Goal: Information Seeking & Learning: Learn about a topic

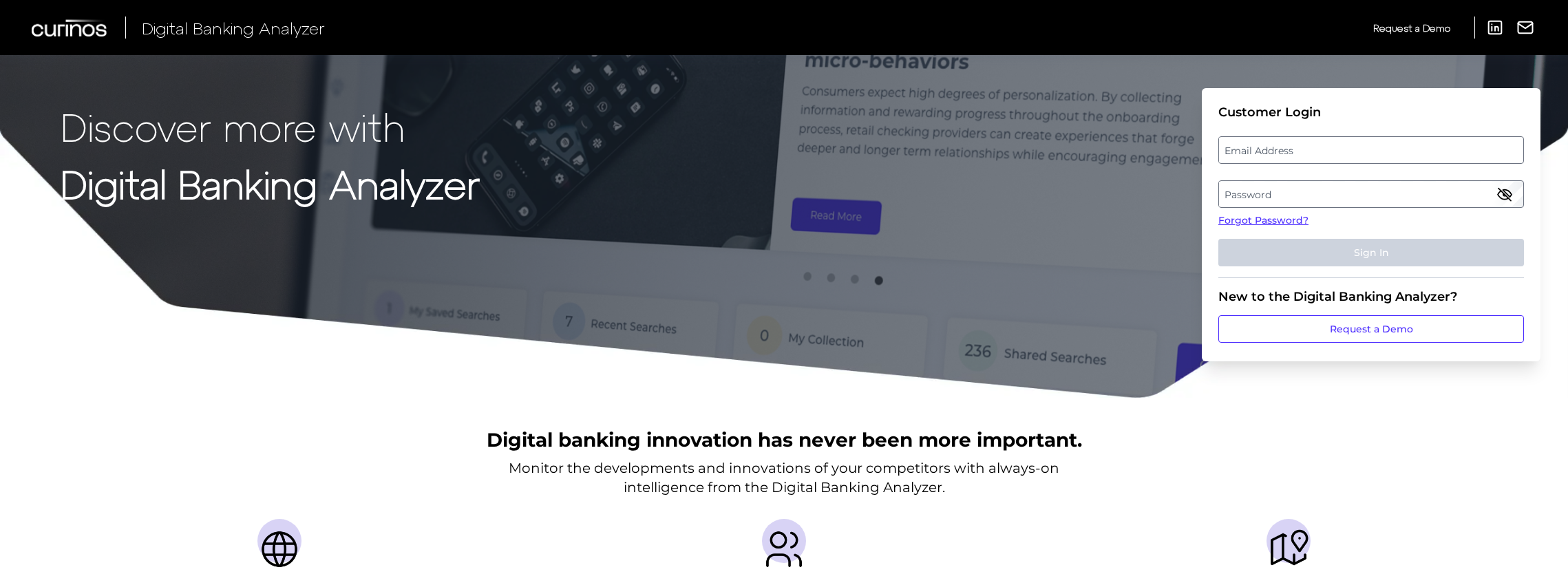
click at [1281, 155] on label "Email Address" at bounding box center [1370, 150] width 304 height 25
click at [1281, 155] on input "email" at bounding box center [1370, 150] width 305 height 28
click at [1240, 144] on input "Email Address" at bounding box center [1370, 150] width 305 height 28
type input "[EMAIL_ADDRESS][PERSON_NAME][DOMAIN_NAME]"
click at [1242, 189] on label "Password" at bounding box center [1370, 194] width 304 height 25
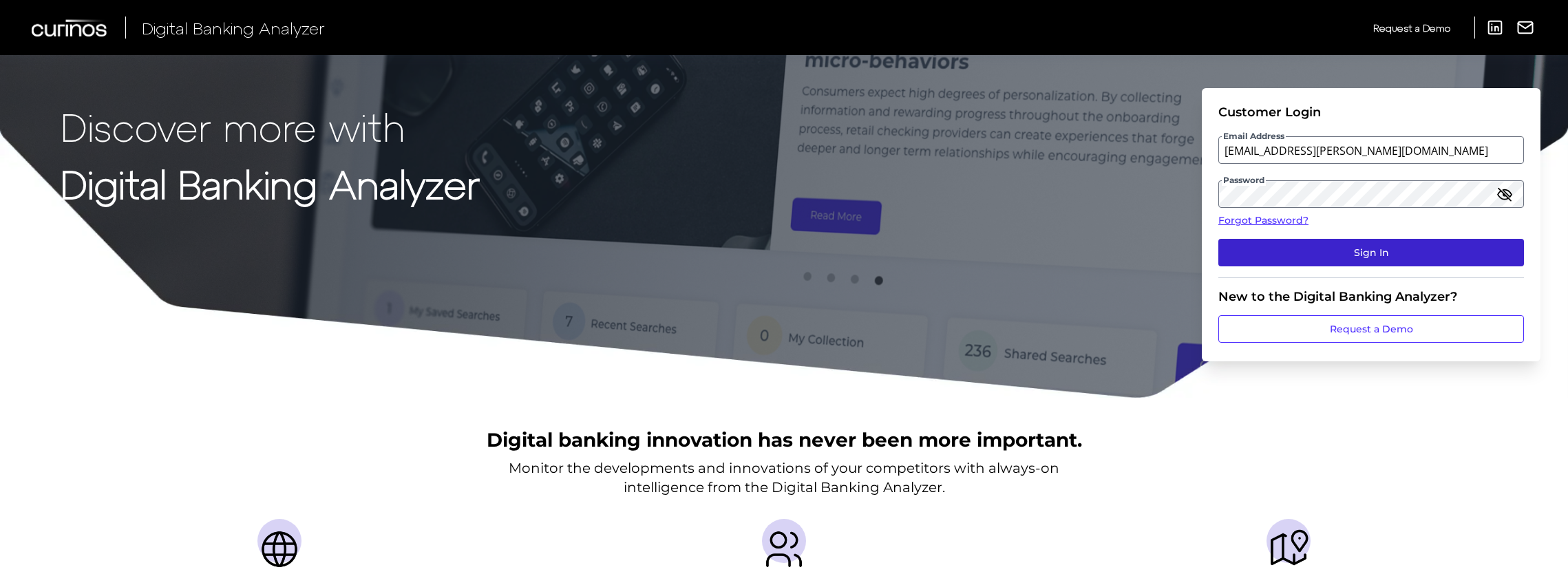
click at [1406, 250] on button "Sign In" at bounding box center [1370, 253] width 305 height 28
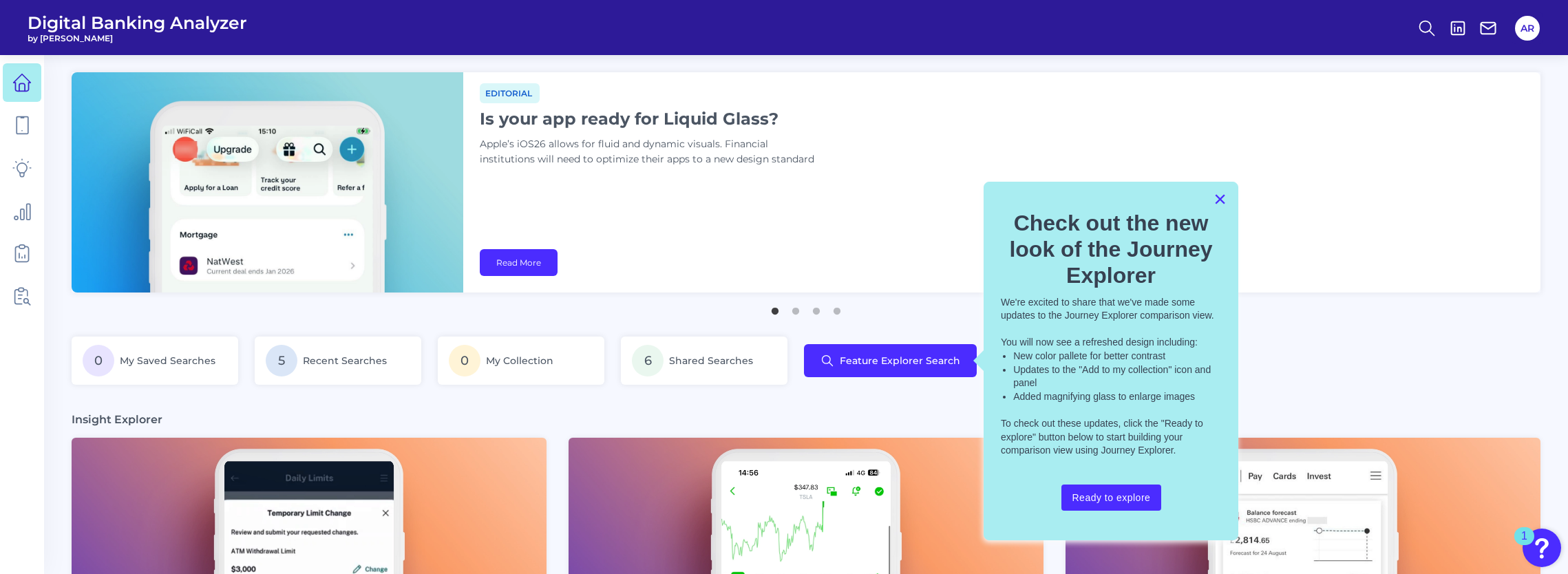
click at [1218, 200] on button "×" at bounding box center [1220, 199] width 13 height 22
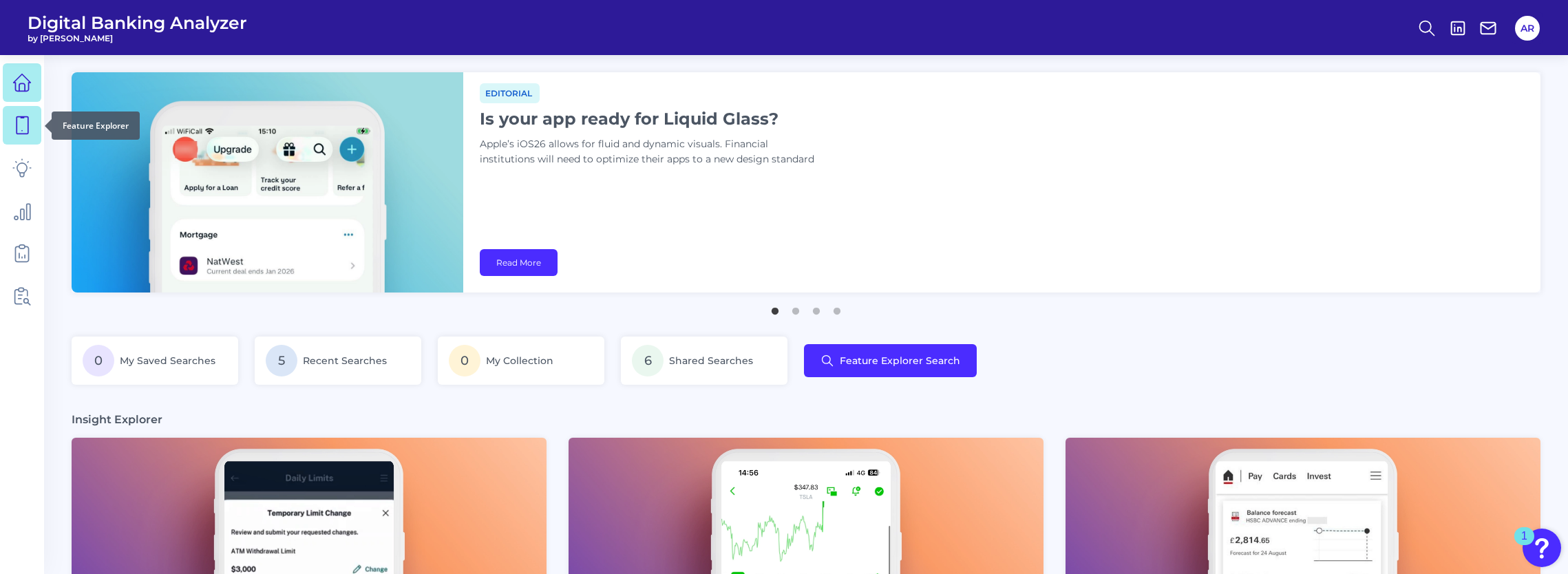
click at [9, 113] on link at bounding box center [22, 125] width 39 height 39
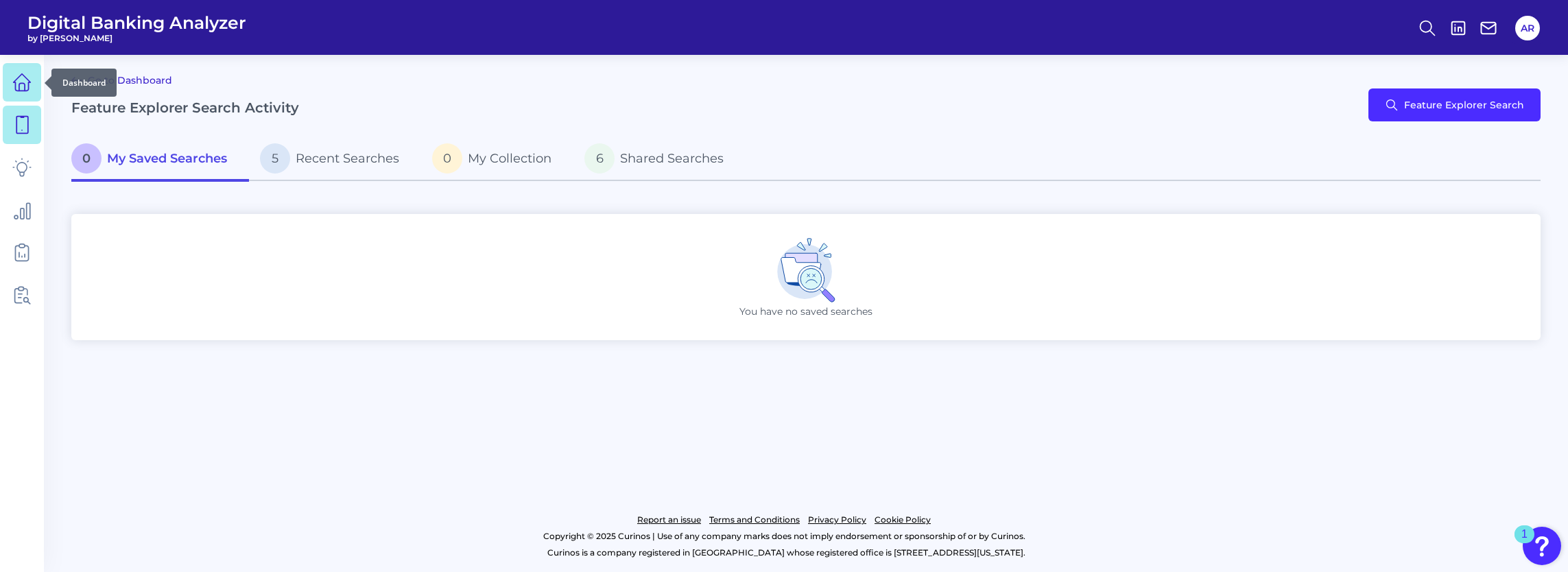
click at [34, 98] on link at bounding box center [22, 82] width 39 height 39
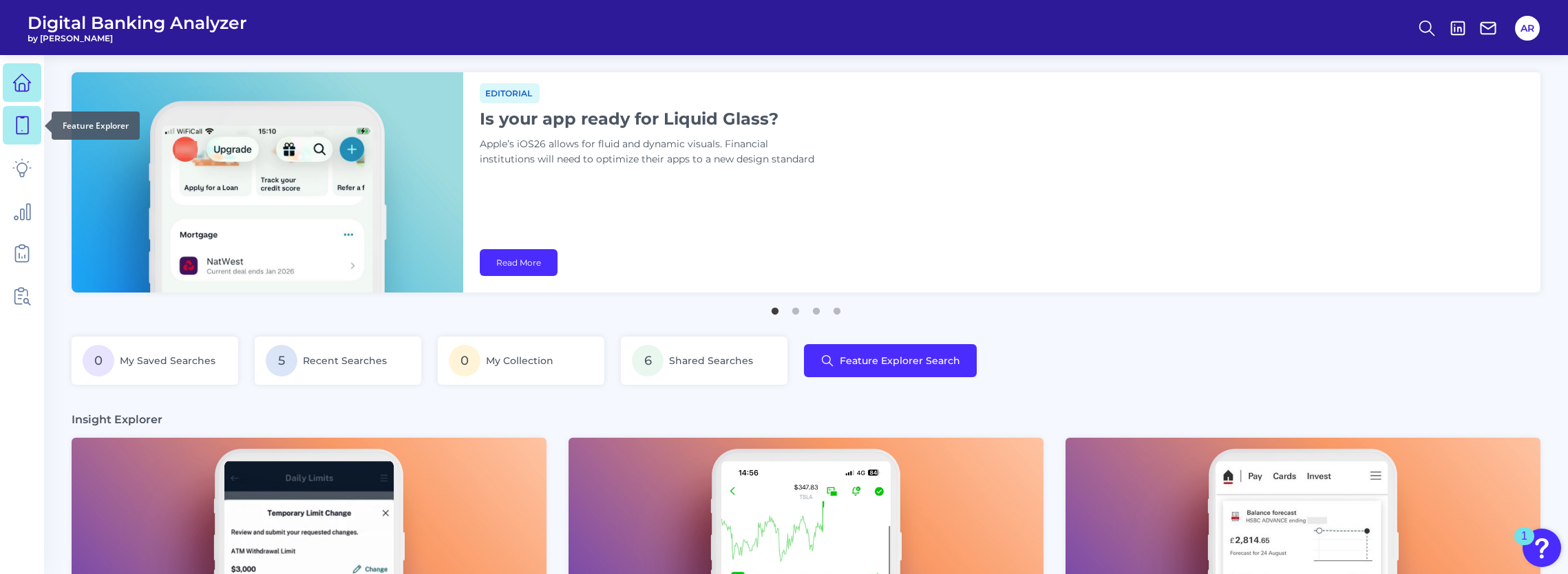
click at [26, 131] on icon at bounding box center [22, 125] width 19 height 19
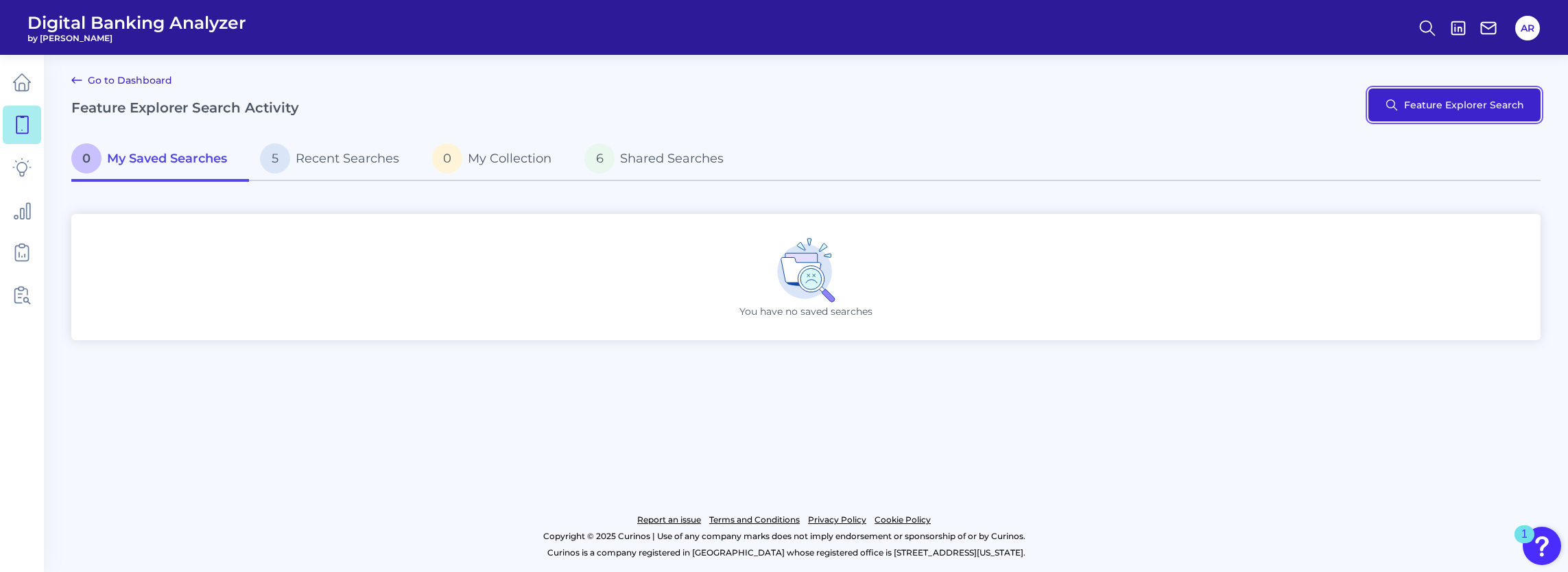
click at [1415, 109] on button "Feature Explorer Search" at bounding box center [1455, 104] width 172 height 33
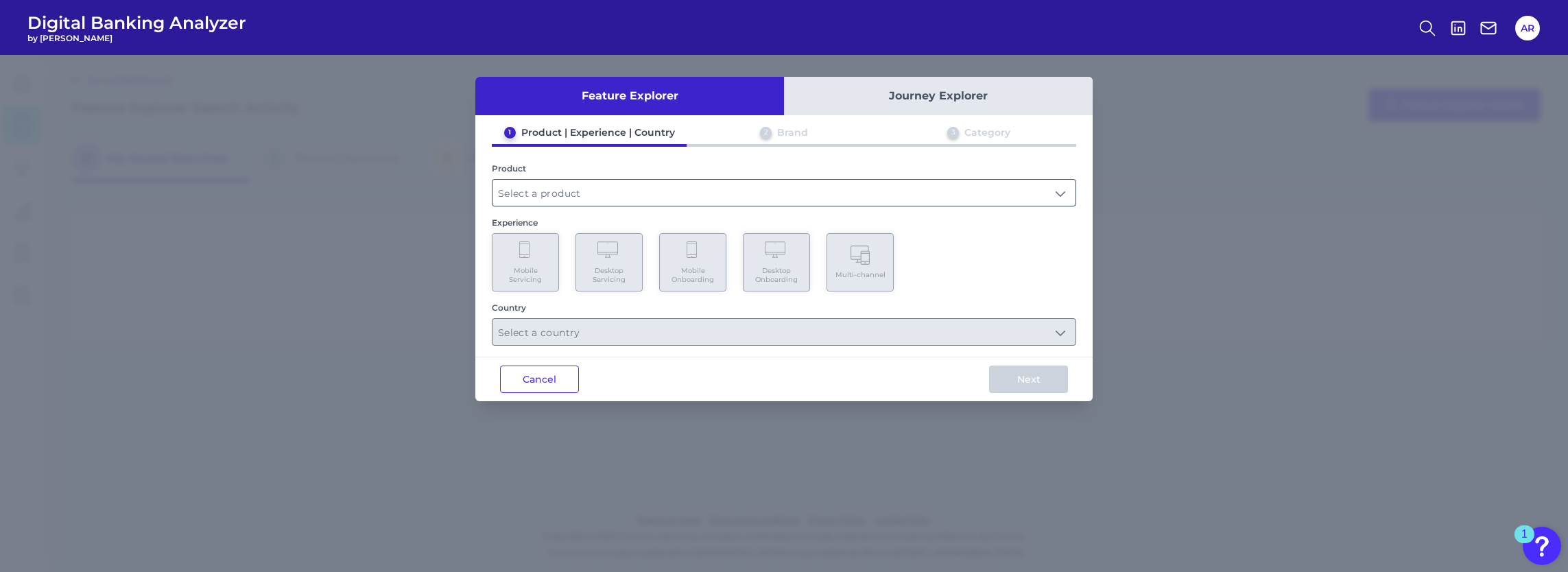
click at [563, 203] on input "text" at bounding box center [784, 193] width 583 height 26
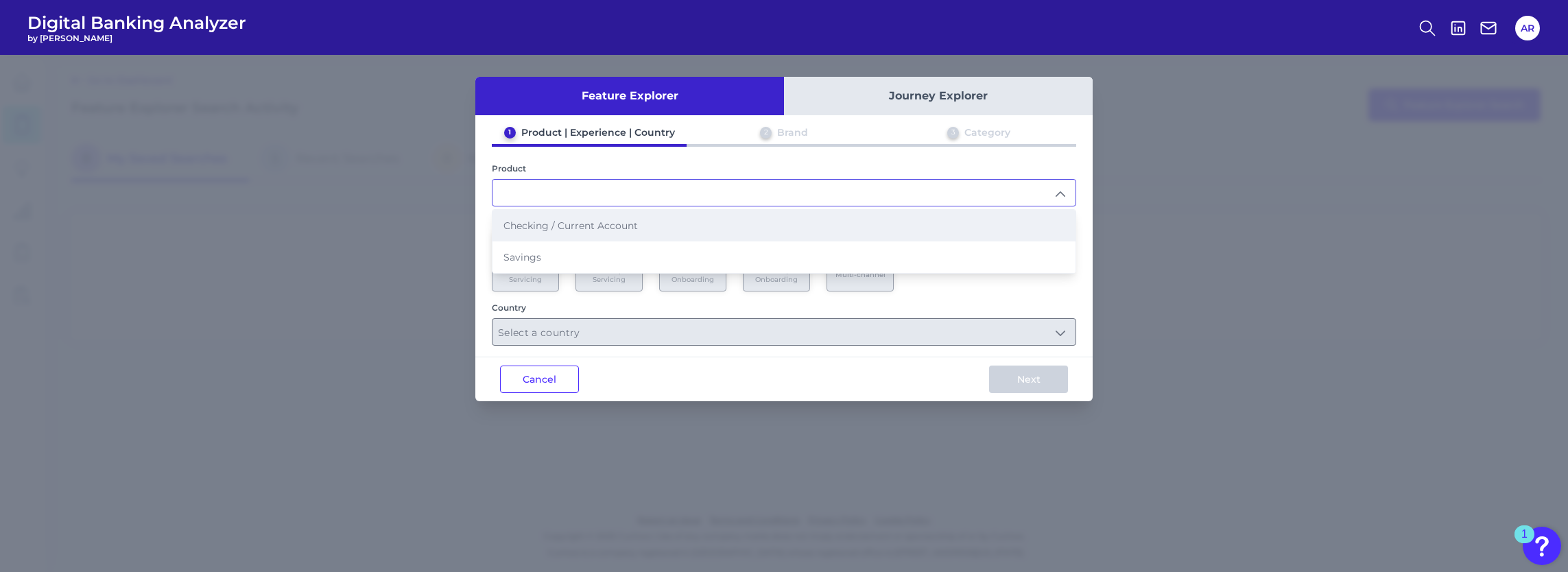
click at [568, 228] on span "Checking / Current Account" at bounding box center [571, 225] width 134 height 12
type input "Checking / Current Account"
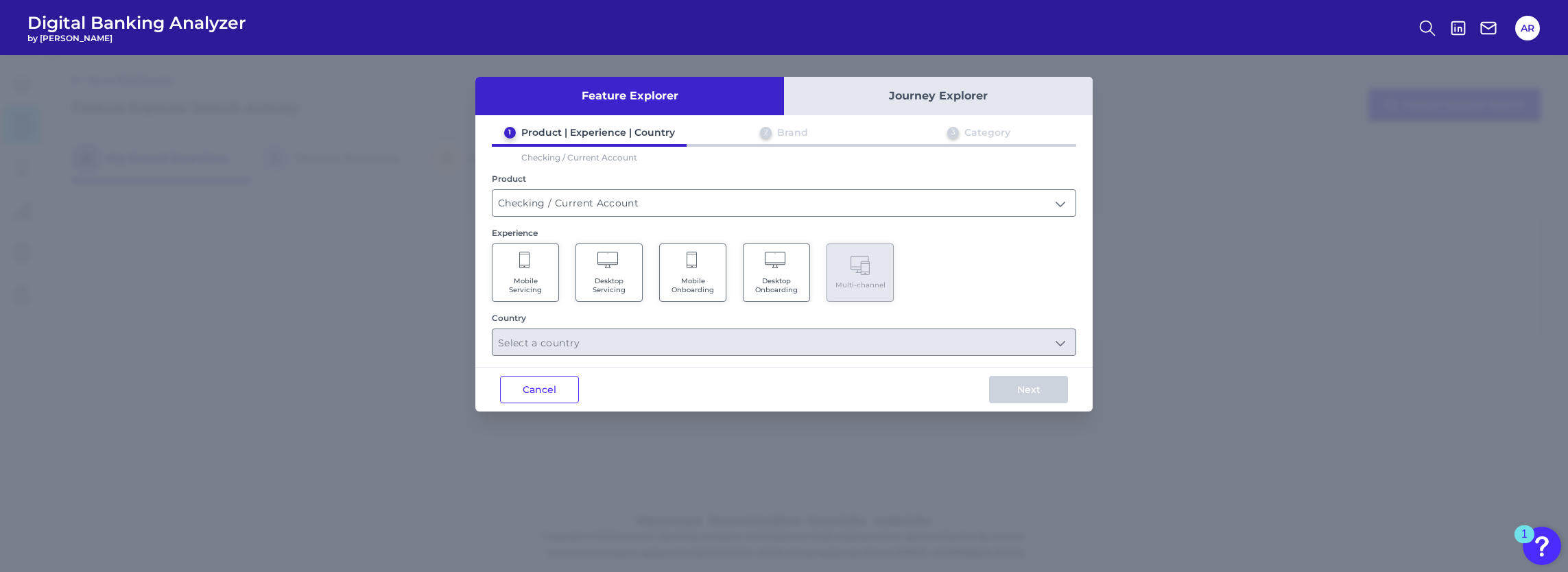
click at [778, 278] on span "Desktop Onboarding" at bounding box center [776, 285] width 52 height 18
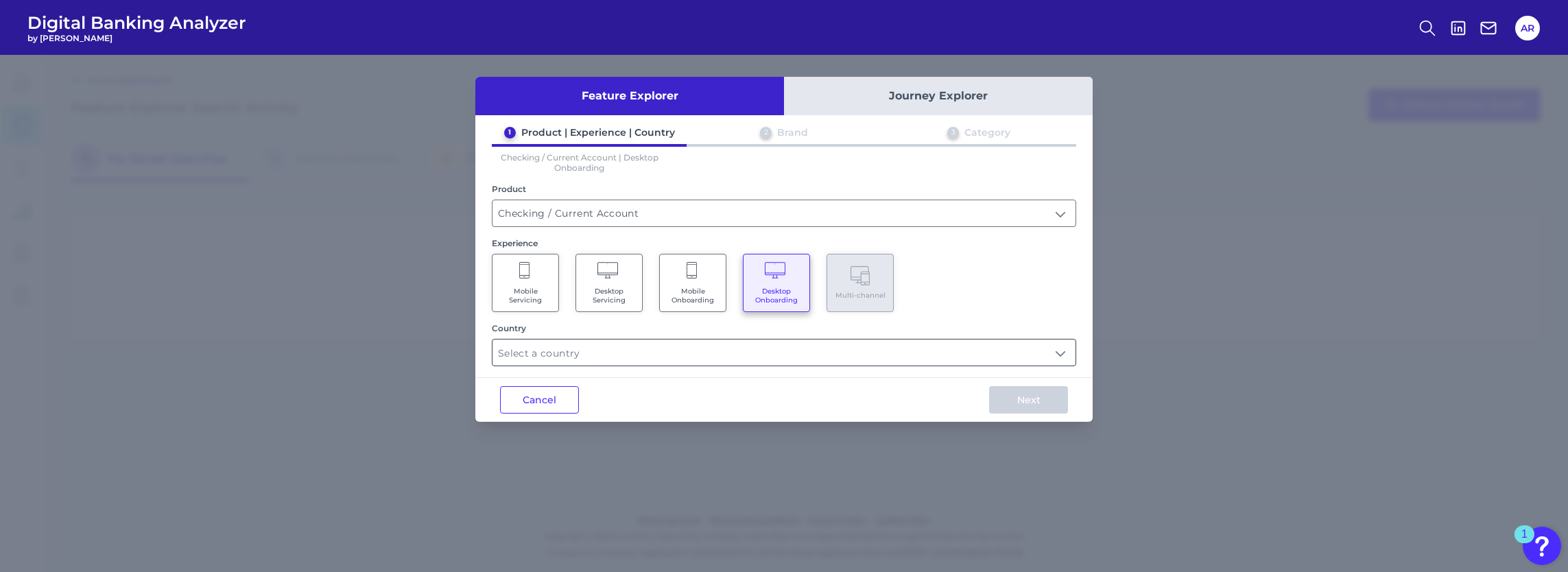
click at [692, 342] on input "text" at bounding box center [784, 352] width 583 height 26
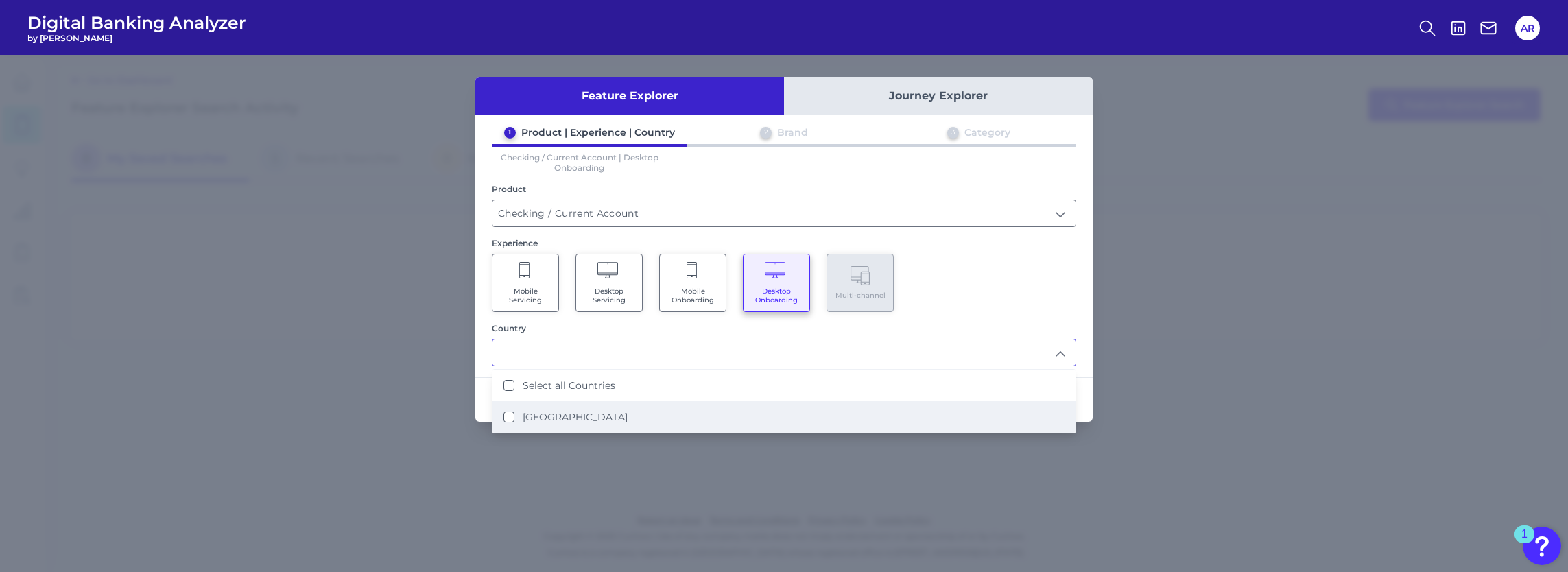
click at [568, 411] on label "[GEOGRAPHIC_DATA]" at bounding box center [575, 417] width 105 height 12
type input "Select all Countries"
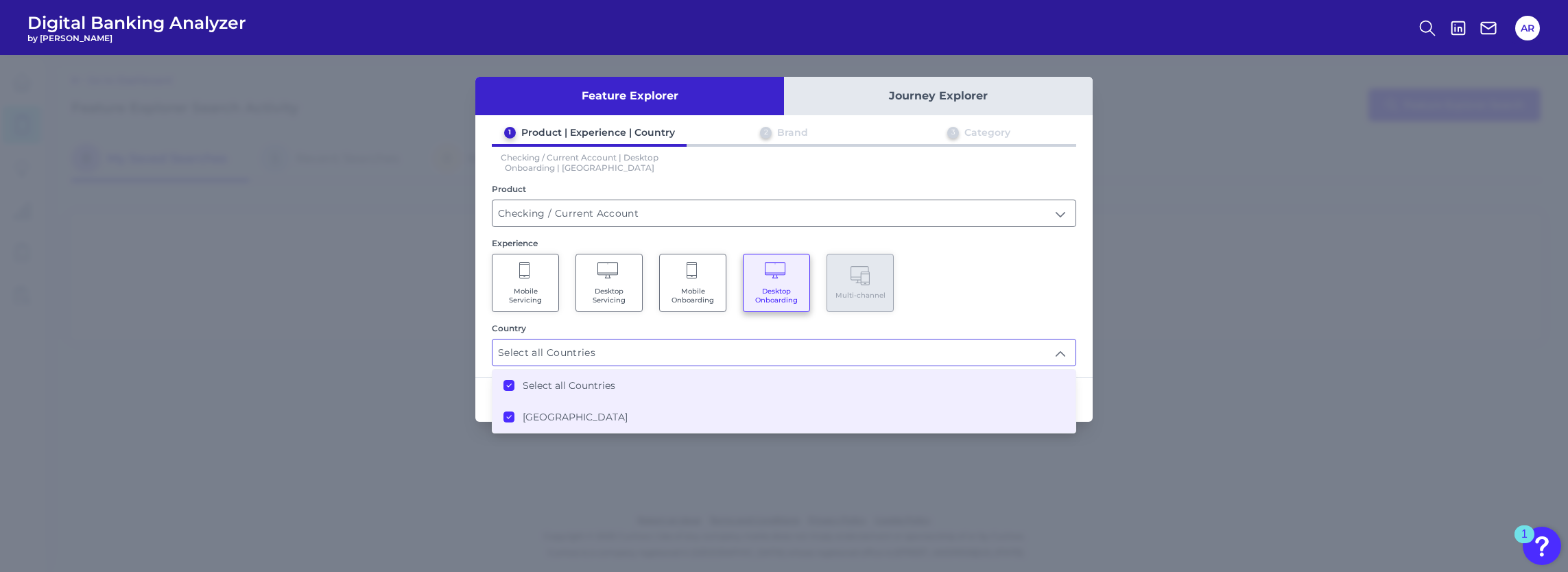
click at [998, 301] on div "Mobile Servicing Desktop Servicing Mobile Onboarding Desktop Onboarding Multi-c…" at bounding box center [784, 283] width 584 height 58
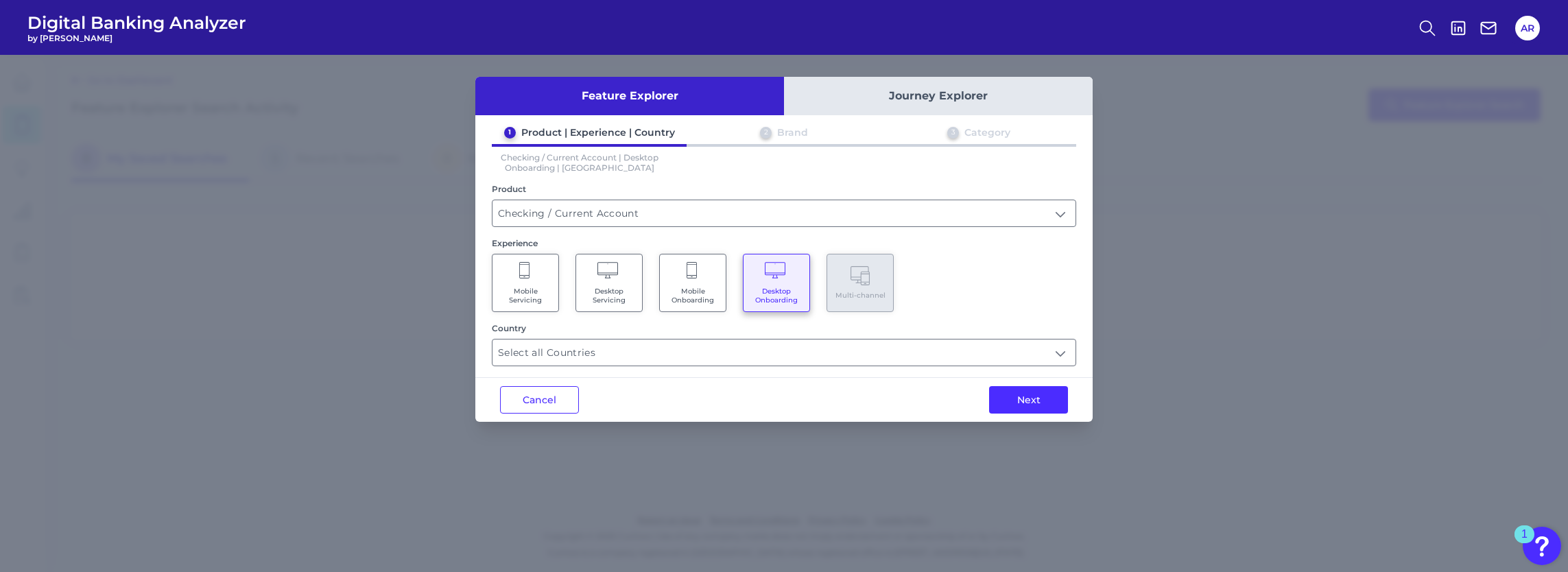
click at [701, 300] on span "Mobile Onboarding" at bounding box center [692, 295] width 52 height 18
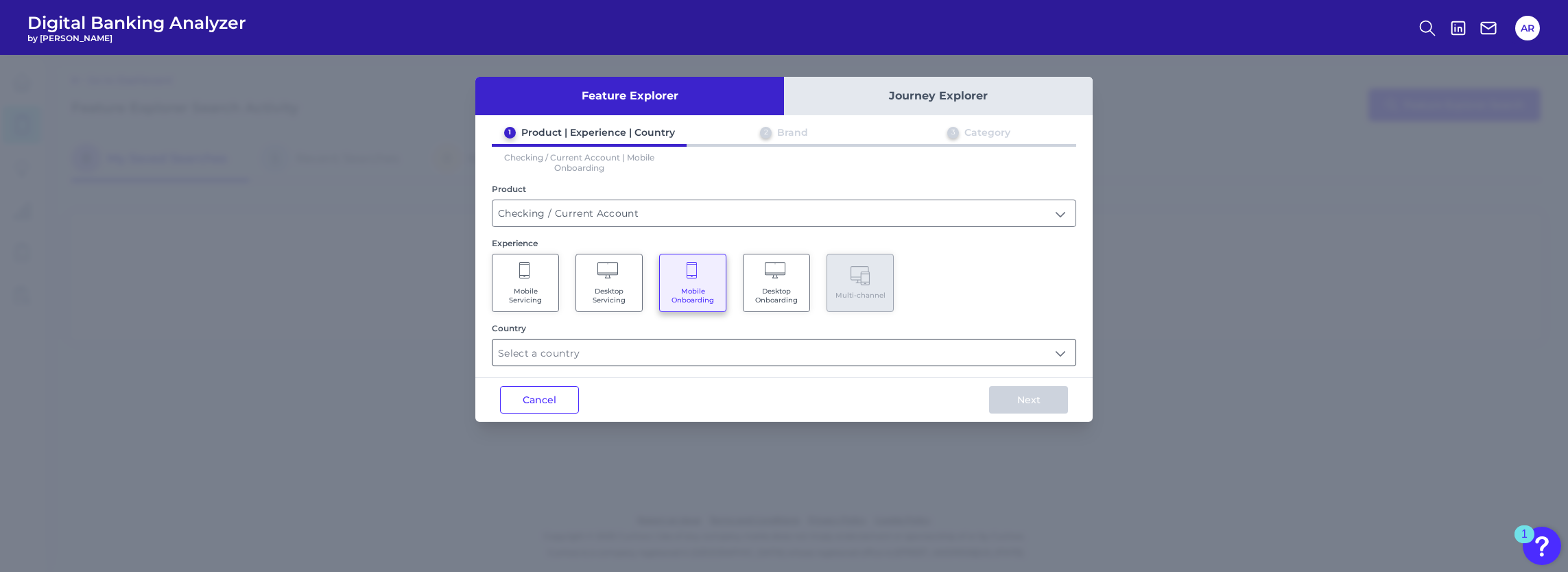
click at [715, 341] on input "text" at bounding box center [784, 352] width 583 height 26
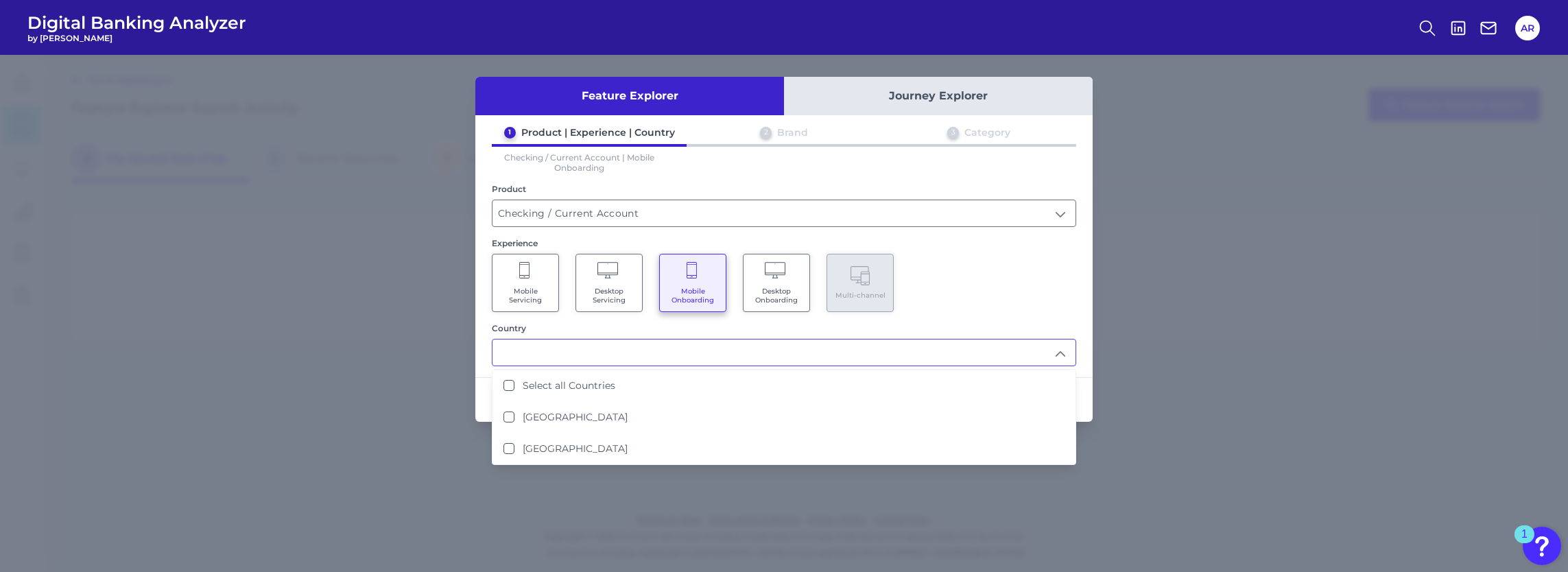
click at [765, 295] on span "Desktop Onboarding" at bounding box center [776, 295] width 52 height 18
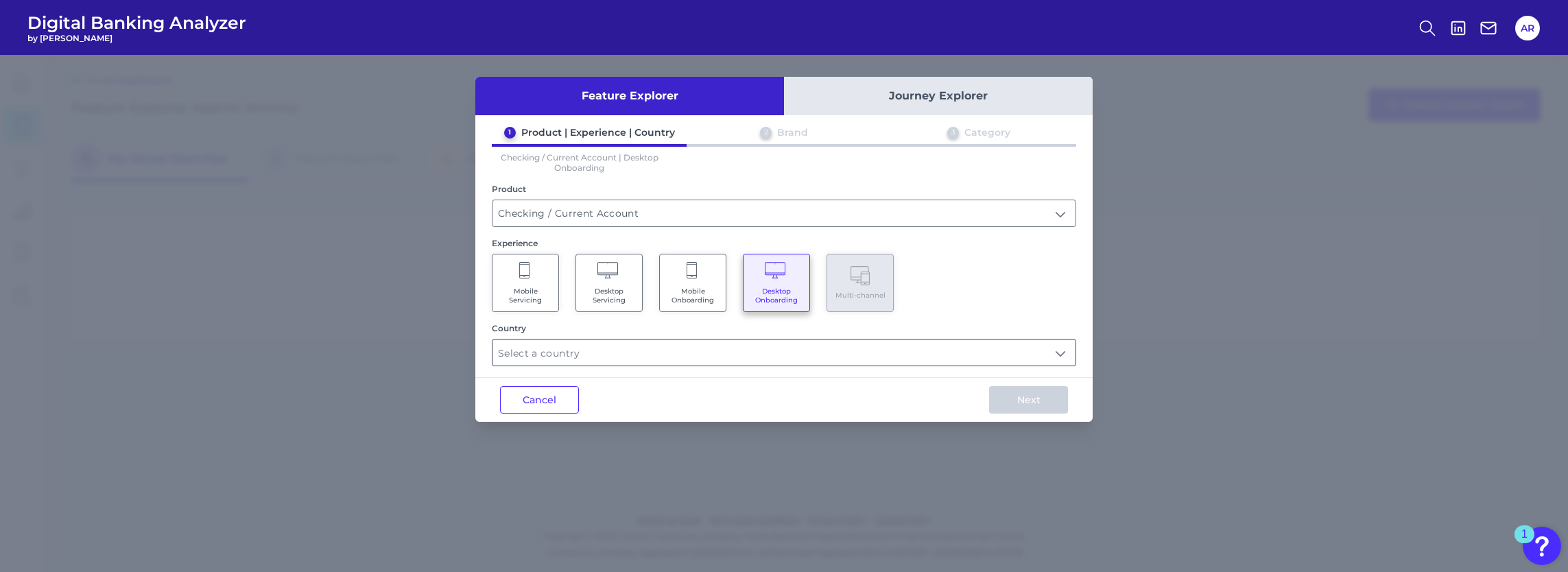
click at [688, 339] on input "text" at bounding box center [784, 352] width 583 height 26
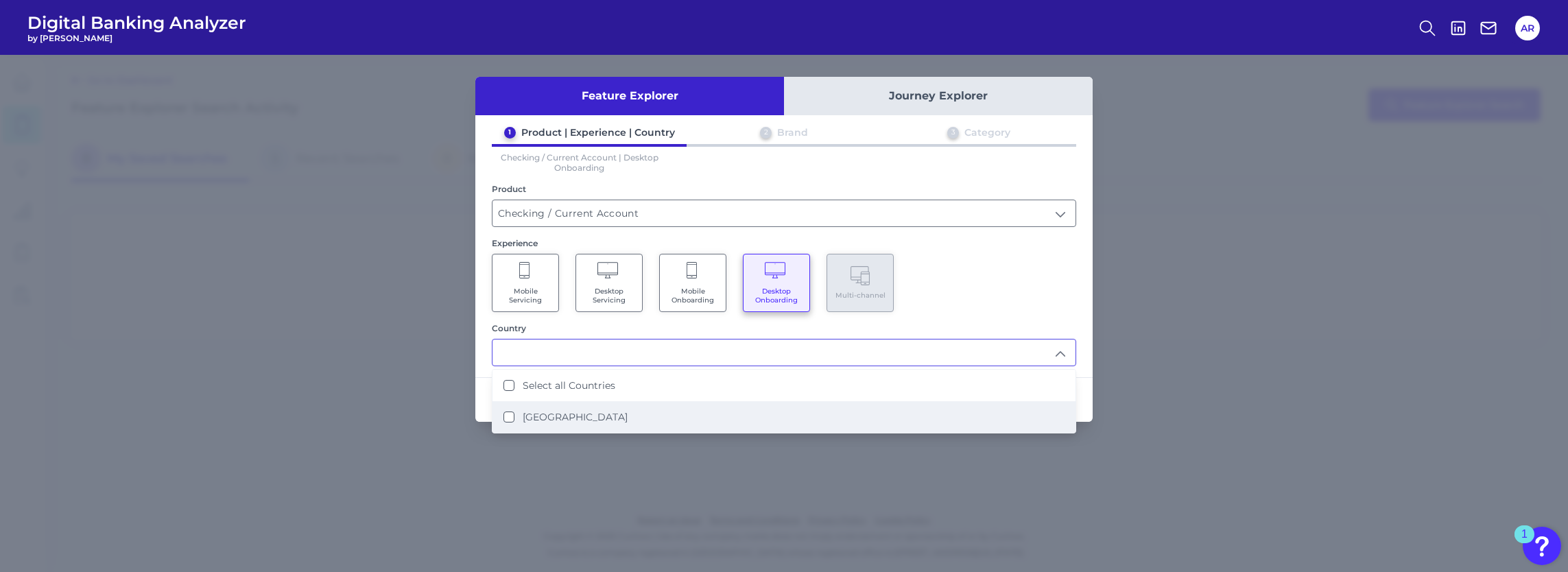
click at [580, 411] on label "[GEOGRAPHIC_DATA]" at bounding box center [575, 417] width 105 height 12
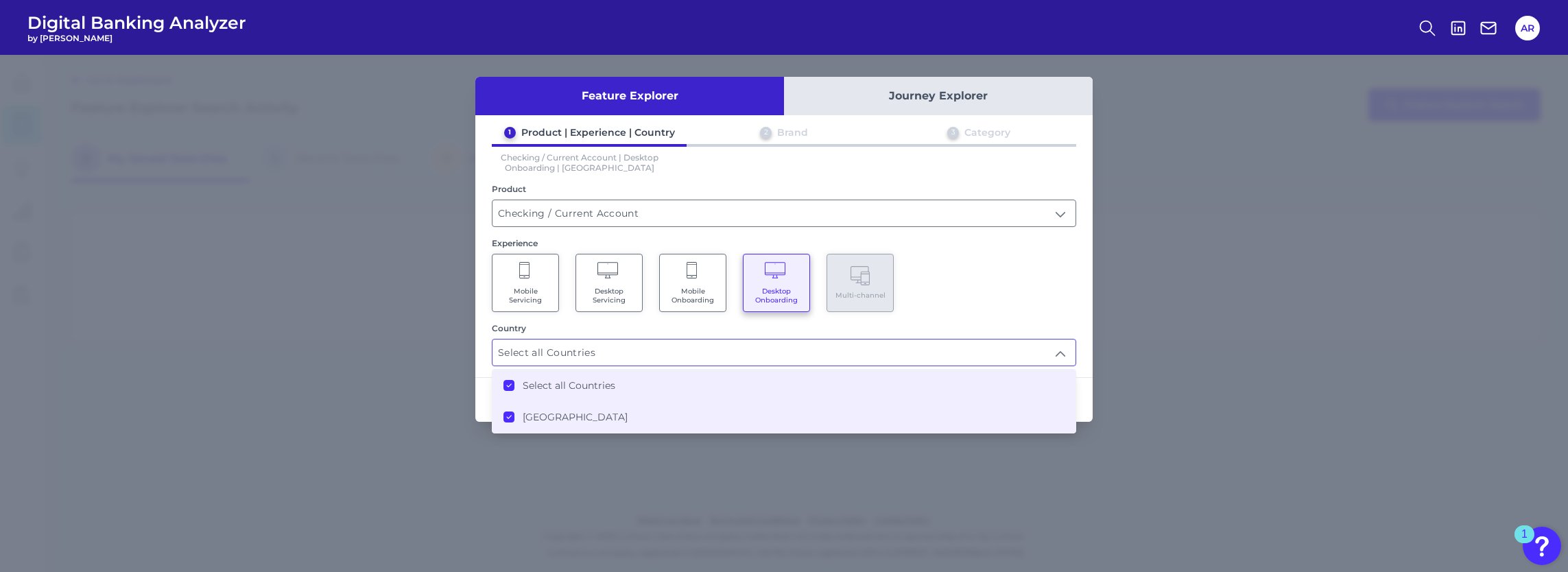
type input "Select all Countries"
click at [1011, 283] on div "Mobile Servicing Desktop Servicing Mobile Onboarding Desktop Onboarding Multi-c…" at bounding box center [784, 283] width 584 height 58
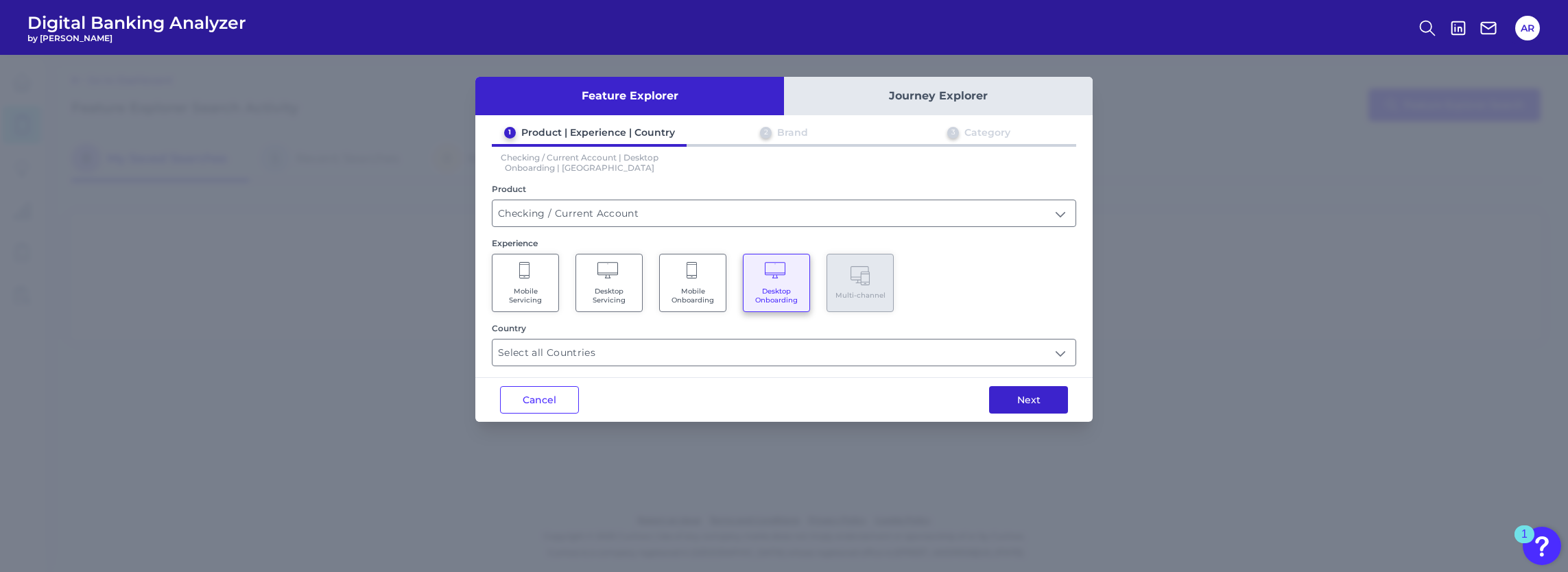
click at [1043, 399] on button "Next" at bounding box center [1029, 400] width 79 height 28
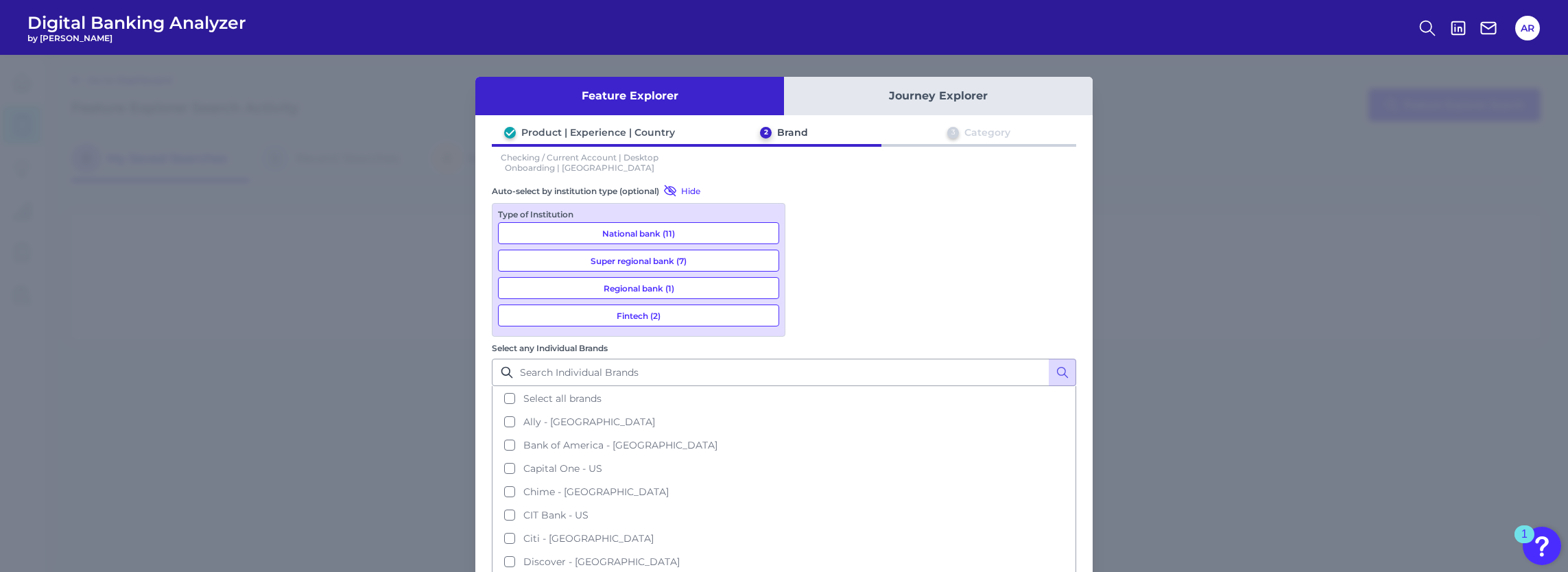
click at [669, 234] on button "National bank (11)" at bounding box center [638, 233] width 281 height 22
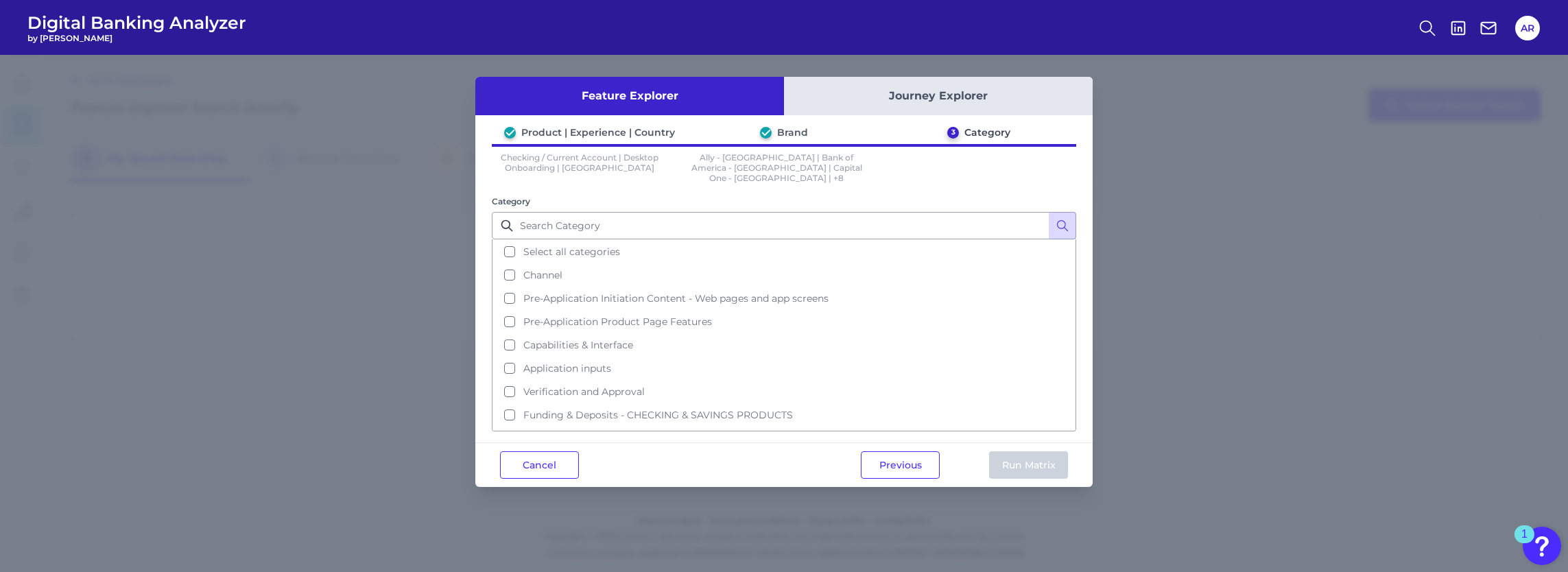
click at [979, 98] on button "Journey Explorer" at bounding box center [938, 96] width 309 height 39
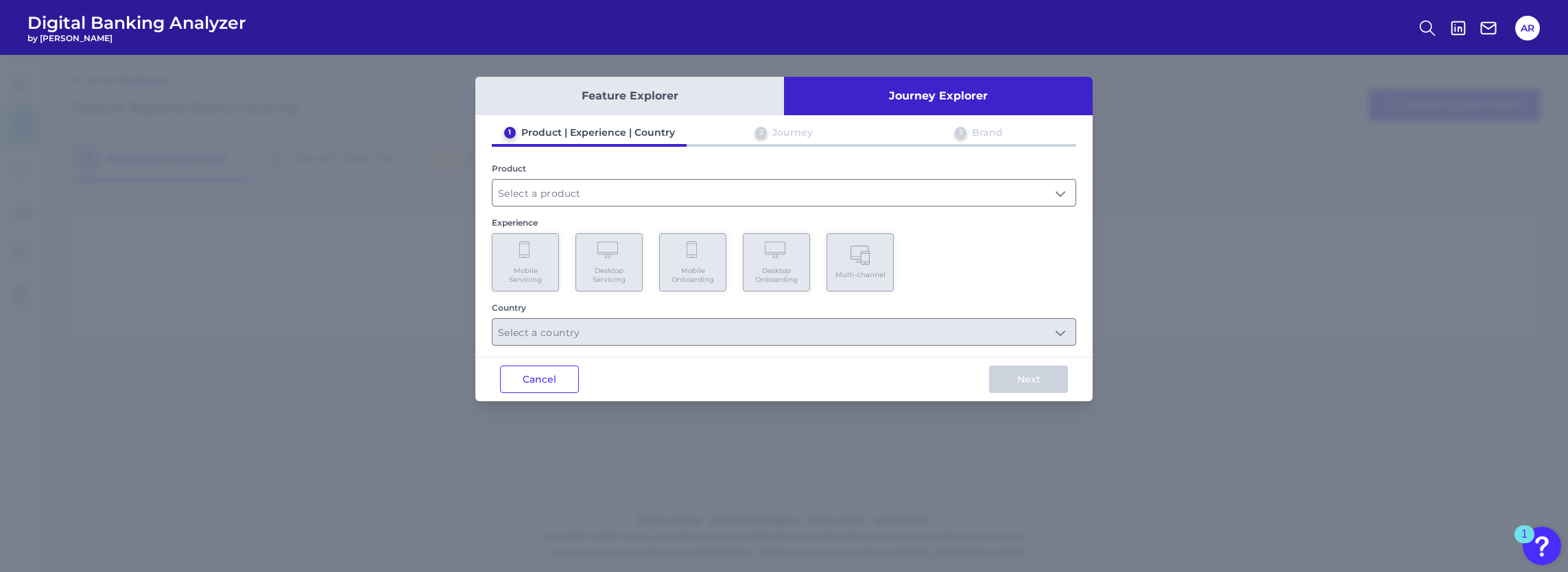
drag, startPoint x: 953, startPoint y: 151, endPoint x: 957, endPoint y: 159, distance: 8.9
click at [953, 151] on div at bounding box center [784, 147] width 584 height 8
click at [972, 189] on input "text" at bounding box center [784, 193] width 583 height 26
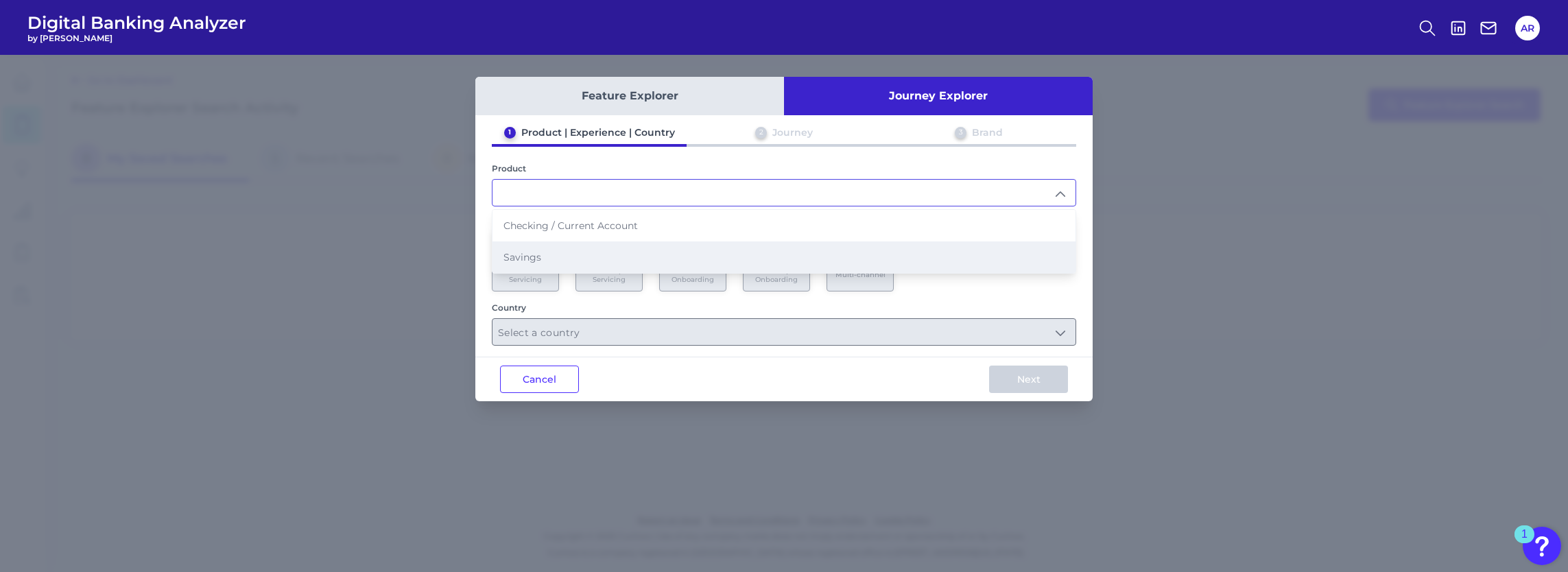
click at [655, 262] on li "Savings" at bounding box center [784, 257] width 583 height 31
type input "Savings"
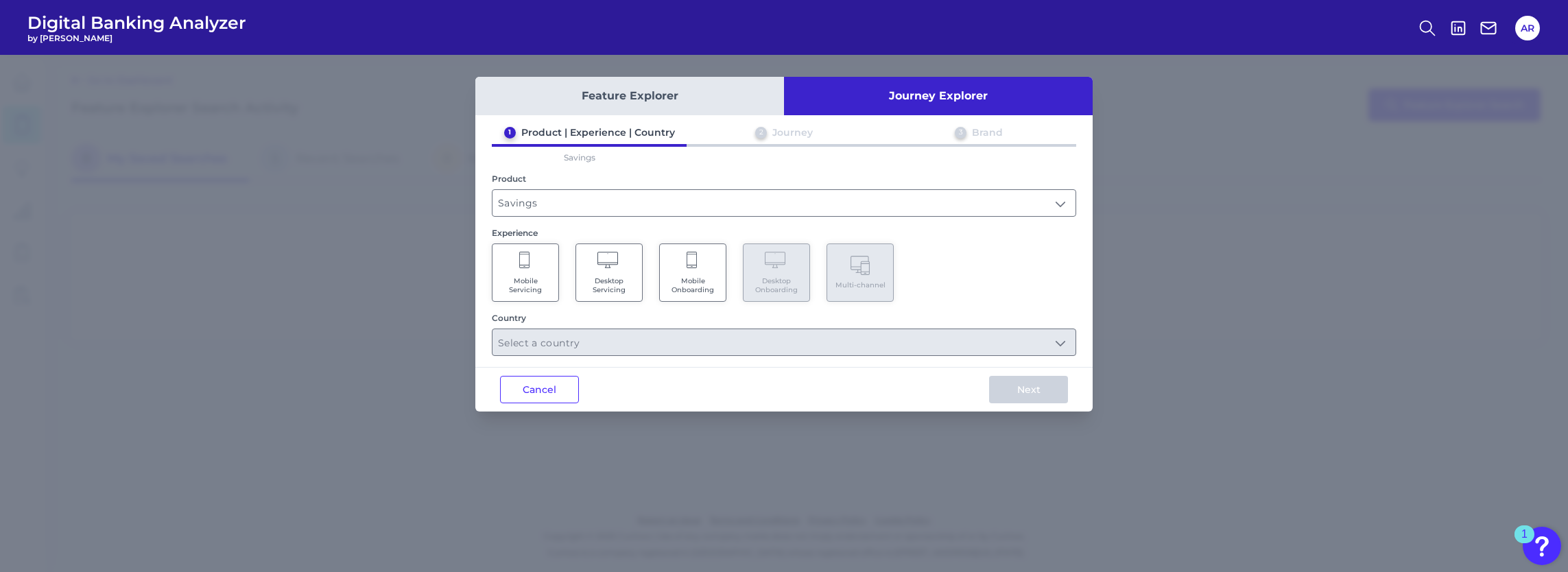
click at [1243, 172] on div "Feature Explorer Journey Explorer 1 Product | Experience | Country 2 Journey 3 …" at bounding box center [784, 313] width 1568 height 517
click at [1019, 120] on div "Feature Explorer Journey Explorer 1 Product | Experience | Country 2 Journey 3 …" at bounding box center [784, 244] width 617 height 335
click at [944, 90] on button "Journey Explorer" at bounding box center [938, 96] width 309 height 39
click at [563, 198] on input "Savings" at bounding box center [784, 203] width 583 height 26
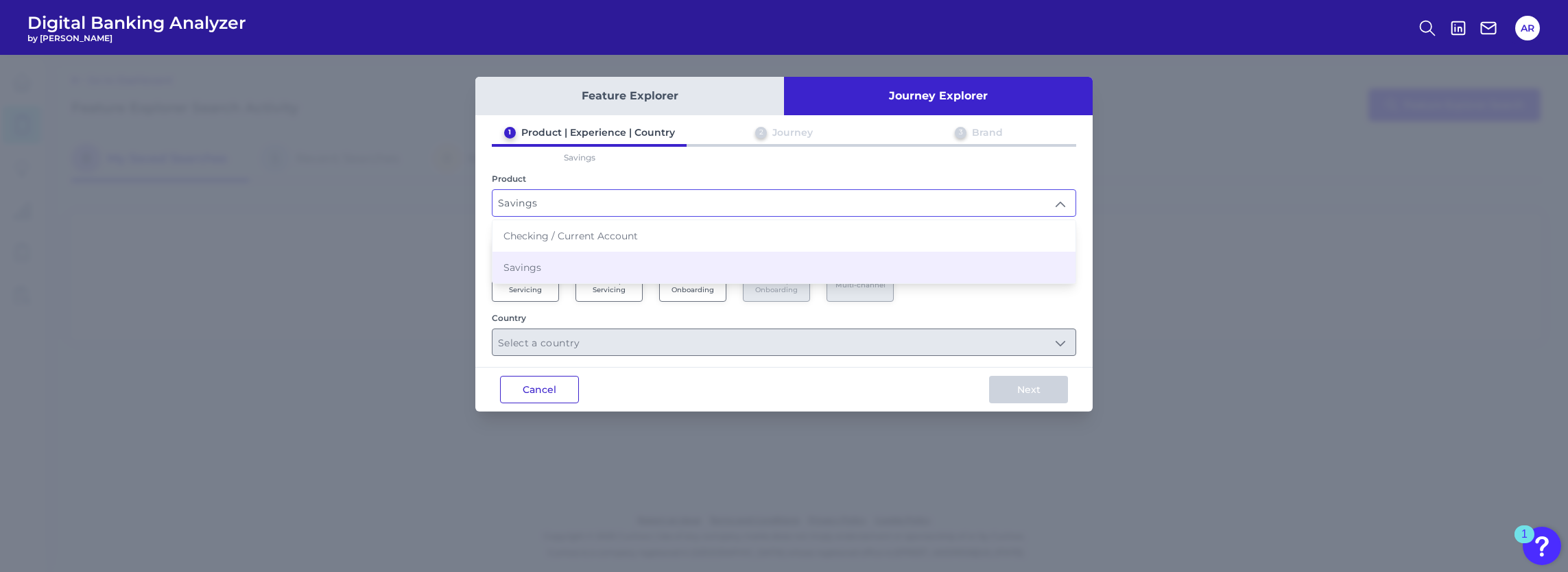
click at [563, 382] on button "Cancel" at bounding box center [539, 390] width 79 height 28
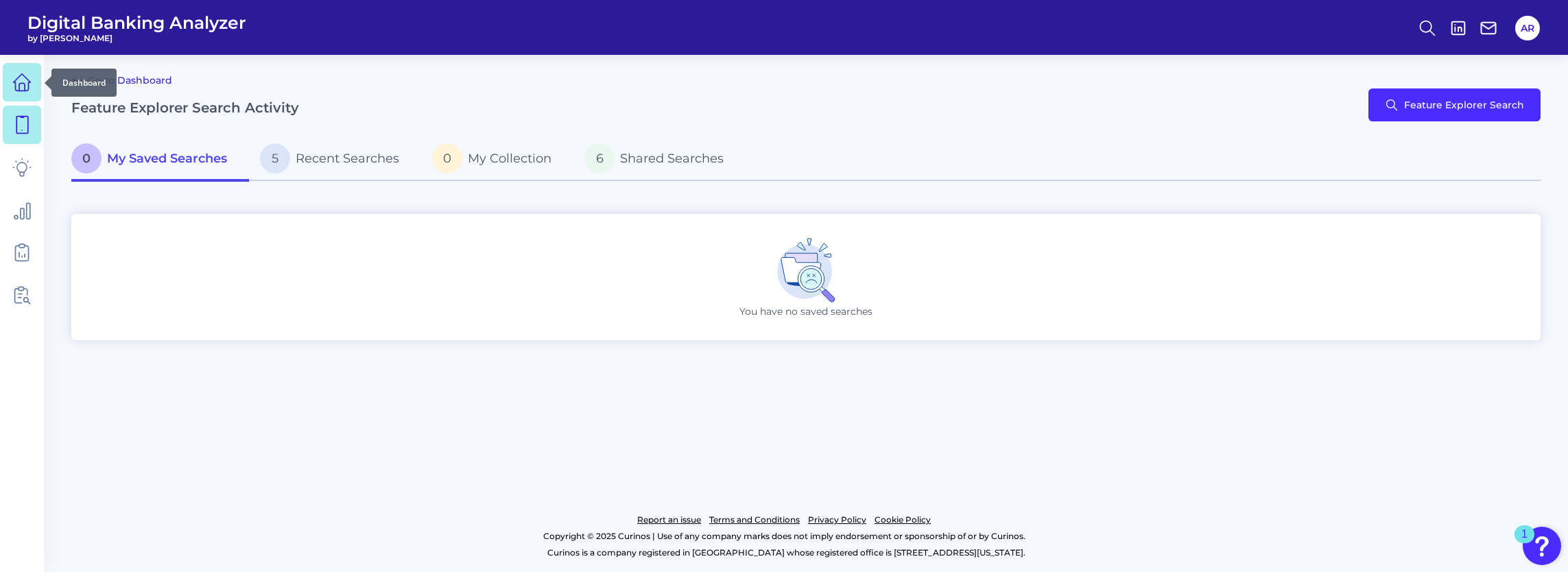
click at [35, 86] on link at bounding box center [22, 82] width 39 height 39
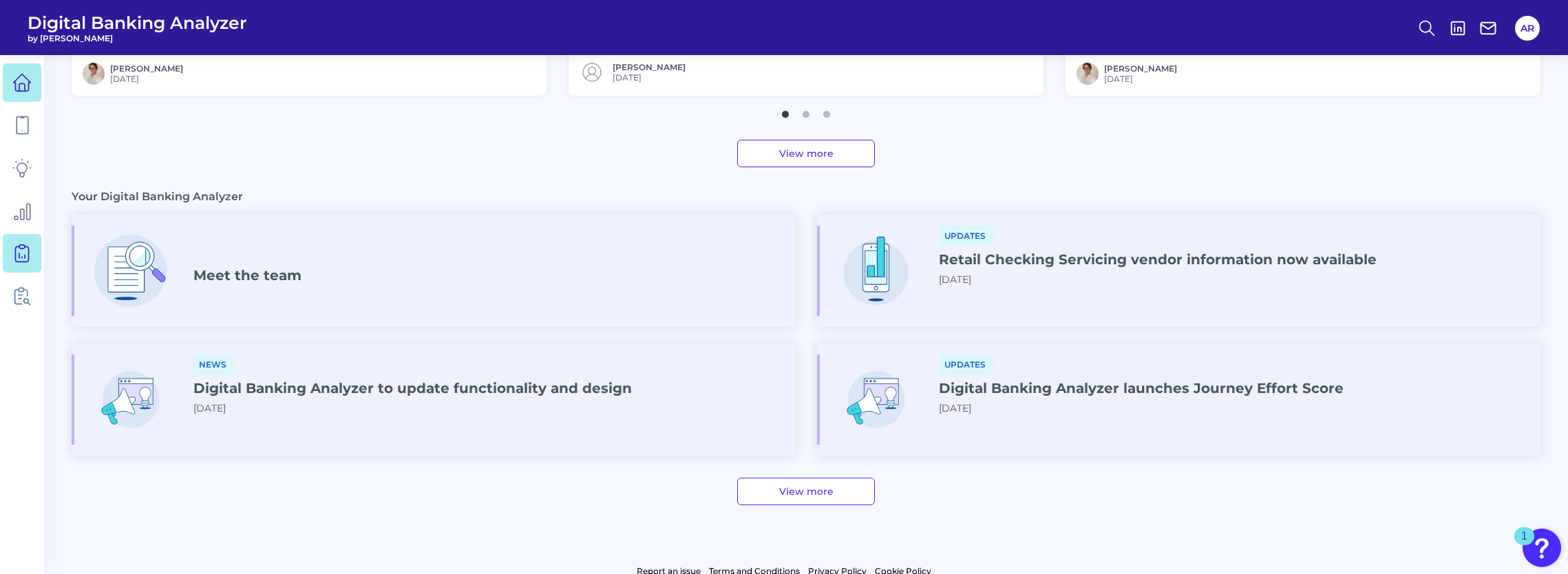
scroll to position [712, 0]
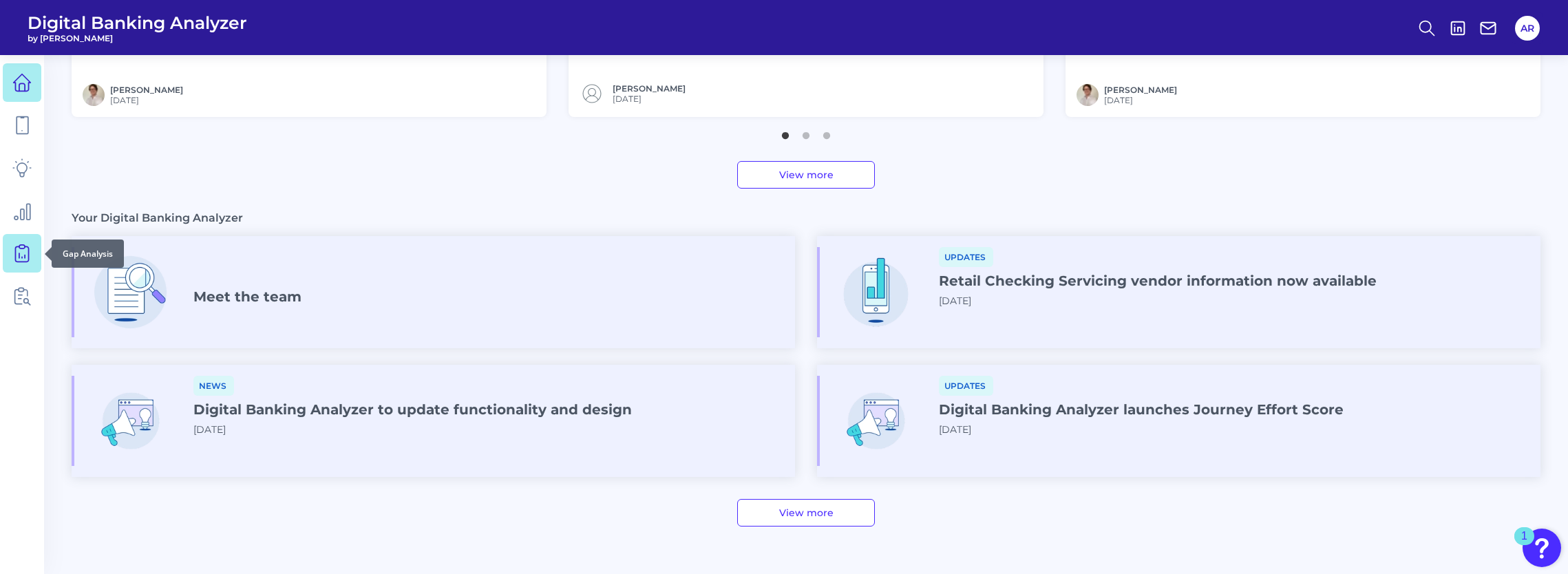
click at [22, 263] on link at bounding box center [22, 253] width 39 height 39
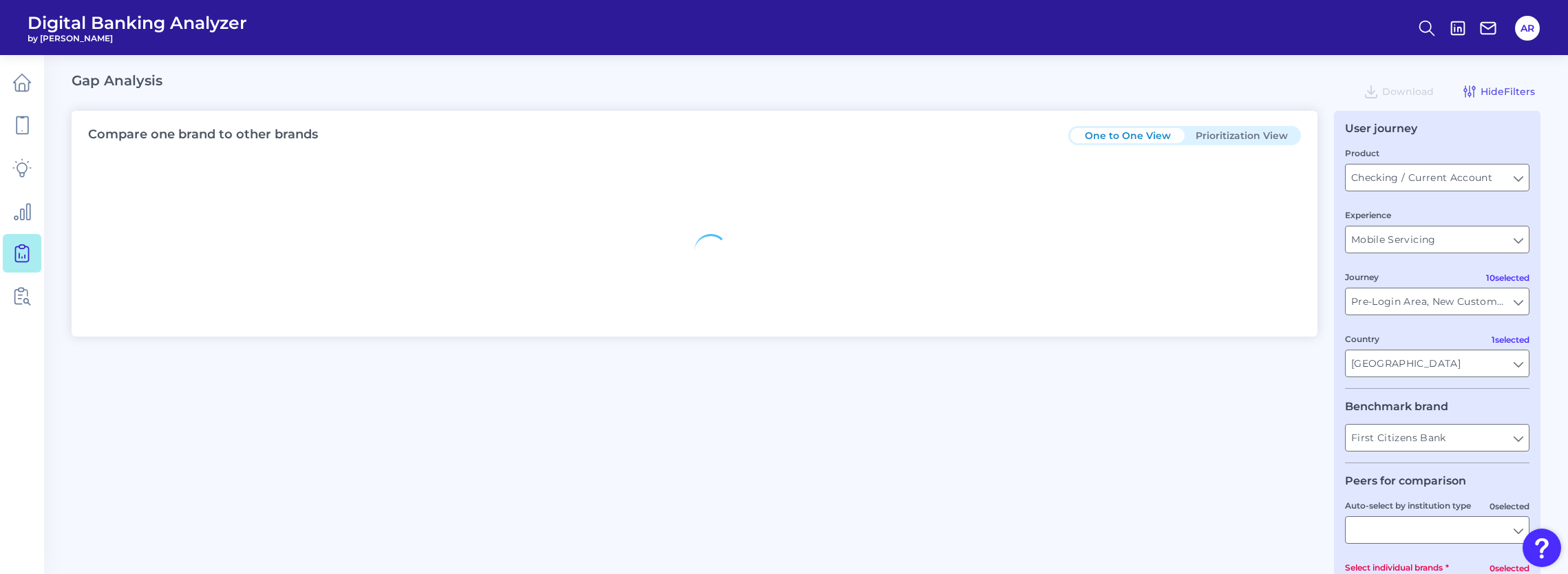
type input "All Journeys"
click at [1489, 169] on input "Checking / Current Account" at bounding box center [1437, 178] width 183 height 26
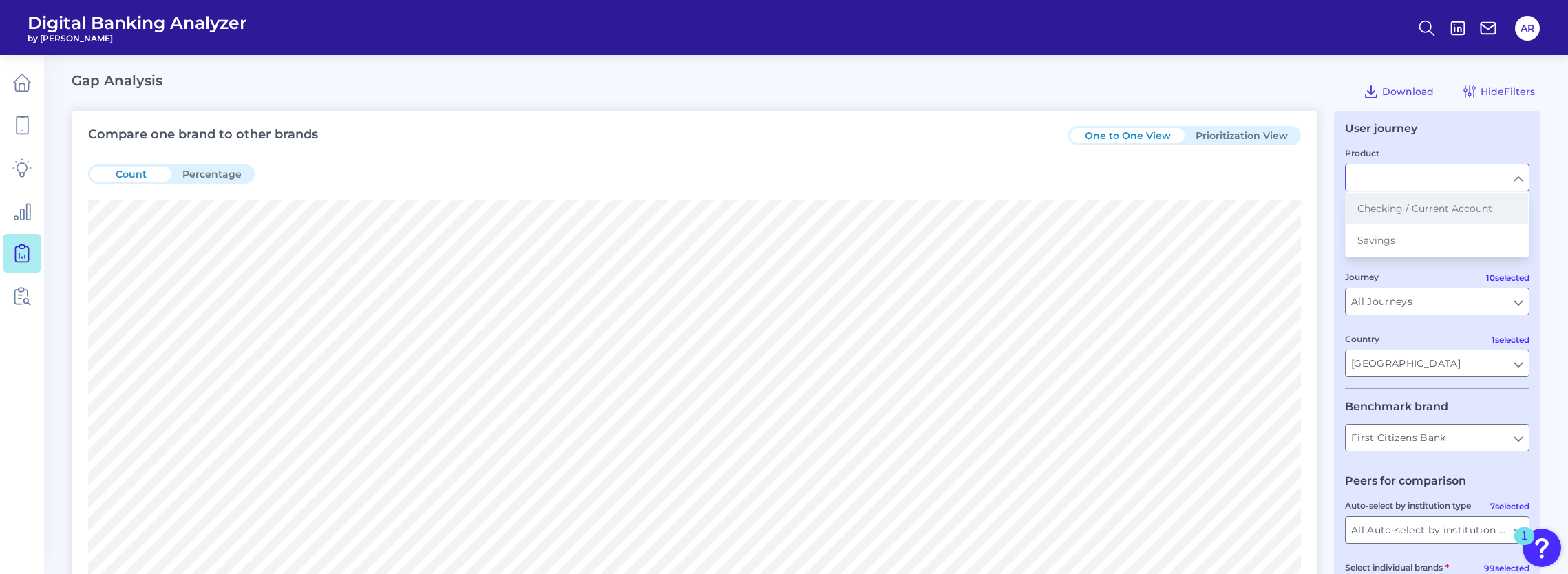
click at [1482, 204] on span "Checking / Current Account" at bounding box center [1425, 208] width 135 height 12
type input "Checking / Current Account"
click at [1523, 184] on input "Checking / Current Account" at bounding box center [1437, 178] width 183 height 26
click at [1474, 238] on button "Savings" at bounding box center [1437, 239] width 182 height 31
type input "Savings"
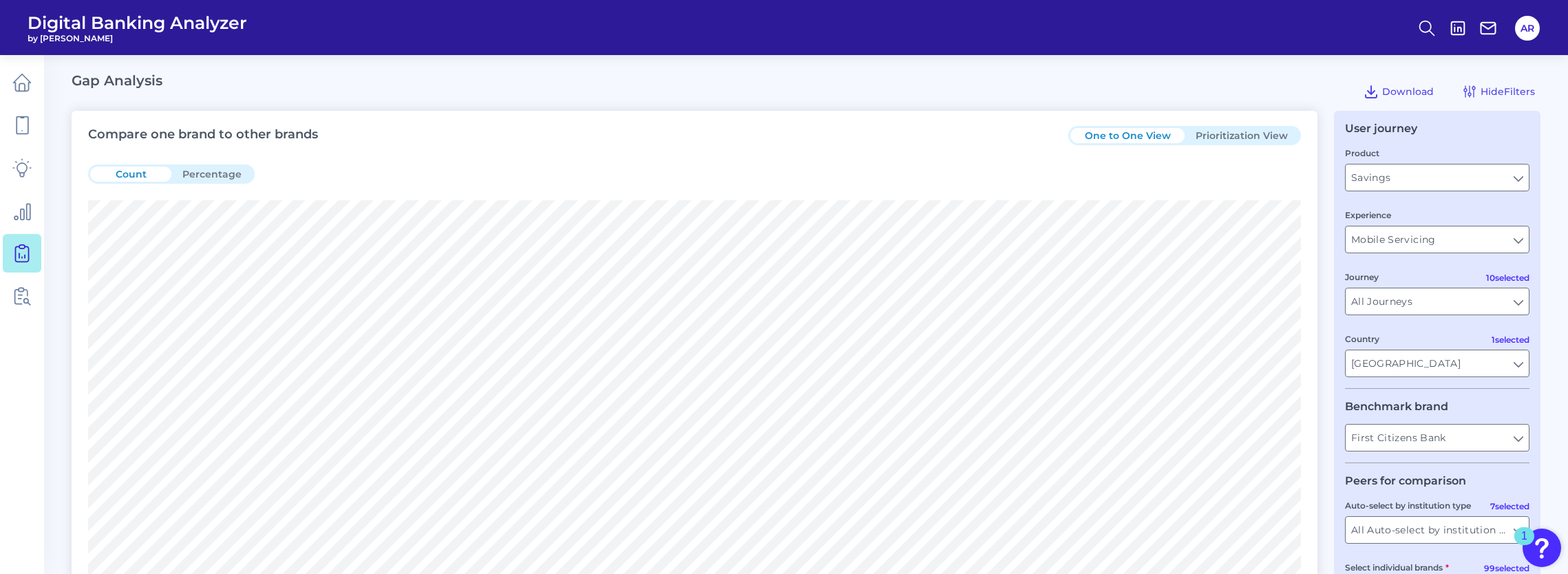
type input "All Countries"
click at [1482, 300] on input "All Journeys" at bounding box center [1437, 302] width 183 height 26
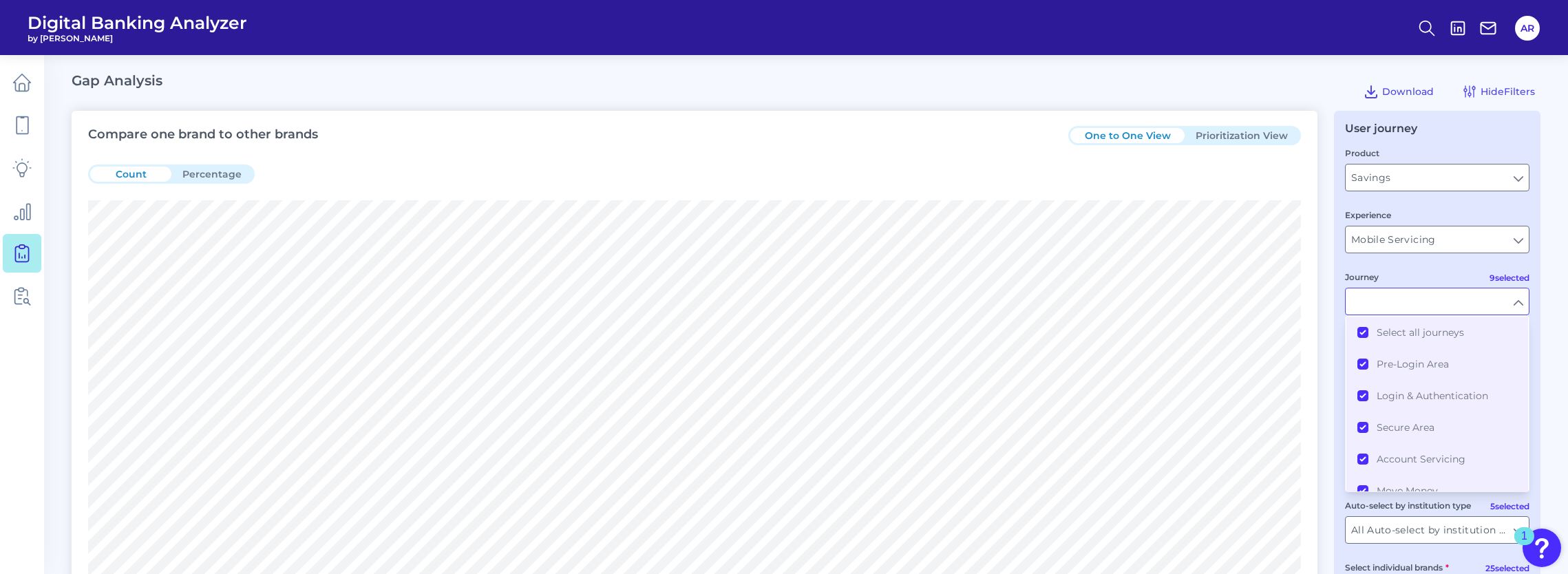
type input "All Journeys"
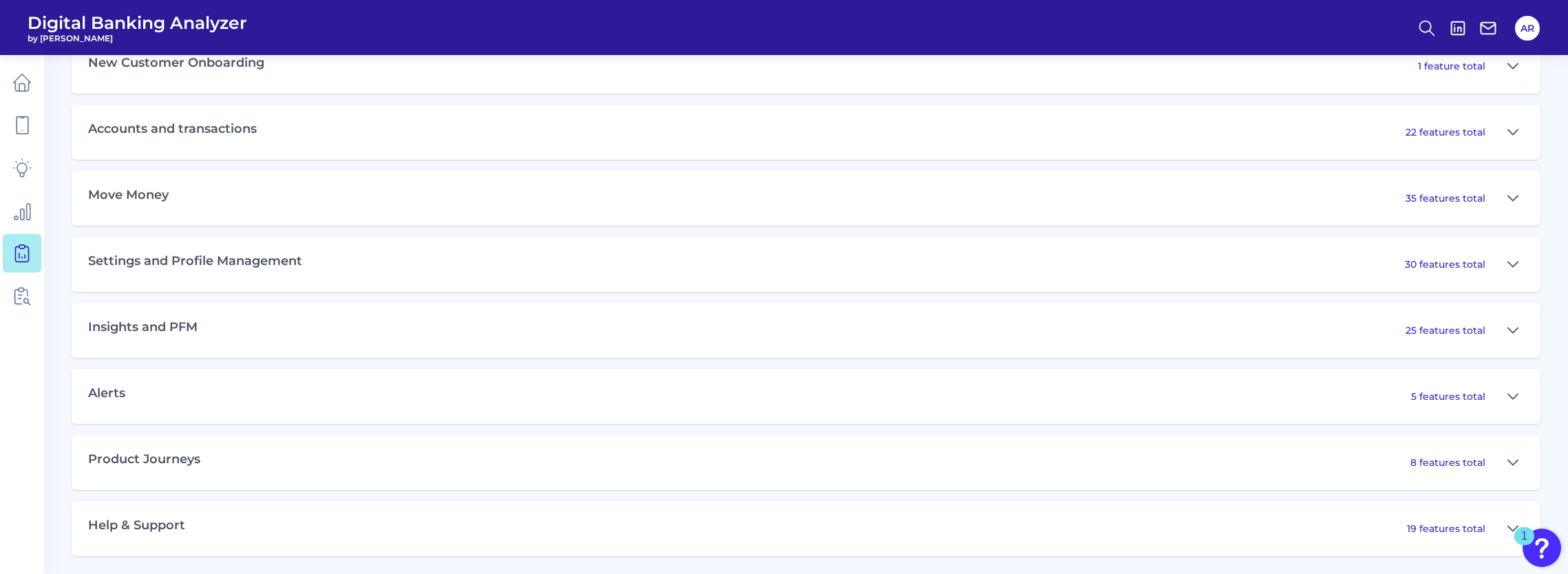
scroll to position [774, 0]
click at [703, 455] on div "Product Journeys 8 features total" at bounding box center [806, 459] width 1468 height 55
click at [1431, 460] on p "8 features total" at bounding box center [1447, 460] width 75 height 12
click at [1512, 458] on icon at bounding box center [1512, 460] width 11 height 17
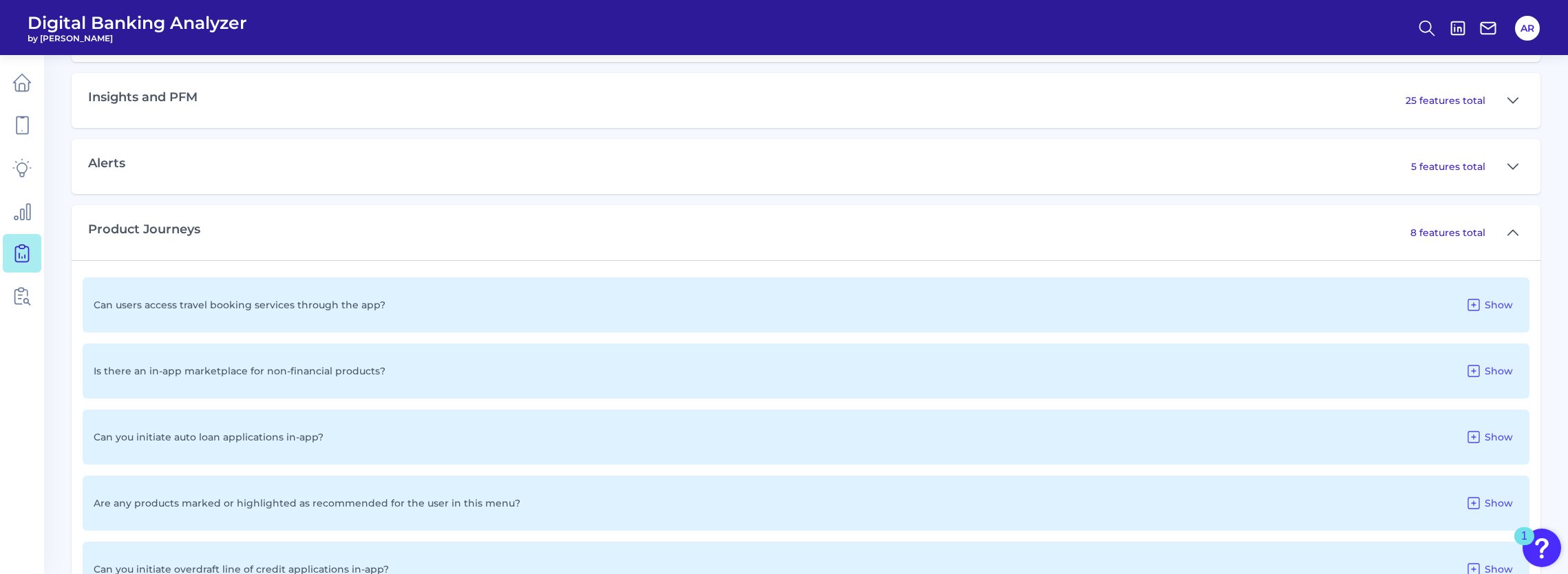
scroll to position [1049, 0]
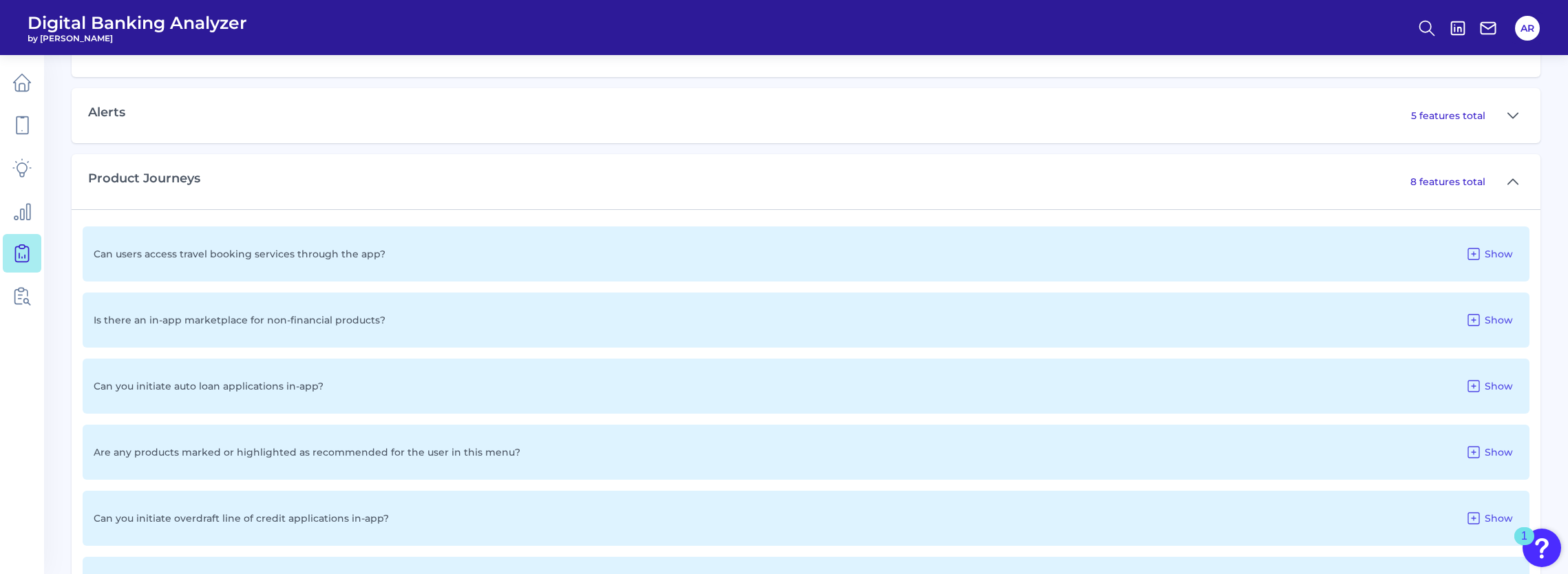
click at [227, 403] on div "Can you initiate auto loan applications in-app? Show" at bounding box center [806, 386] width 1446 height 55
click at [1496, 395] on button "Show" at bounding box center [1489, 386] width 59 height 22
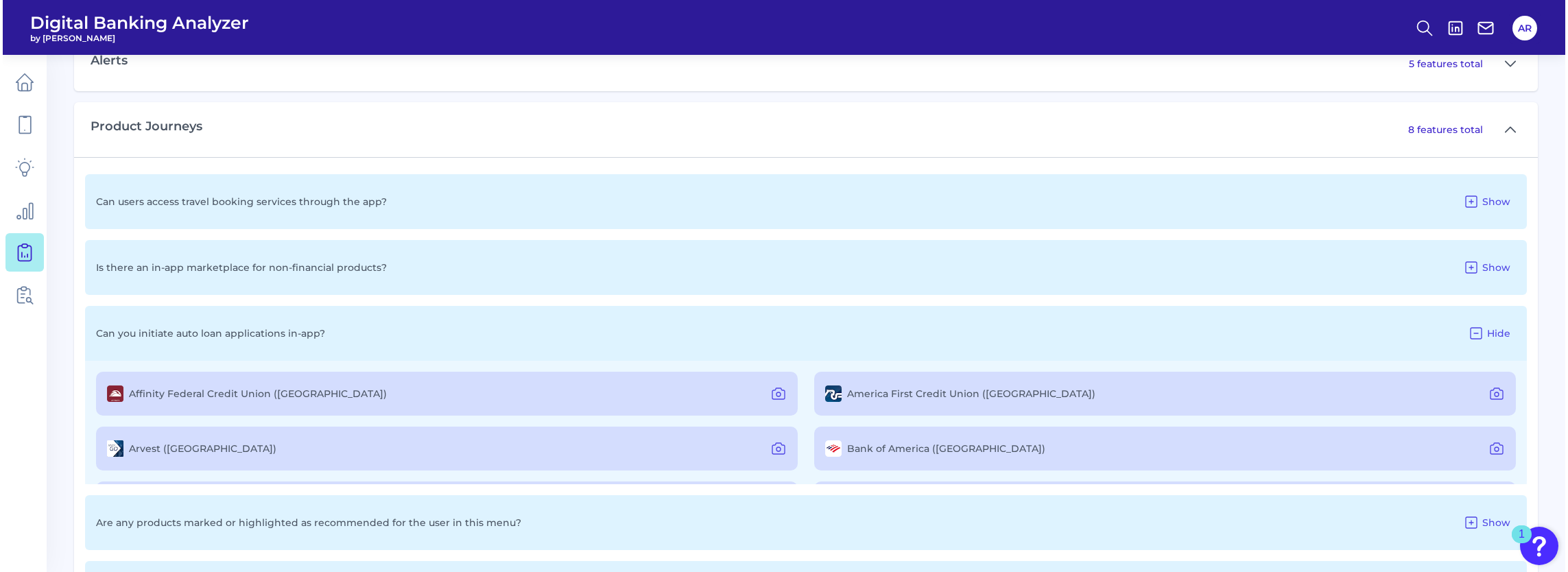
scroll to position [1183, 0]
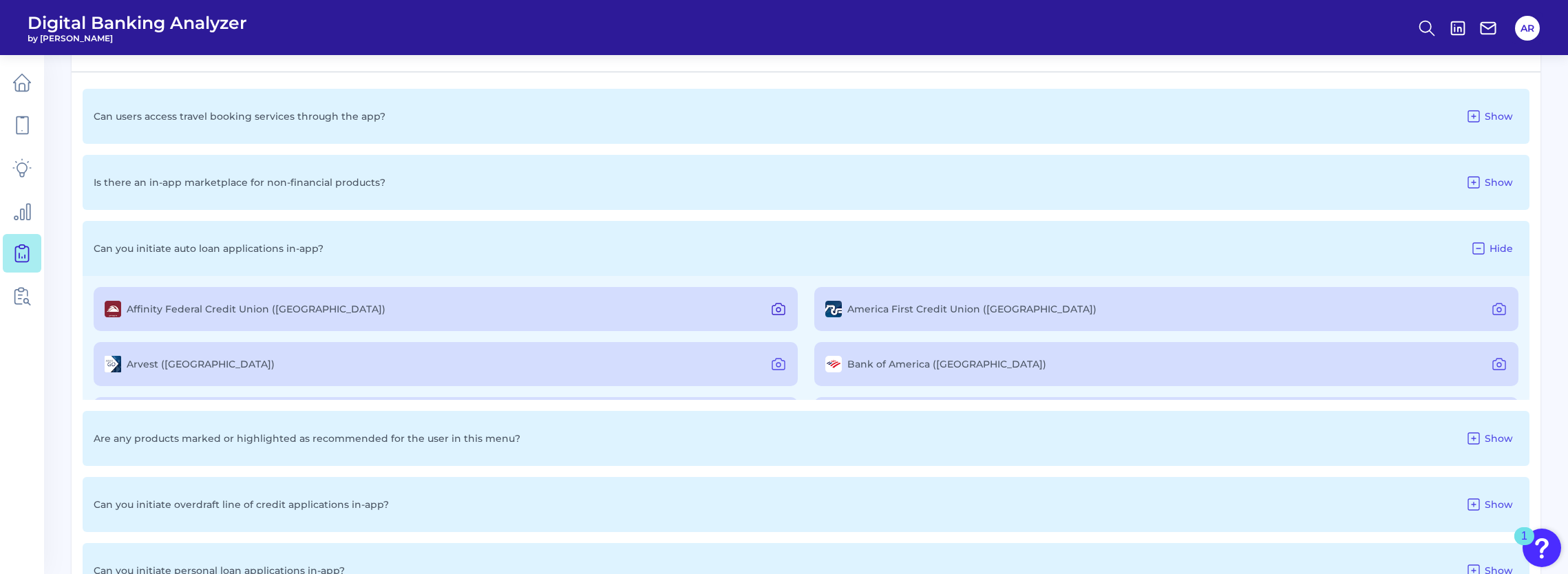
click at [777, 310] on icon at bounding box center [778, 309] width 17 height 17
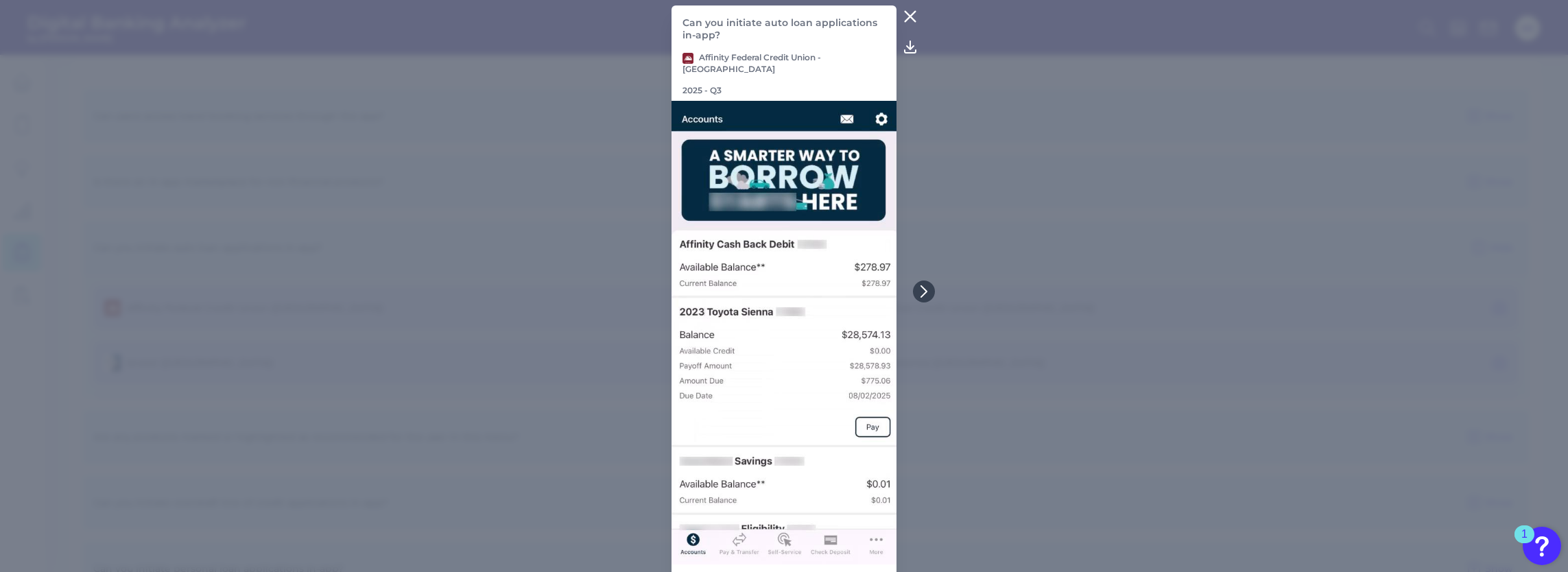
scroll to position [0, 0]
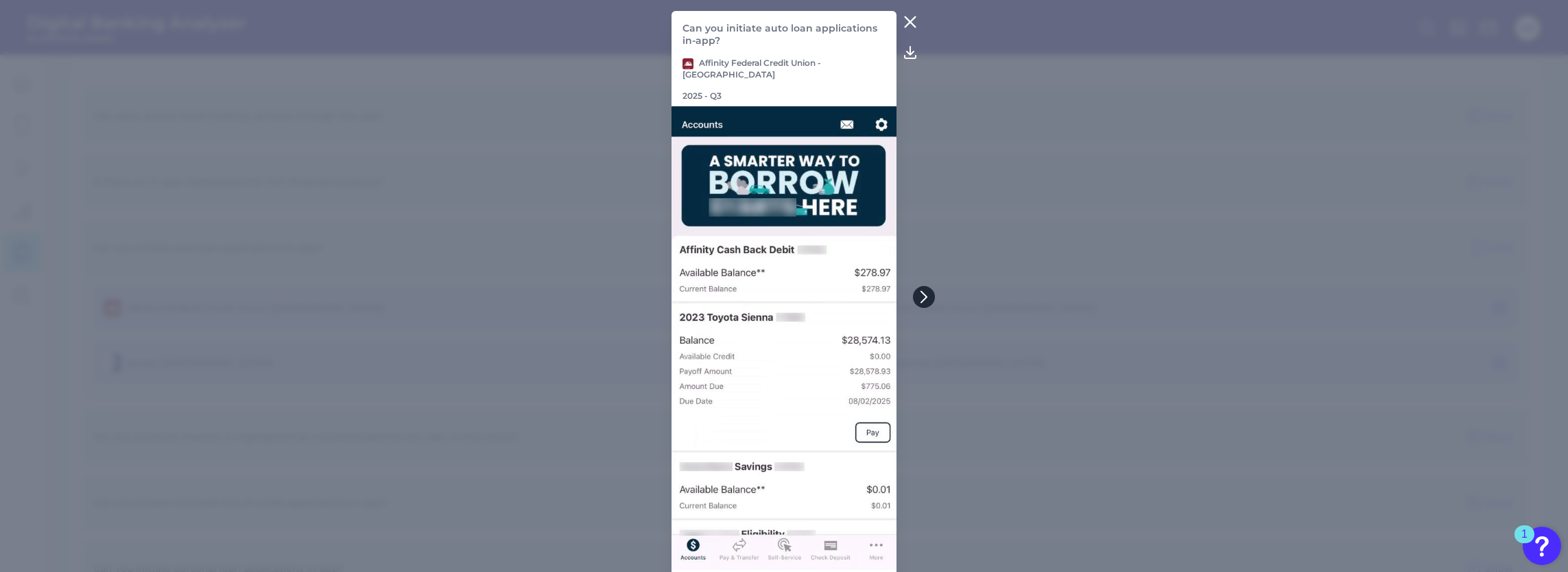
click at [924, 293] on icon at bounding box center [924, 297] width 12 height 12
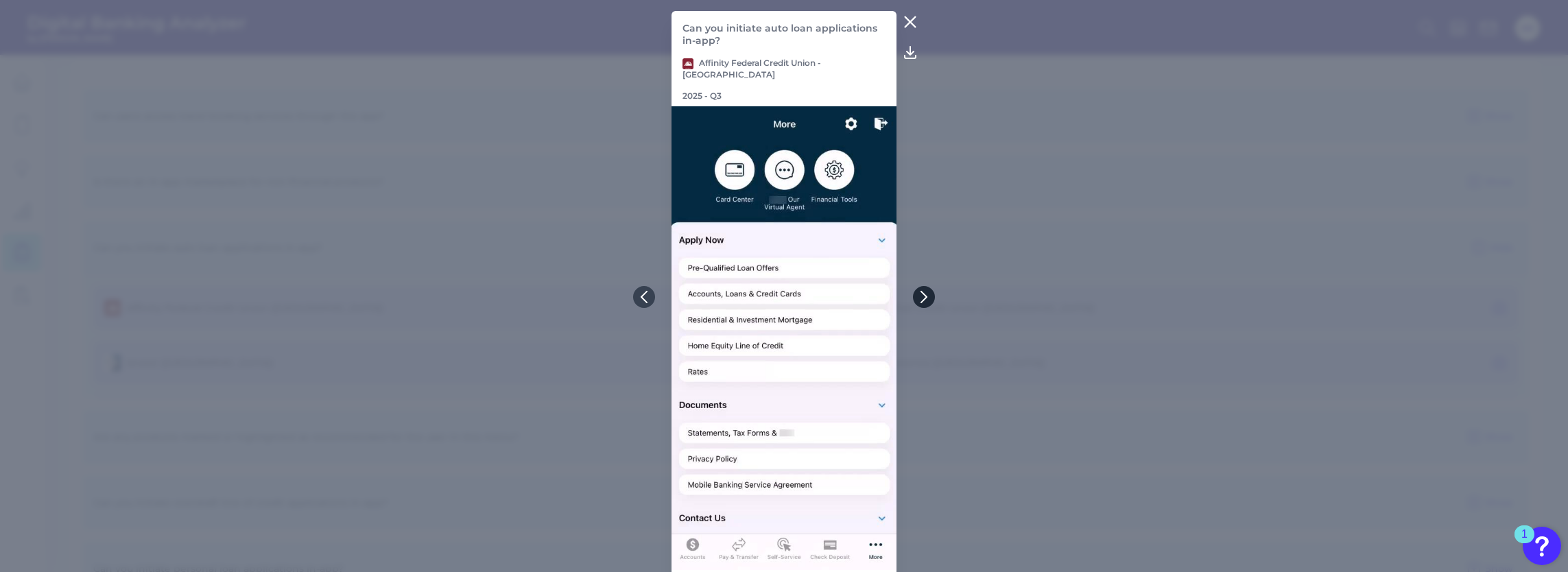
click at [924, 293] on icon at bounding box center [924, 297] width 12 height 12
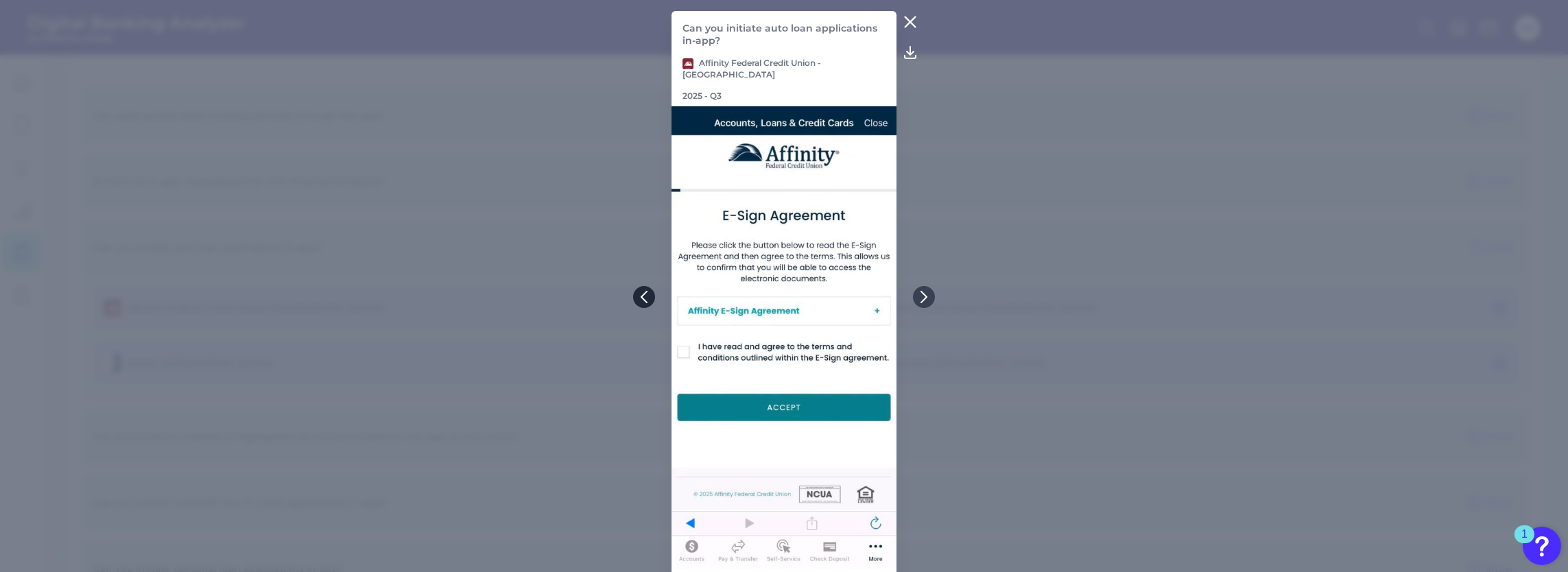
click at [641, 300] on icon at bounding box center [644, 297] width 12 height 12
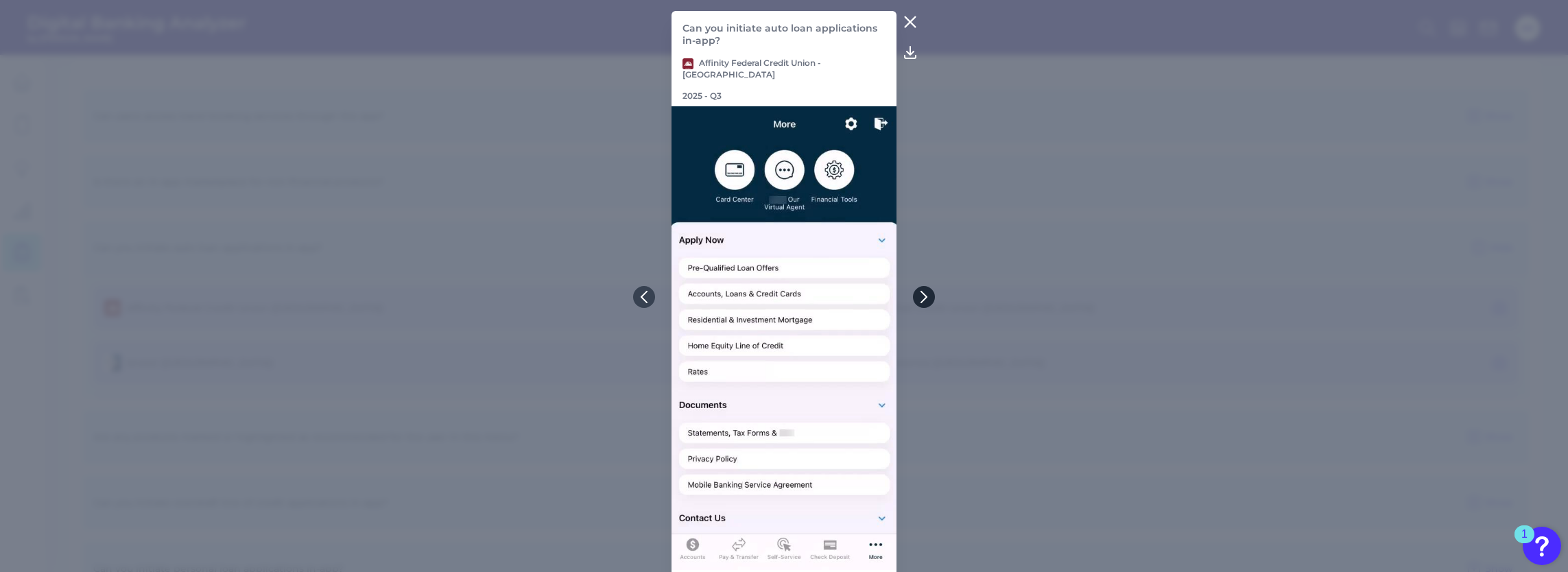
click at [922, 293] on icon at bounding box center [924, 297] width 6 height 11
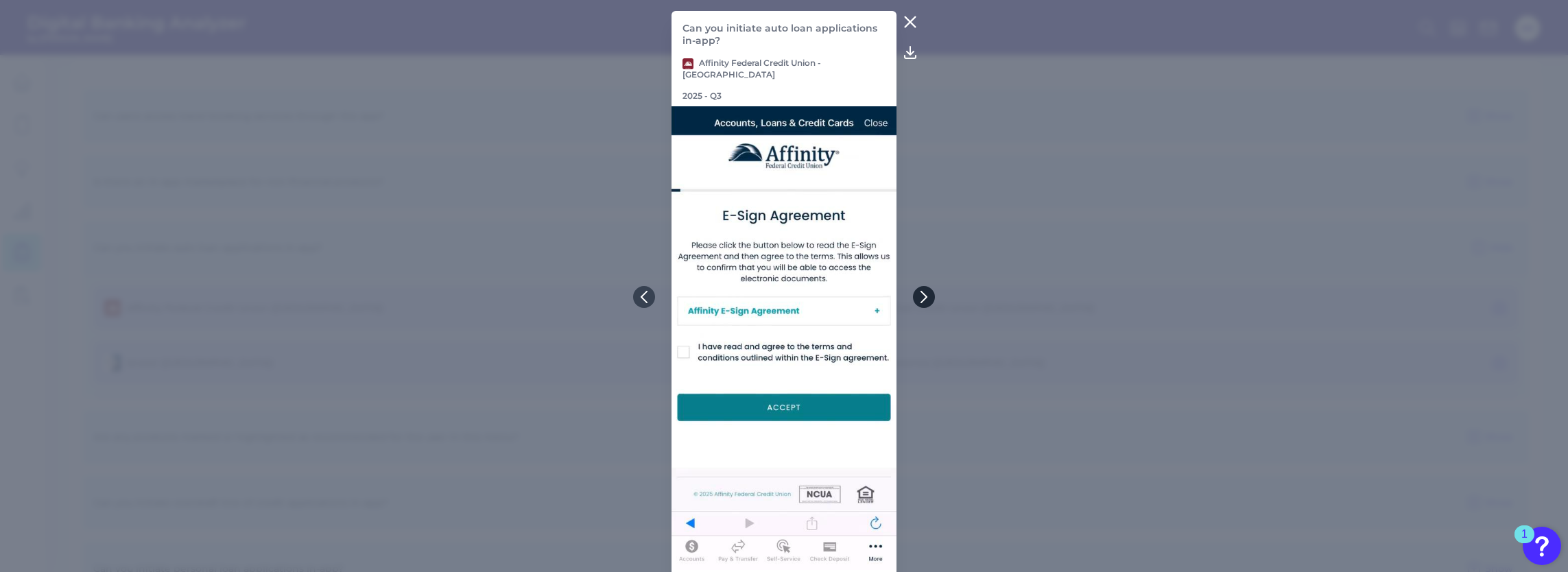
click at [922, 293] on icon at bounding box center [924, 297] width 6 height 11
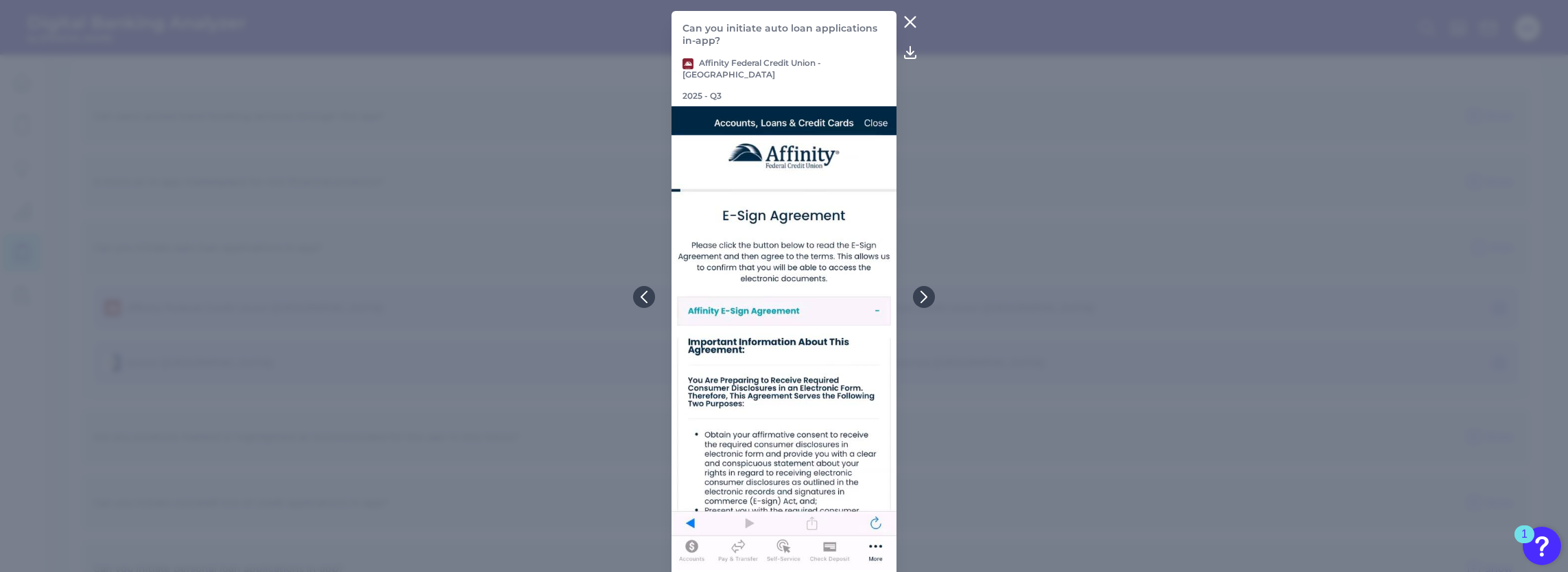
click at [911, 20] on icon at bounding box center [910, 22] width 17 height 17
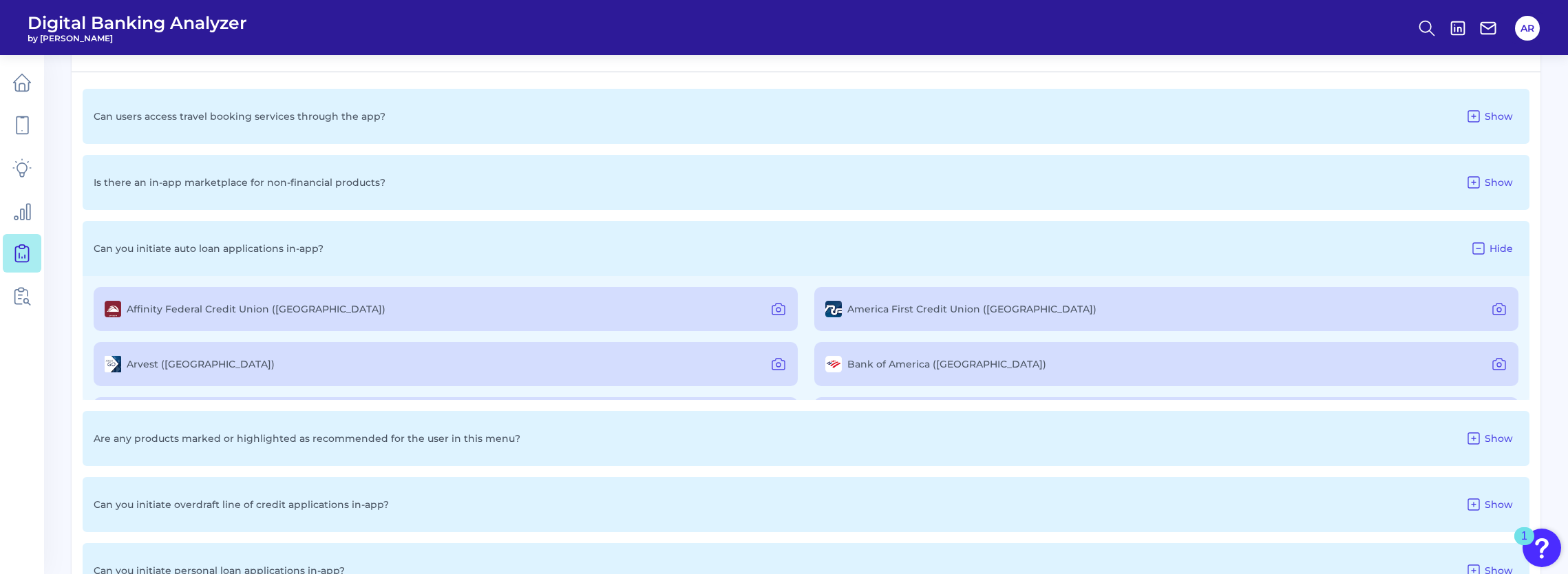
click at [316, 190] on div "Is there an in-app marketplace for non-financial products? Show" at bounding box center [806, 182] width 1446 height 55
click at [1481, 184] on icon at bounding box center [1473, 182] width 17 height 17
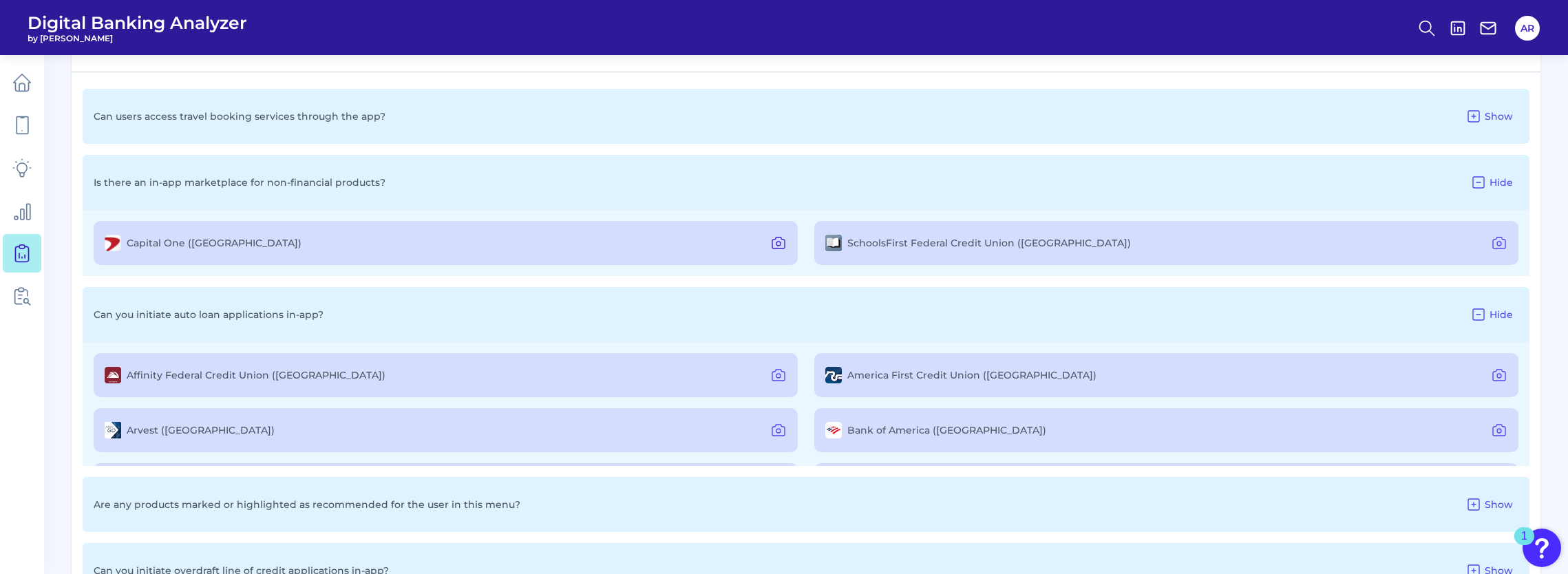
click at [779, 247] on icon at bounding box center [778, 243] width 17 height 17
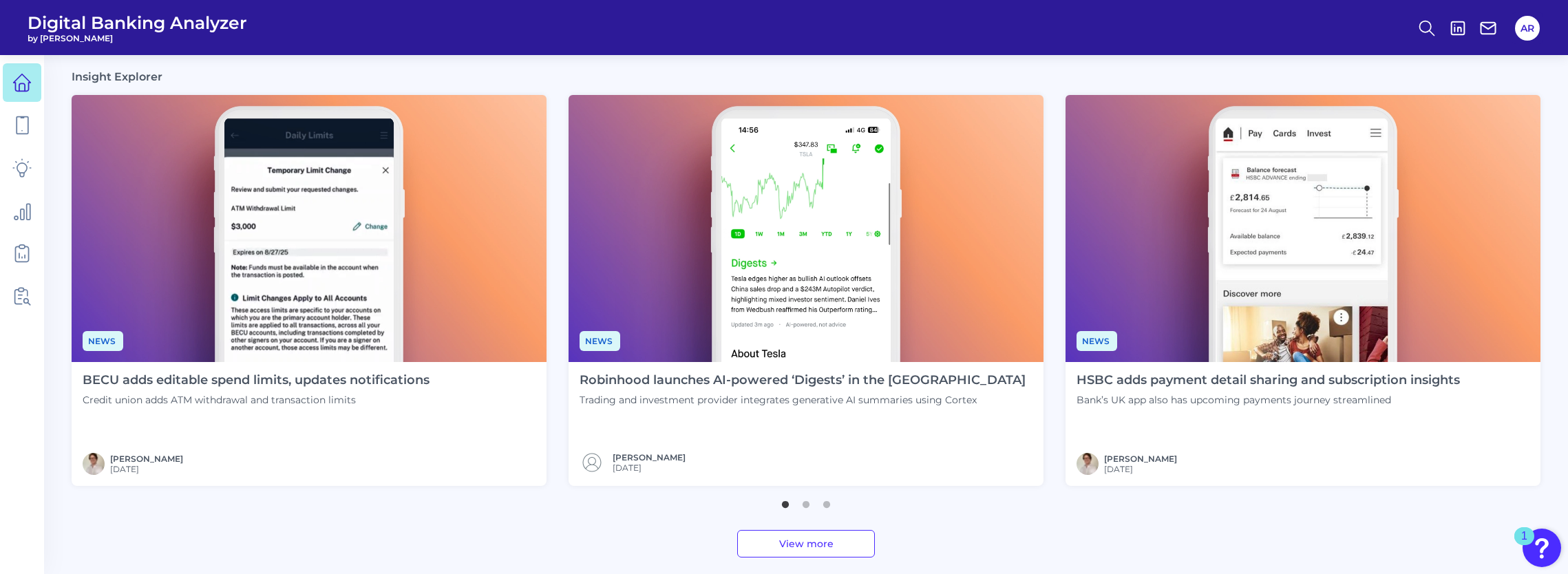
scroll to position [344, 0]
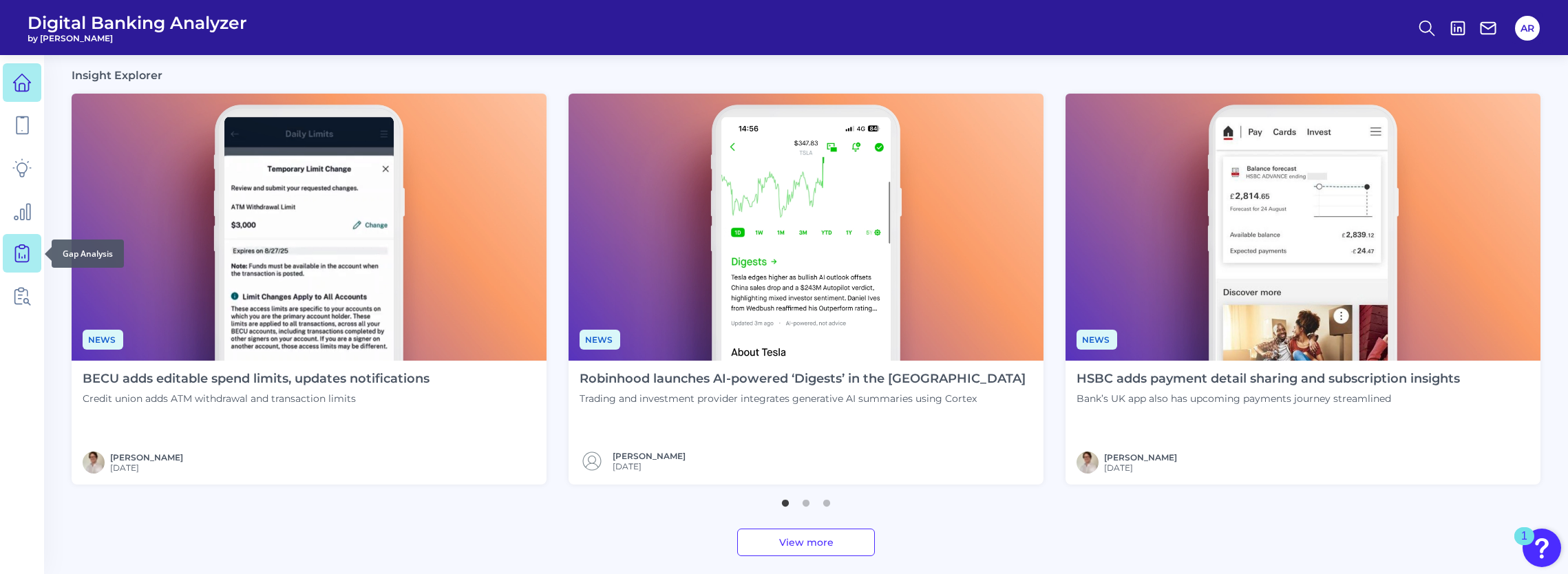
click at [20, 258] on icon at bounding box center [22, 253] width 19 height 19
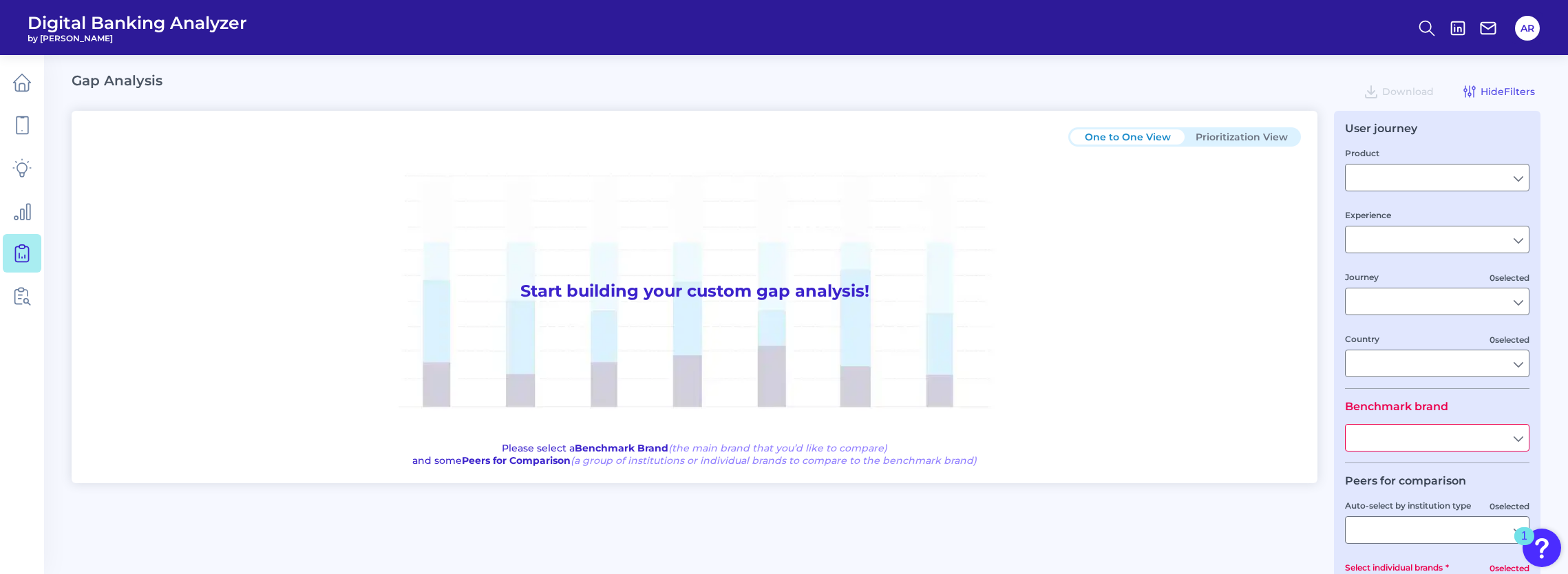
type input "Checking / Current Account"
type input "Mobile Servicing"
type input "Pre-Login Area, New Customer Onboarding, Login & Authentication, Accounts and t…"
type input "[GEOGRAPHIC_DATA]"
type input "First Citizens Bank"
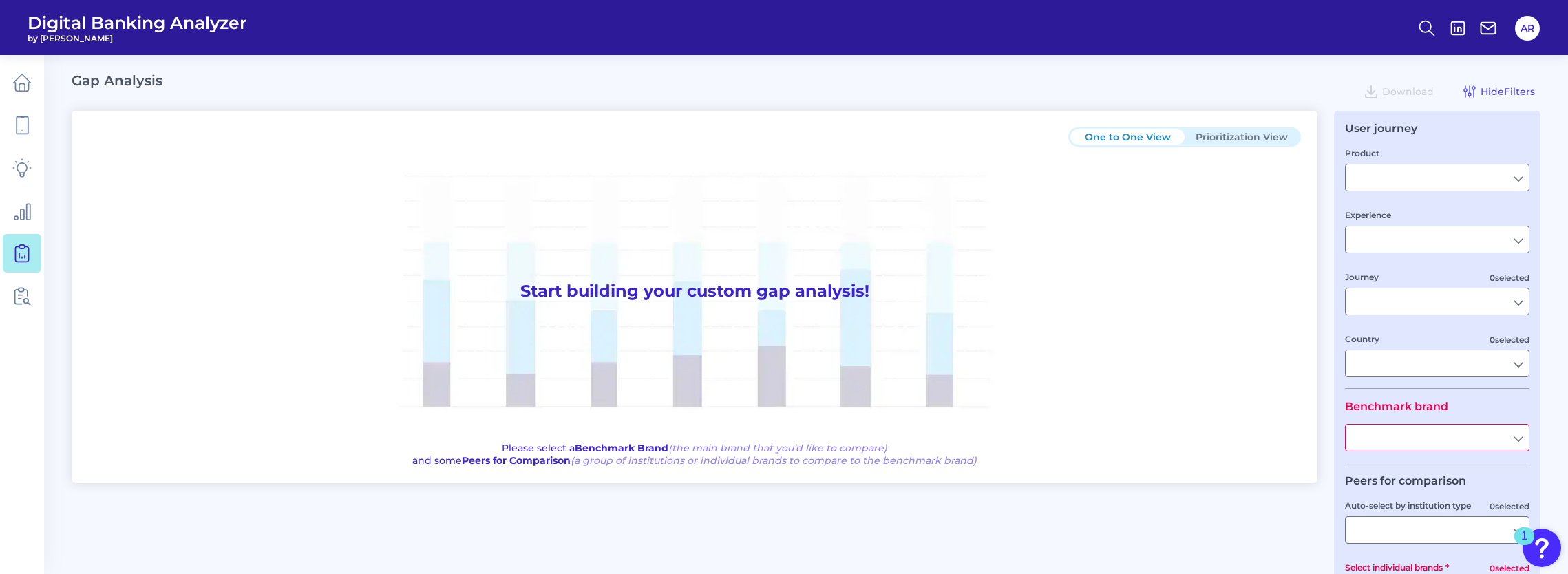
type input "All Select individual brands"
type input "All Journeys"
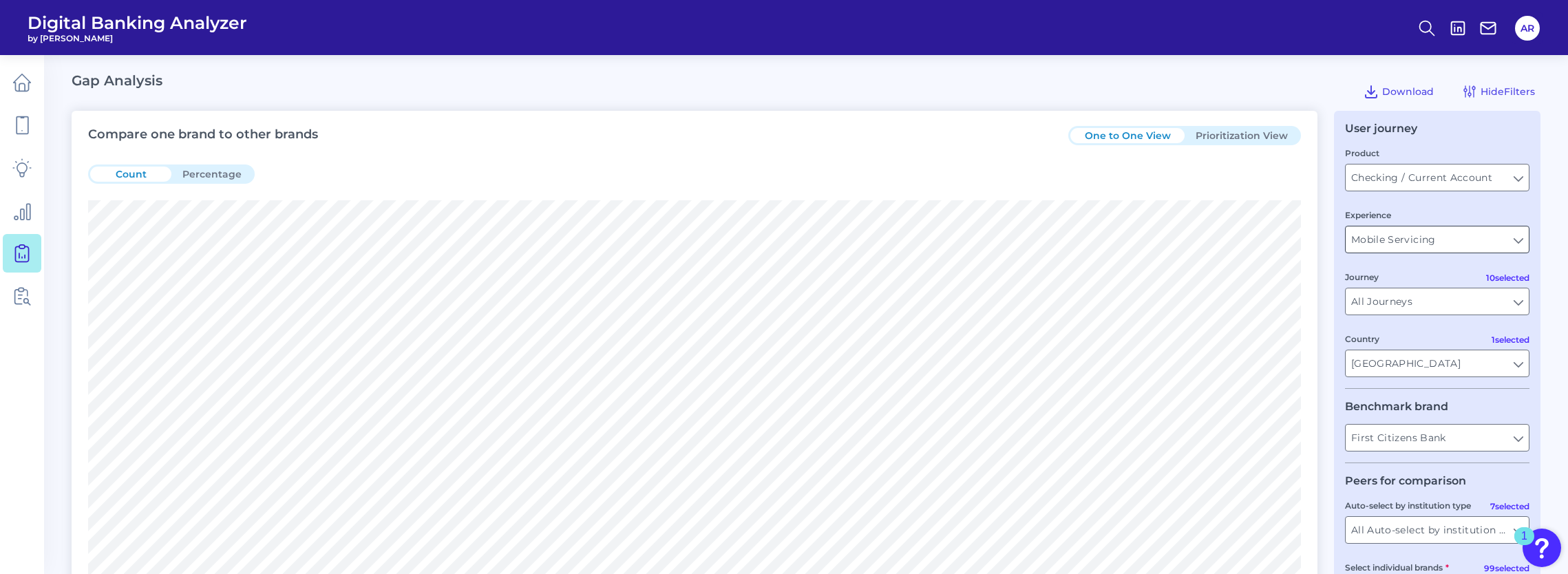
click at [1514, 241] on input "Mobile Servicing" at bounding box center [1437, 239] width 183 height 26
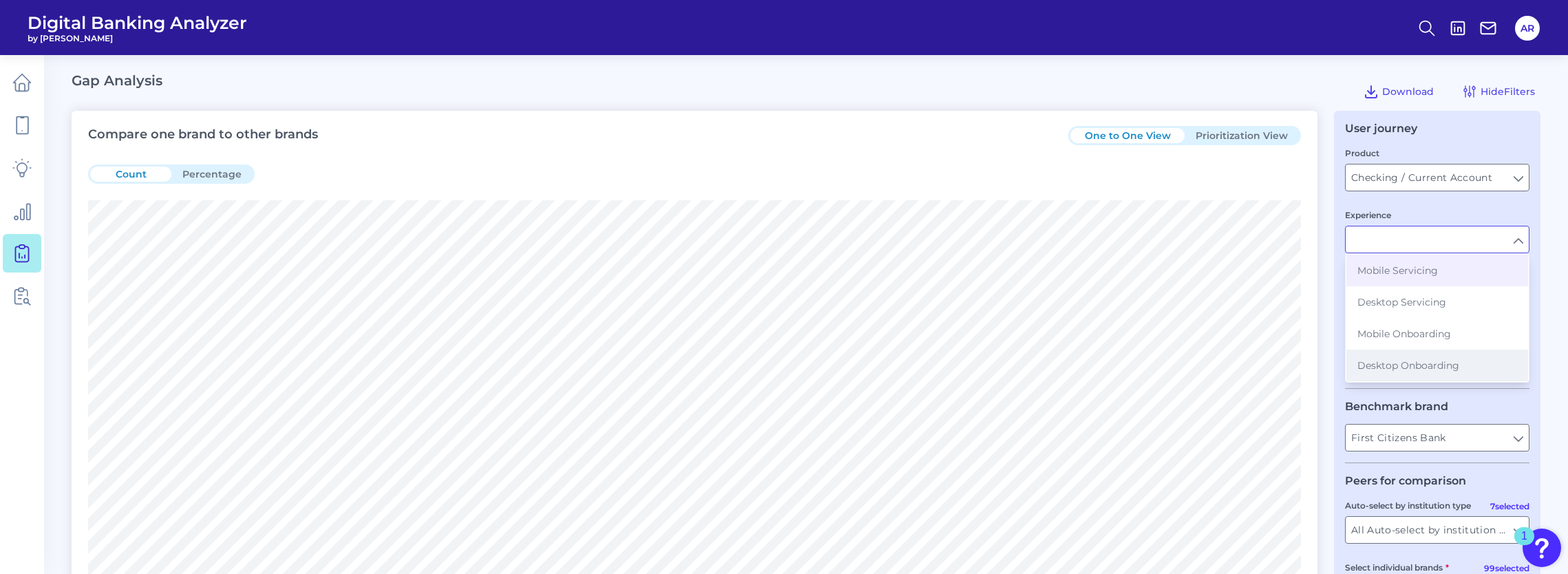
click at [1453, 363] on span "Desktop Onboarding" at bounding box center [1408, 365] width 102 height 12
type input "Desktop Onboarding"
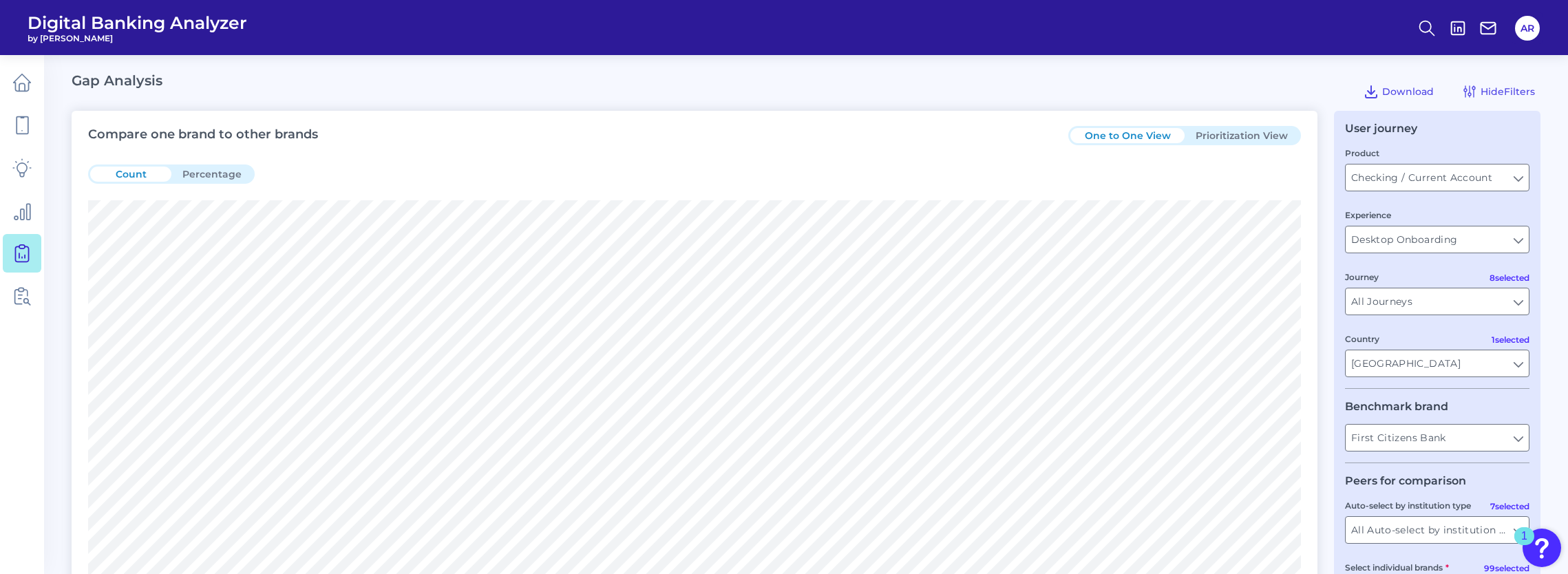
type input "All Countries"
click at [1520, 305] on input "All Journeys" at bounding box center [1437, 302] width 183 height 26
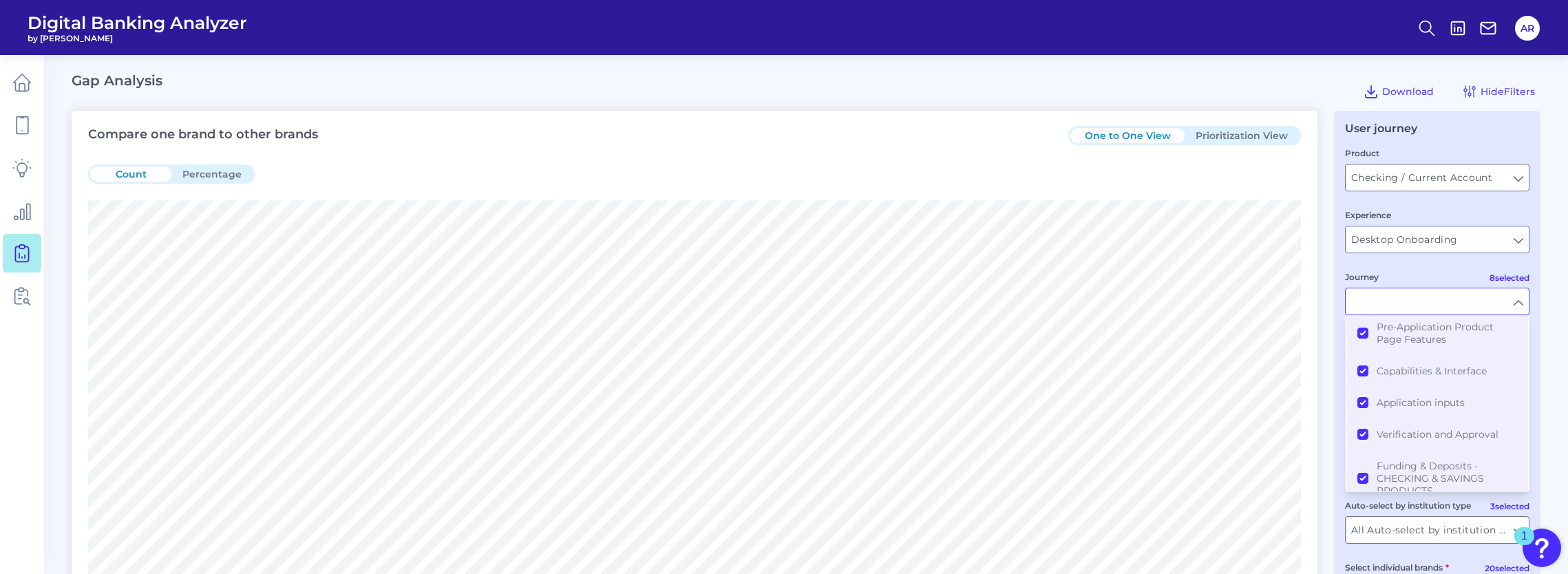
scroll to position [159, 0]
type input "All Journeys"
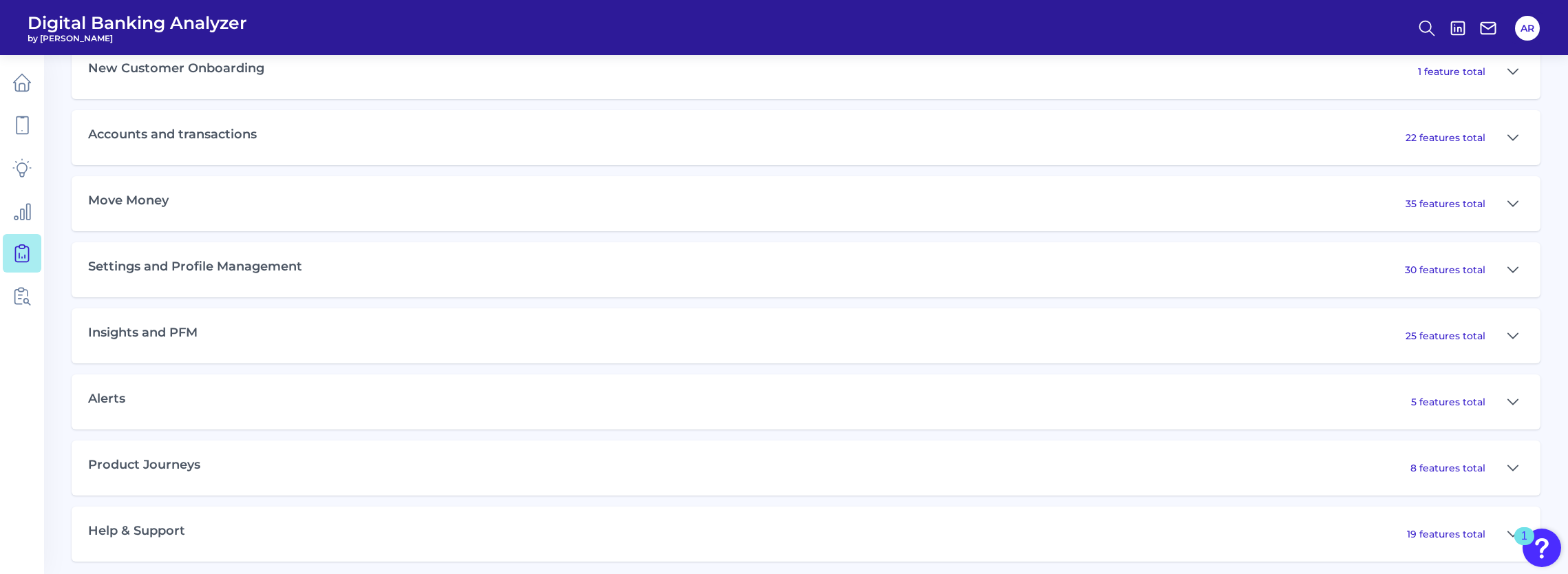
scroll to position [774, 0]
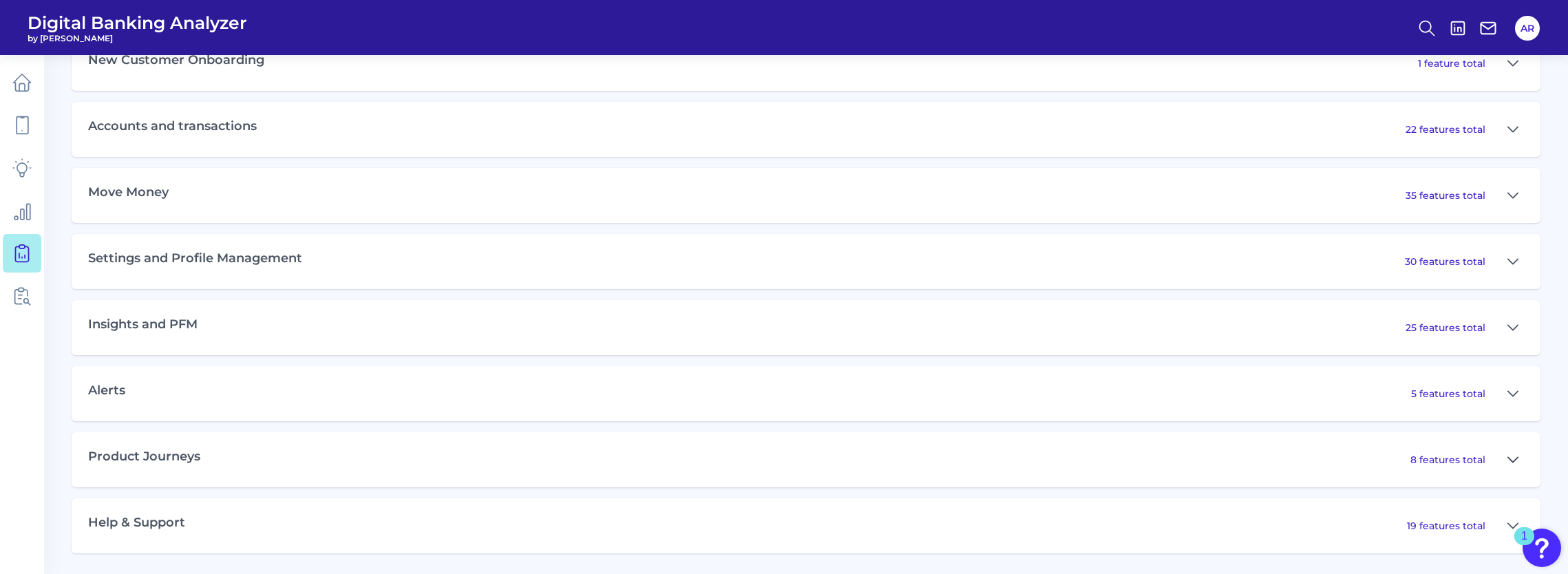
click at [1514, 460] on icon at bounding box center [1512, 459] width 10 height 5
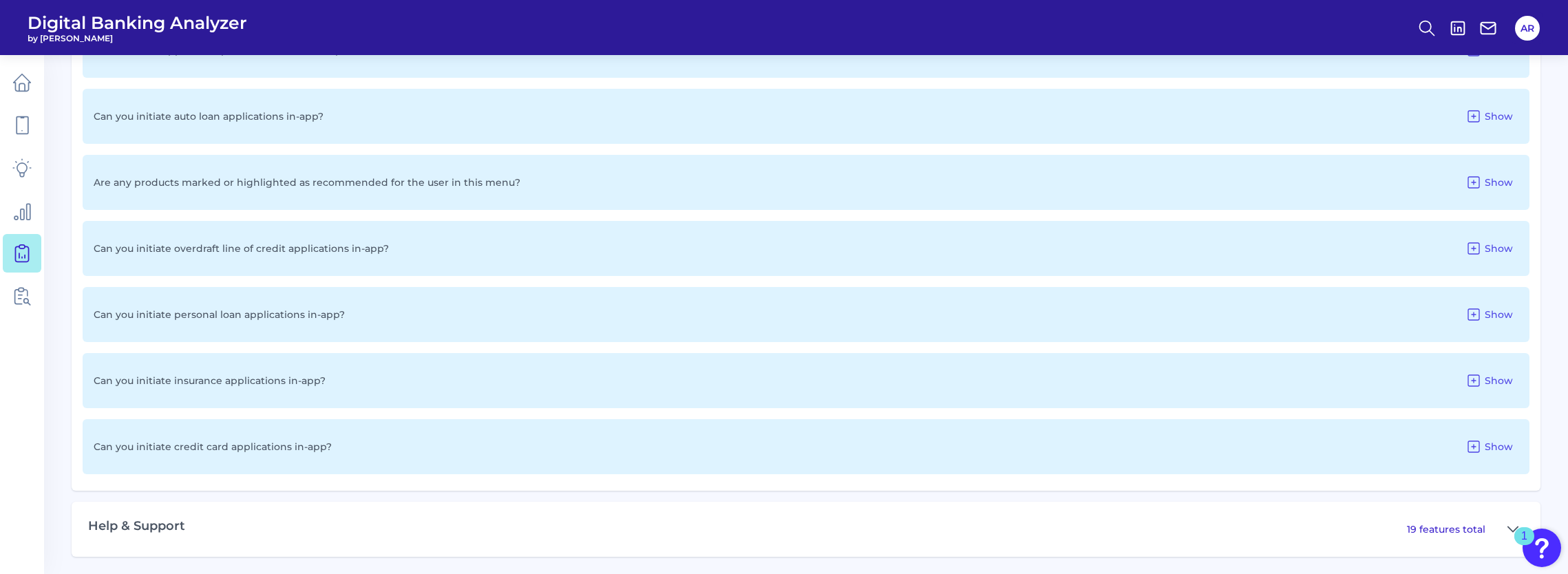
scroll to position [1324, 0]
click at [1490, 316] on span "Show" at bounding box center [1498, 310] width 29 height 12
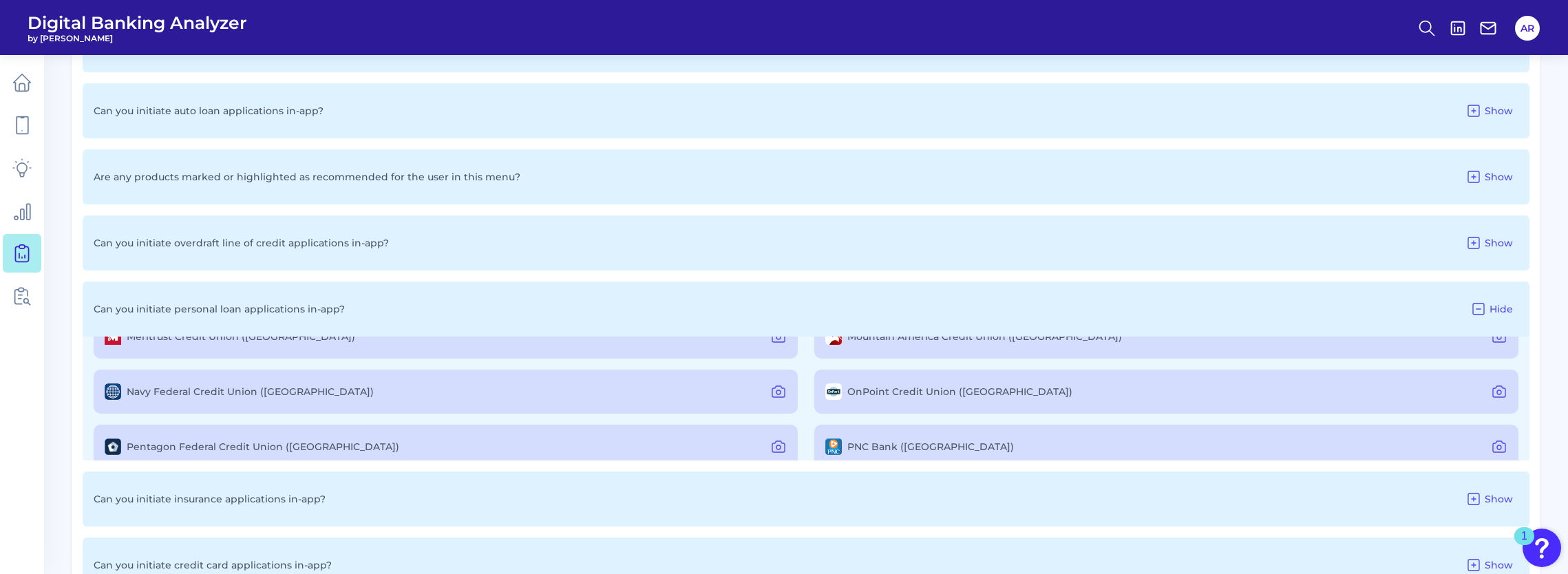
scroll to position [688, 0]
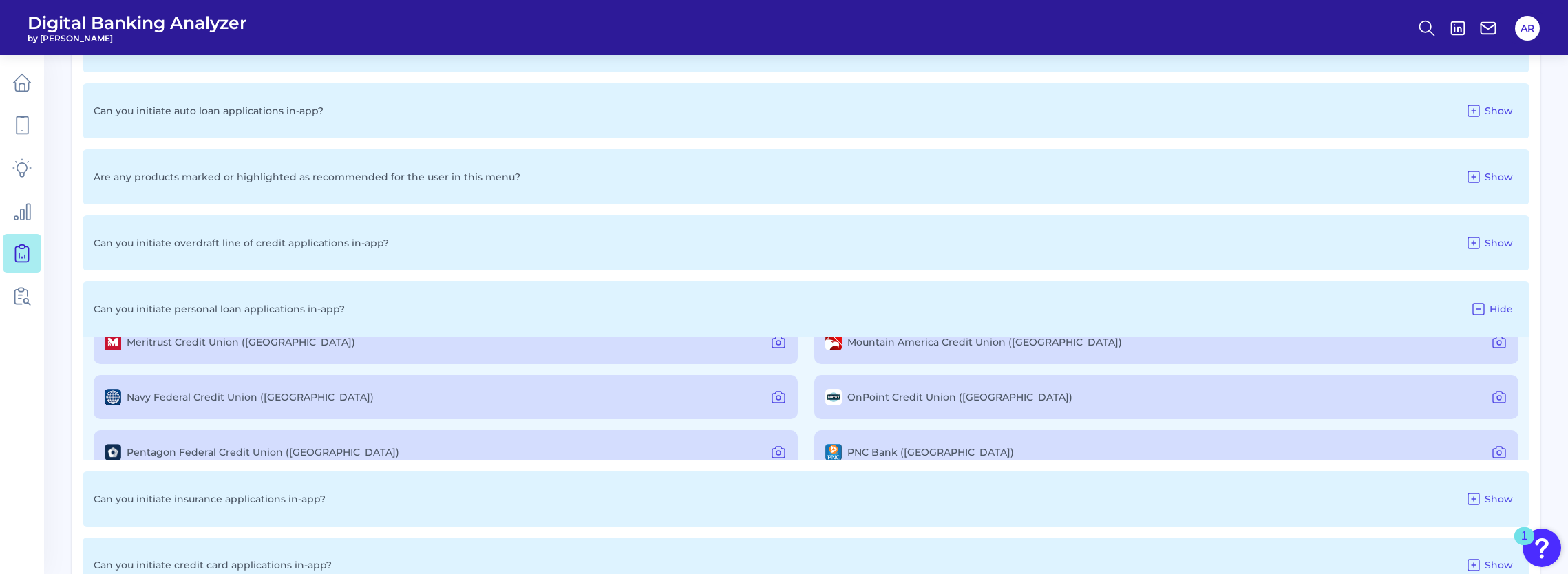
click at [886, 452] on label "PNC Bank ([GEOGRAPHIC_DATA])" at bounding box center [930, 452] width 167 height 12
click at [1498, 453] on icon at bounding box center [1498, 452] width 17 height 17
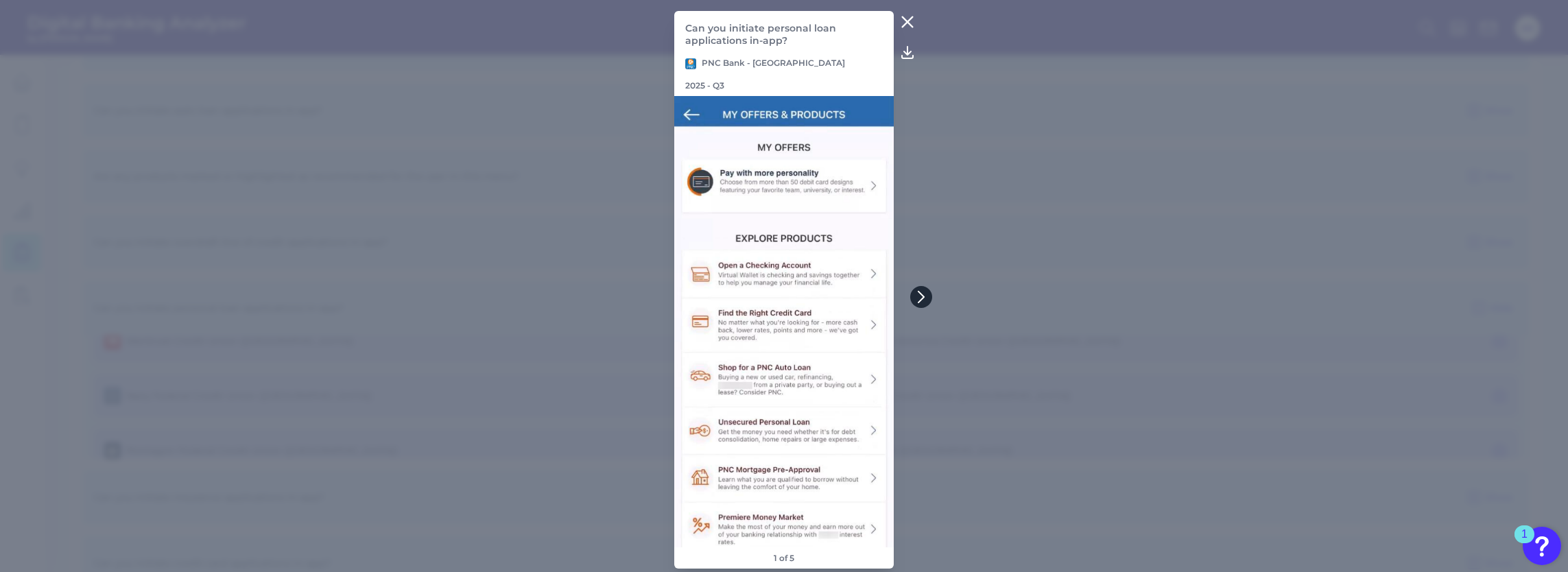
click at [916, 298] on icon at bounding box center [921, 297] width 12 height 12
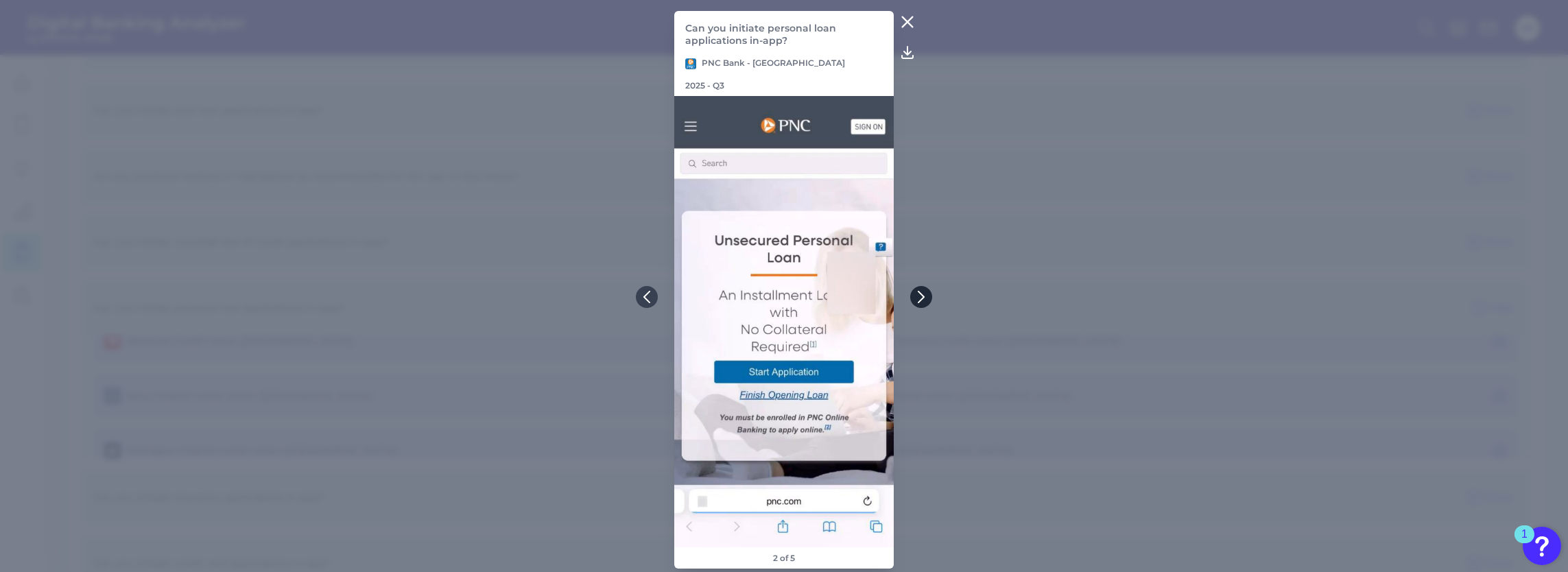
click at [916, 298] on icon at bounding box center [921, 297] width 12 height 12
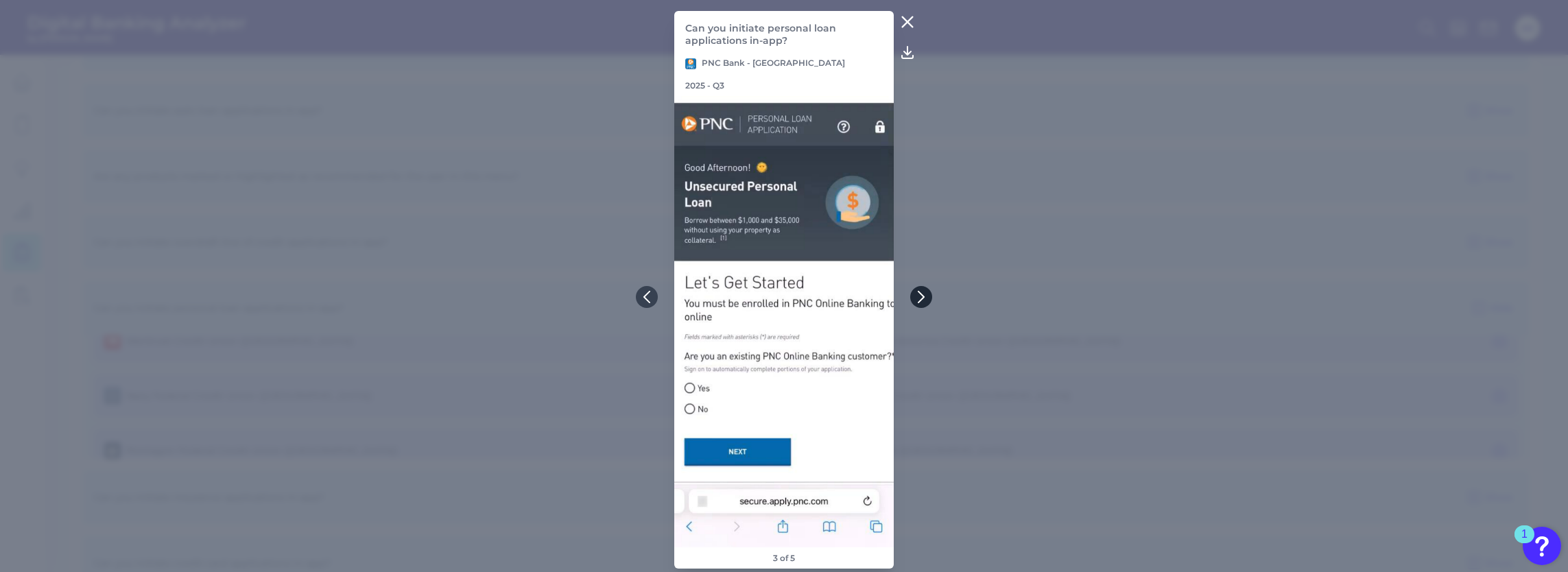
click at [916, 298] on icon at bounding box center [921, 297] width 12 height 12
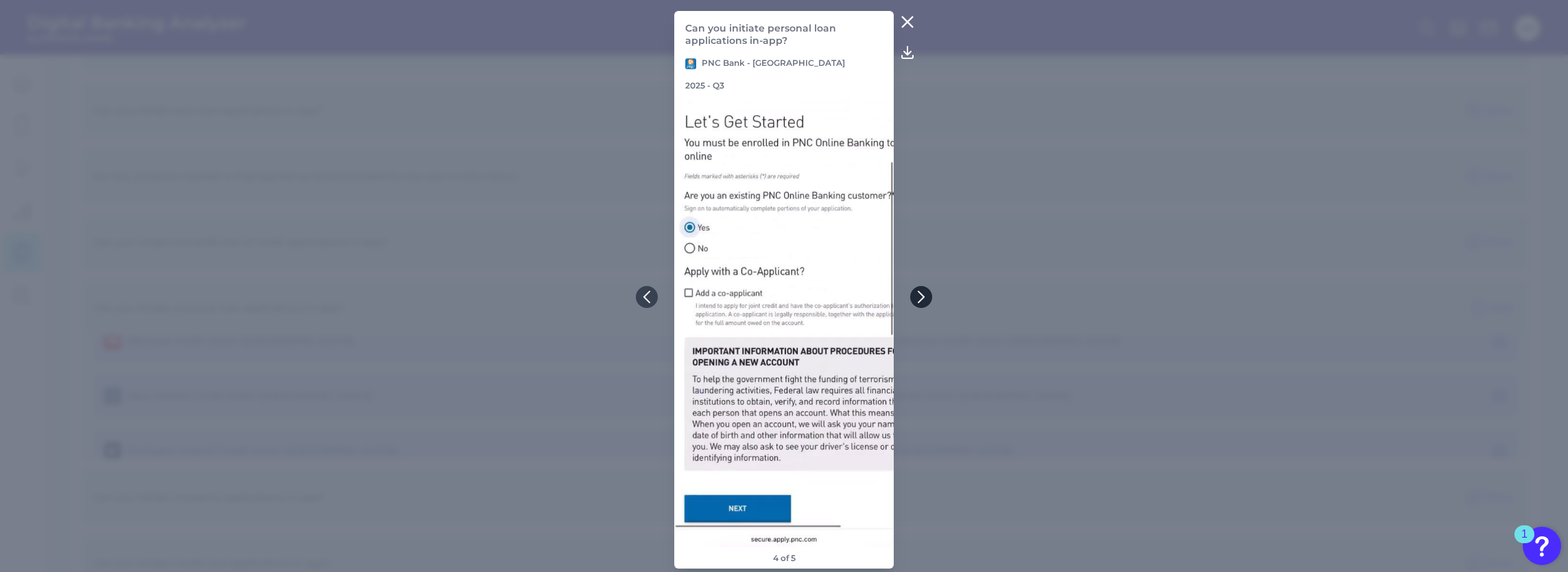
click at [916, 298] on icon at bounding box center [921, 297] width 12 height 12
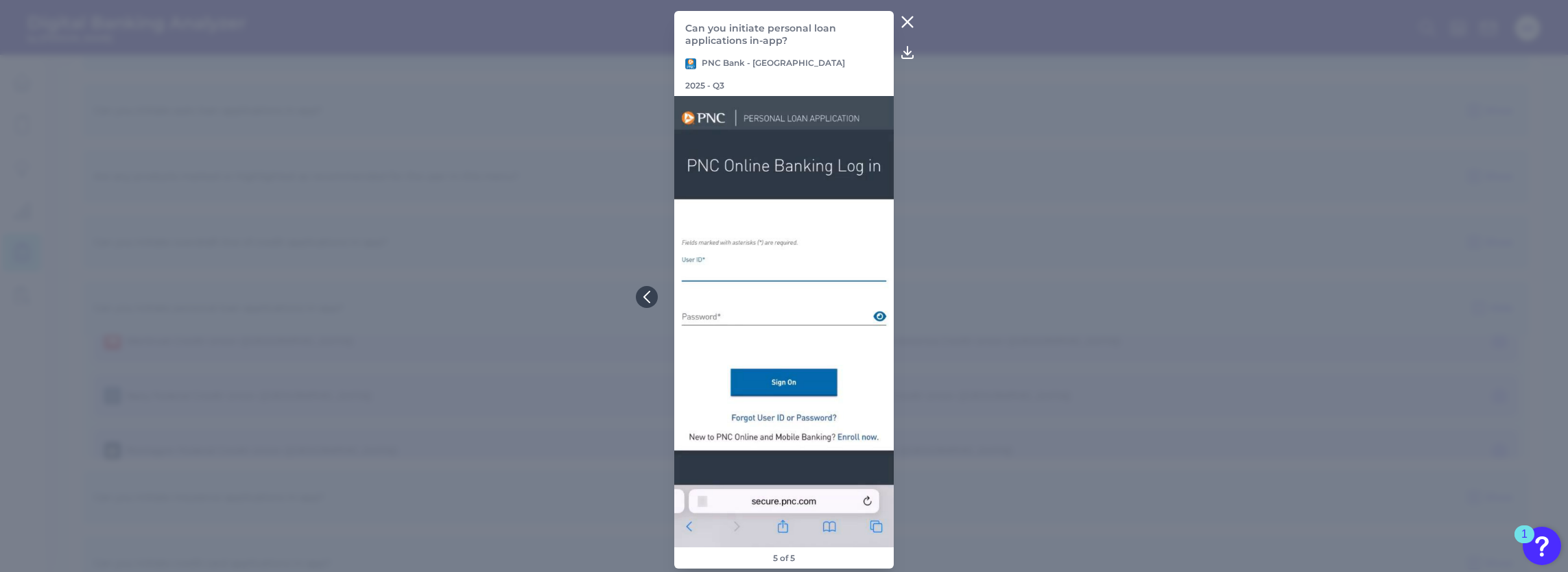
click at [903, 28] on icon at bounding box center [907, 22] width 17 height 17
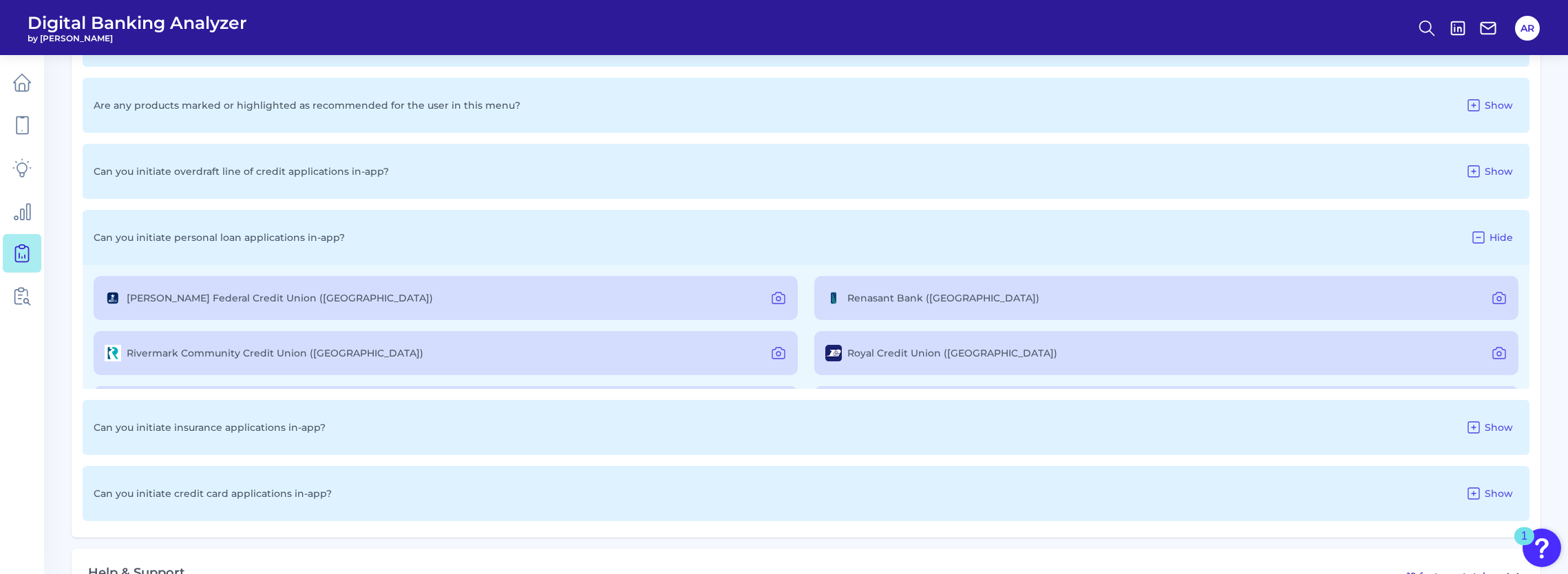
scroll to position [1449, 0]
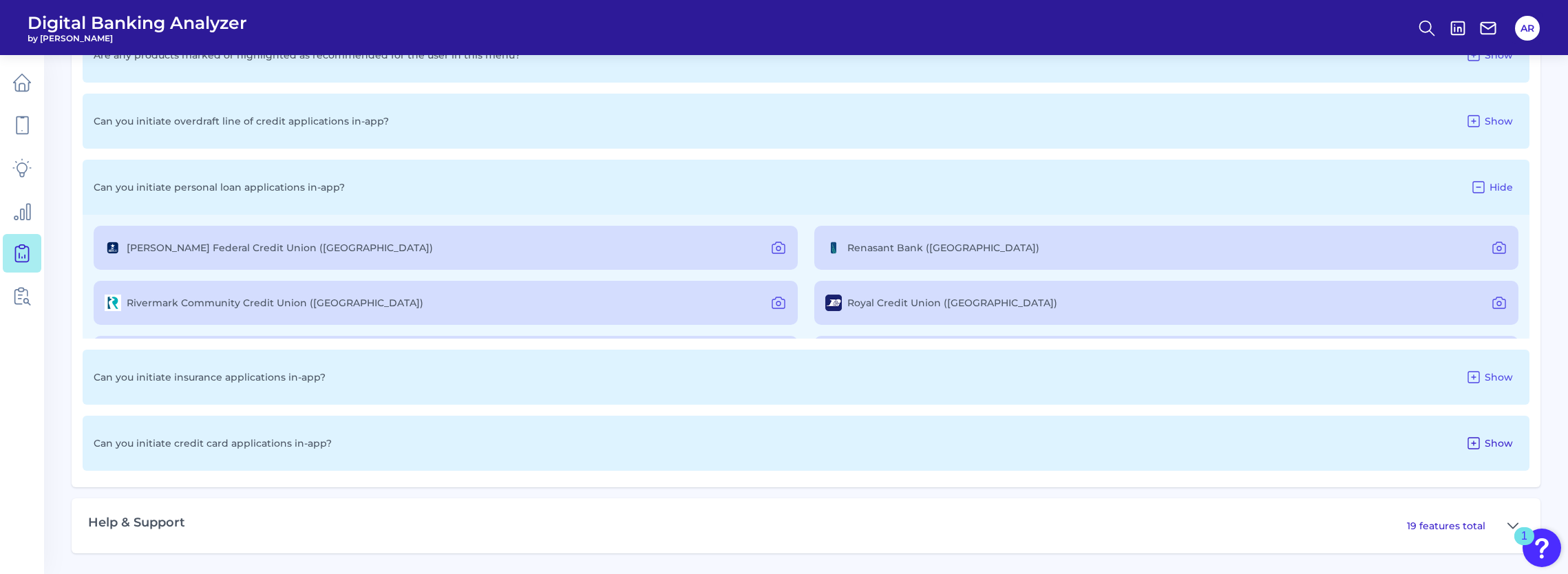
click at [1472, 447] on icon at bounding box center [1473, 443] width 17 height 17
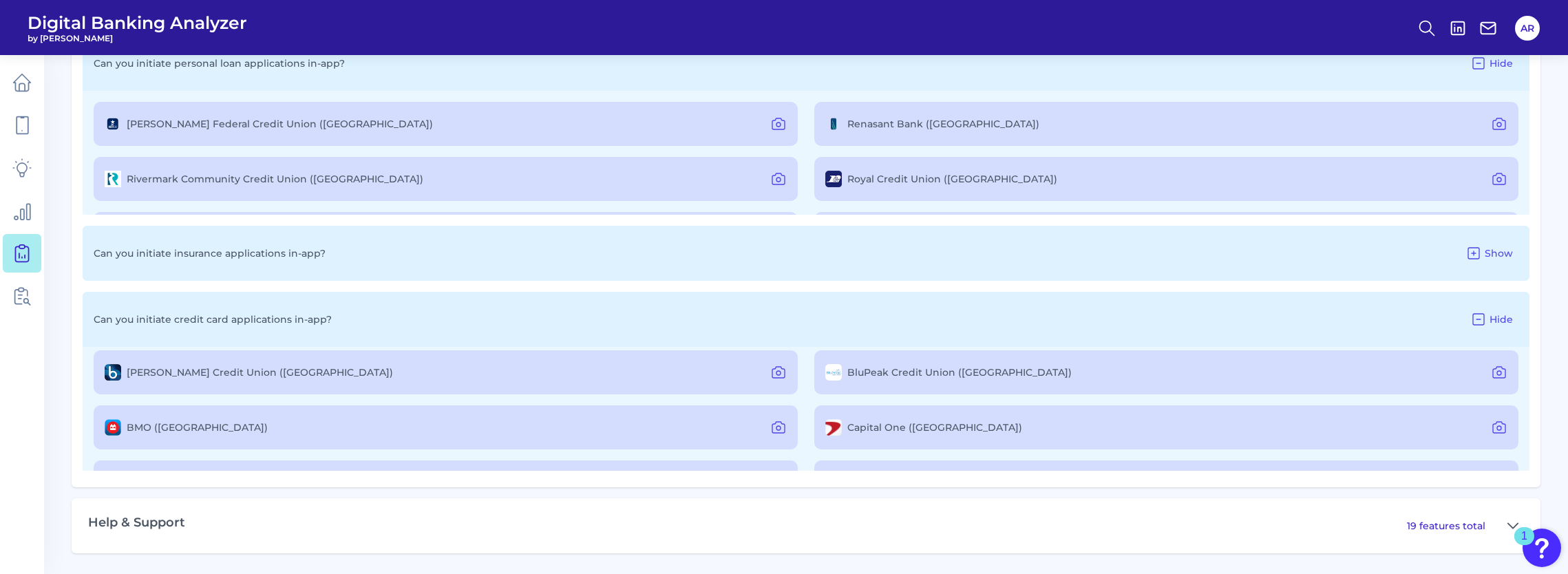
scroll to position [321, 0]
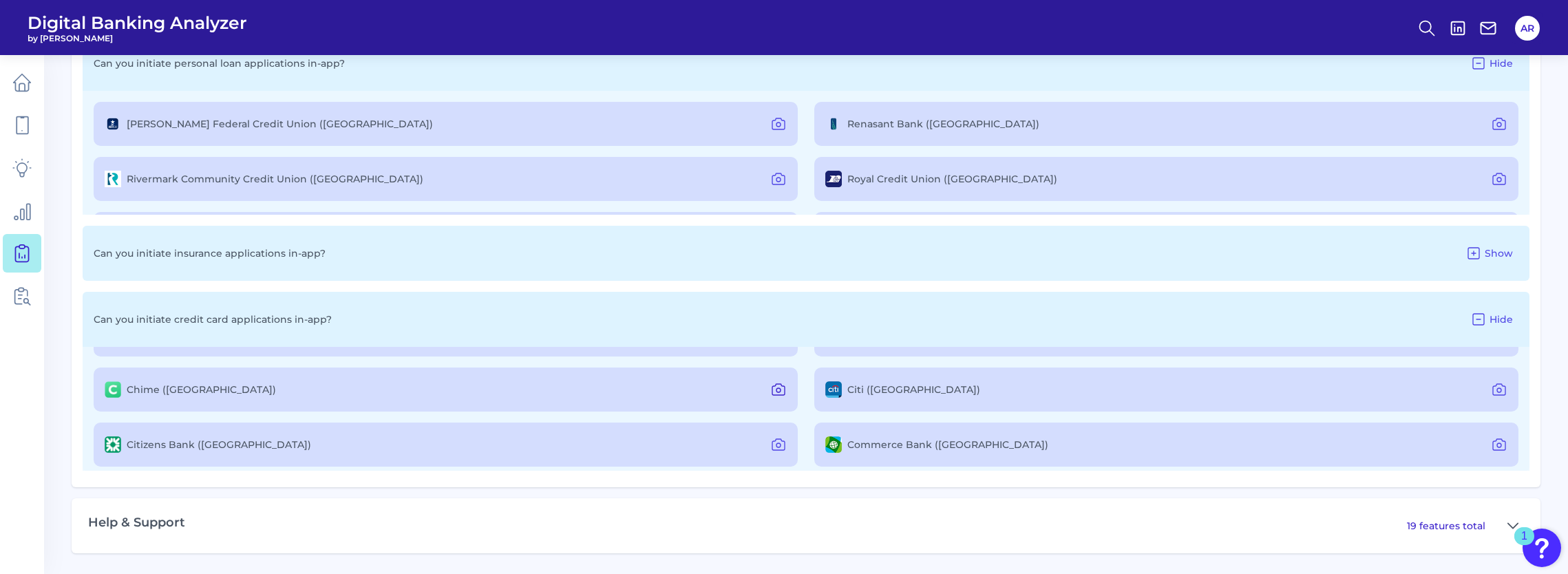
click at [773, 390] on icon at bounding box center [778, 390] width 17 height 17
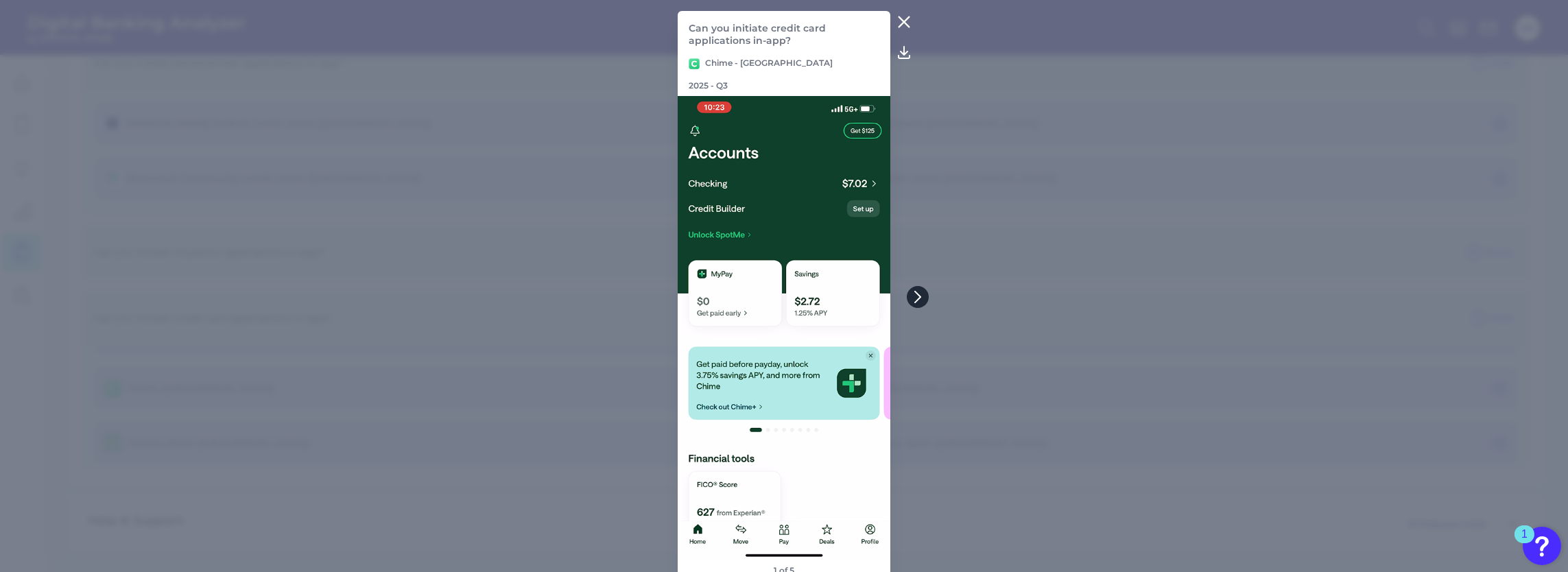
click at [912, 293] on icon at bounding box center [917, 297] width 12 height 12
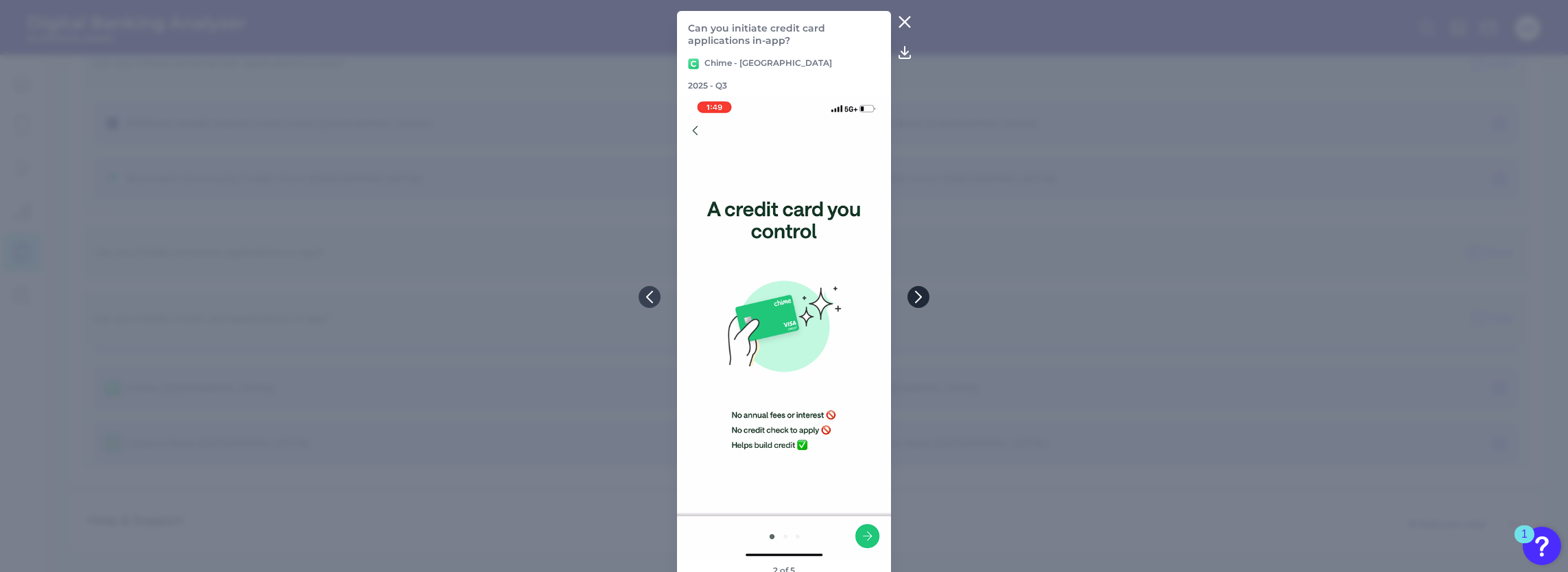
click at [912, 293] on icon at bounding box center [918, 297] width 12 height 12
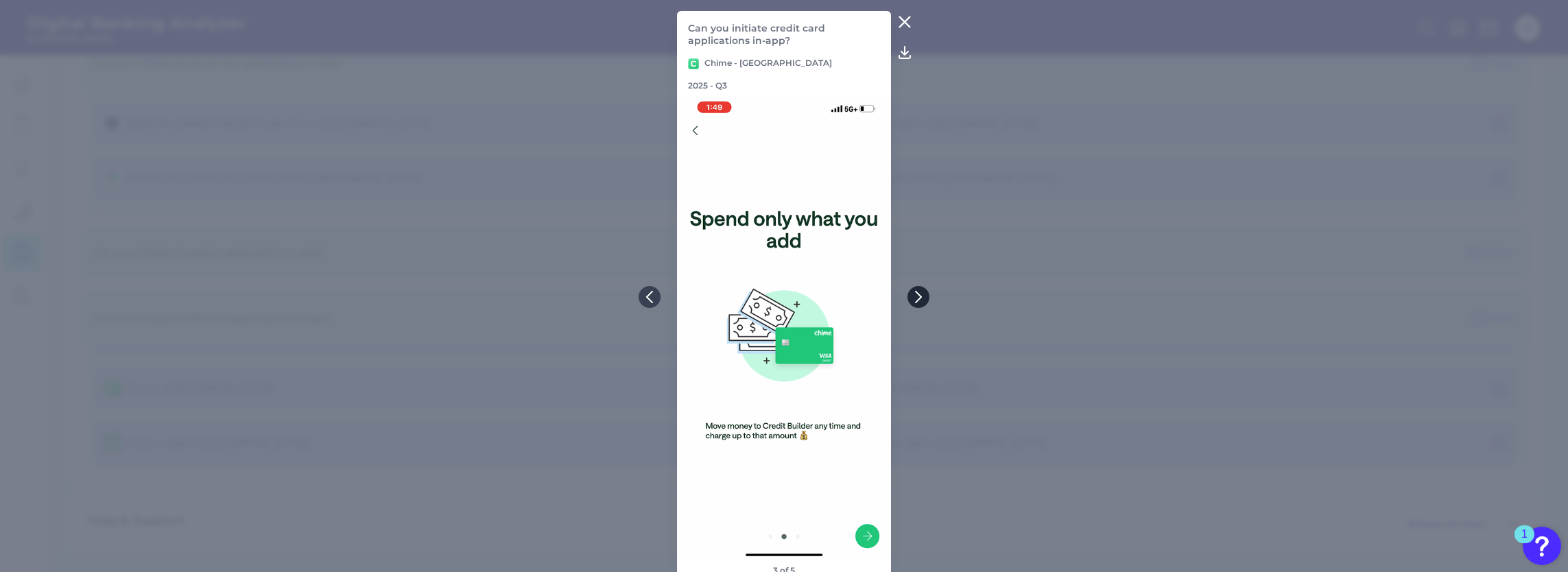
click at [912, 293] on icon at bounding box center [918, 297] width 12 height 12
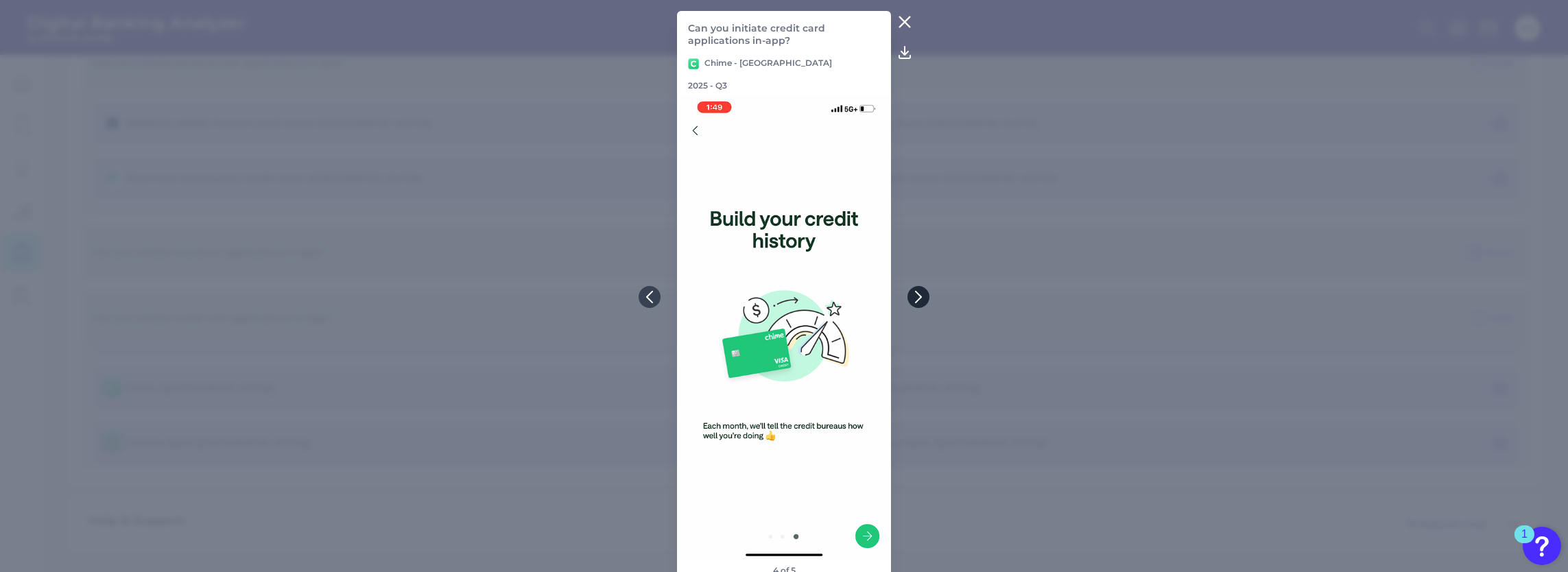
click at [912, 293] on icon at bounding box center [918, 297] width 12 height 12
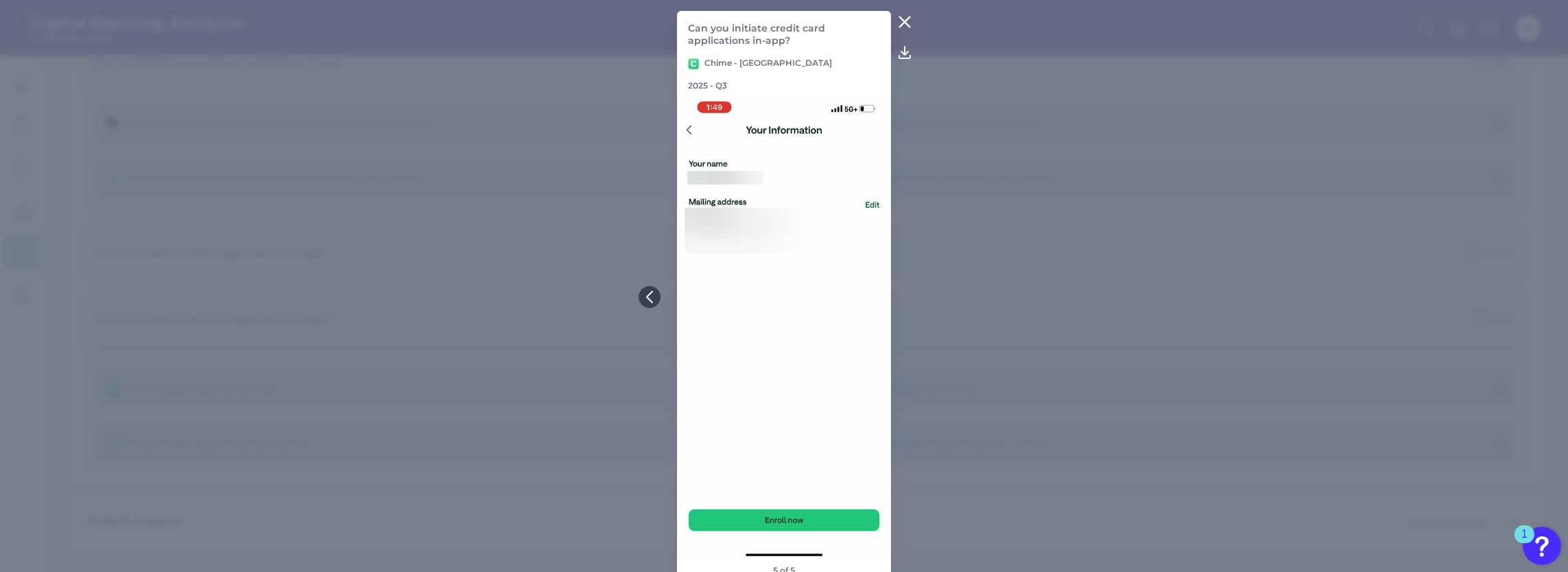
click at [908, 21] on icon at bounding box center [904, 23] width 10 height 10
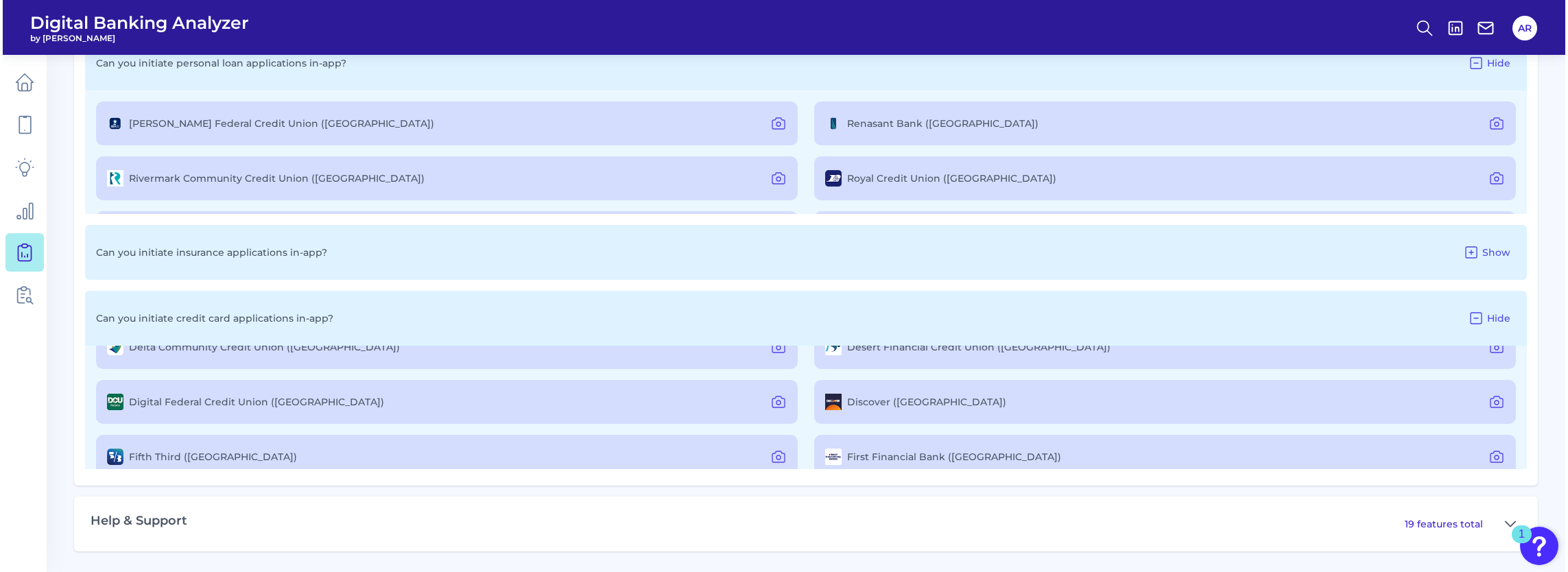
scroll to position [594, 0]
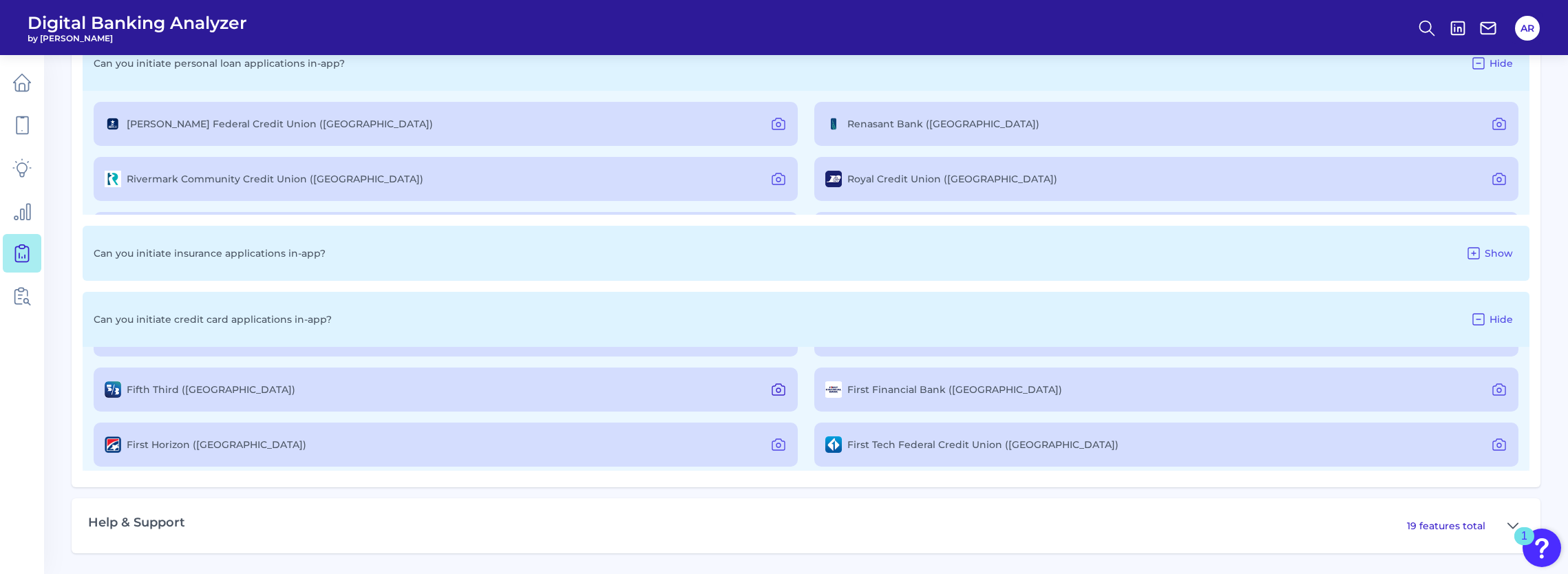
click at [786, 394] on button at bounding box center [778, 390] width 28 height 22
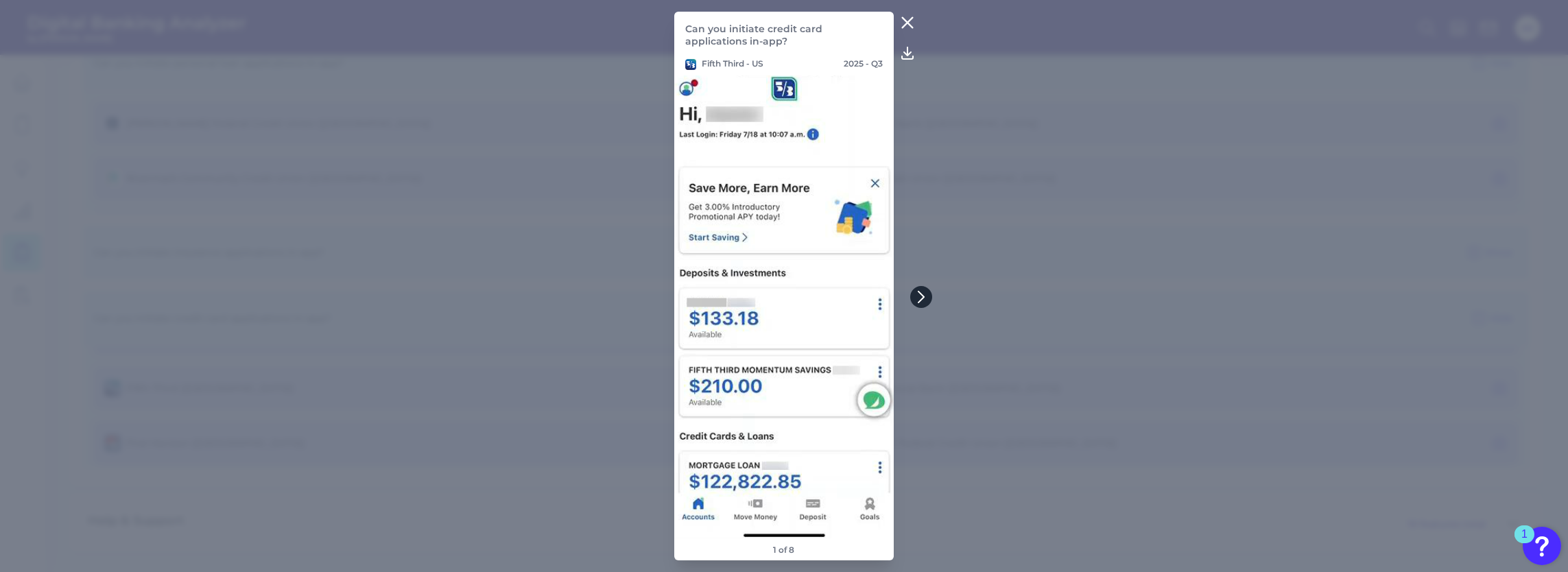
click at [917, 290] on button at bounding box center [922, 297] width 22 height 22
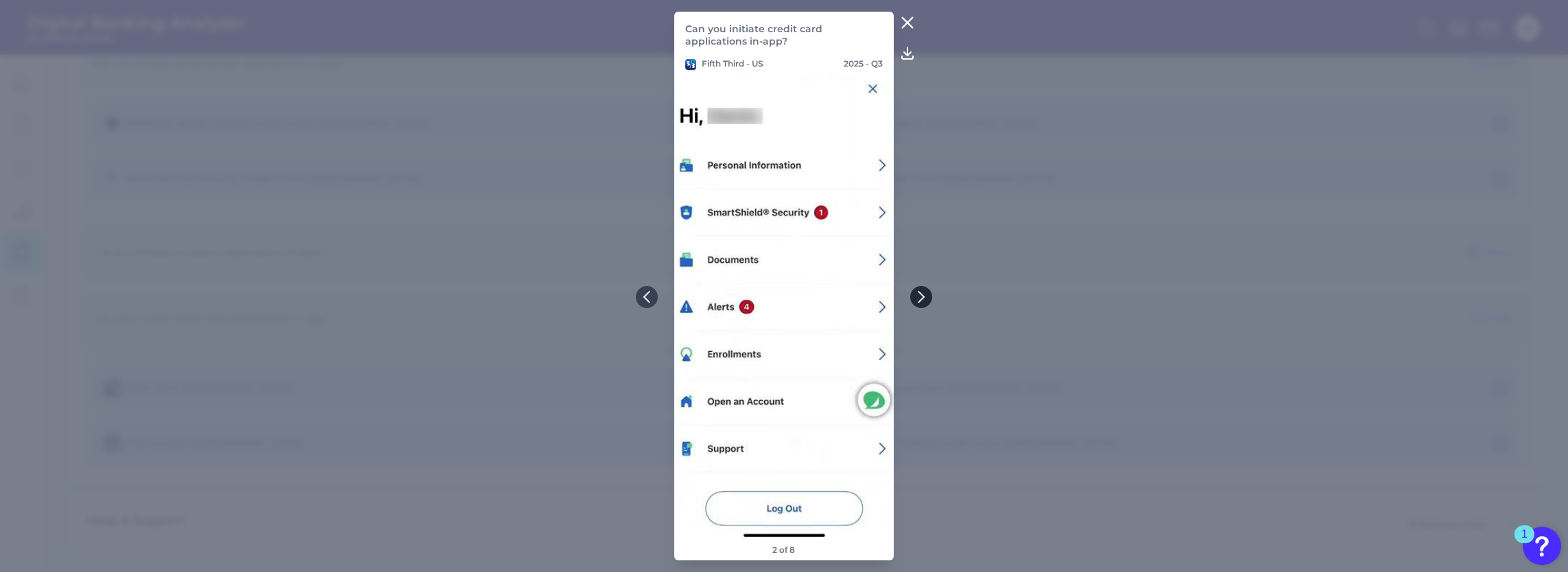
click at [917, 290] on button at bounding box center [922, 297] width 22 height 22
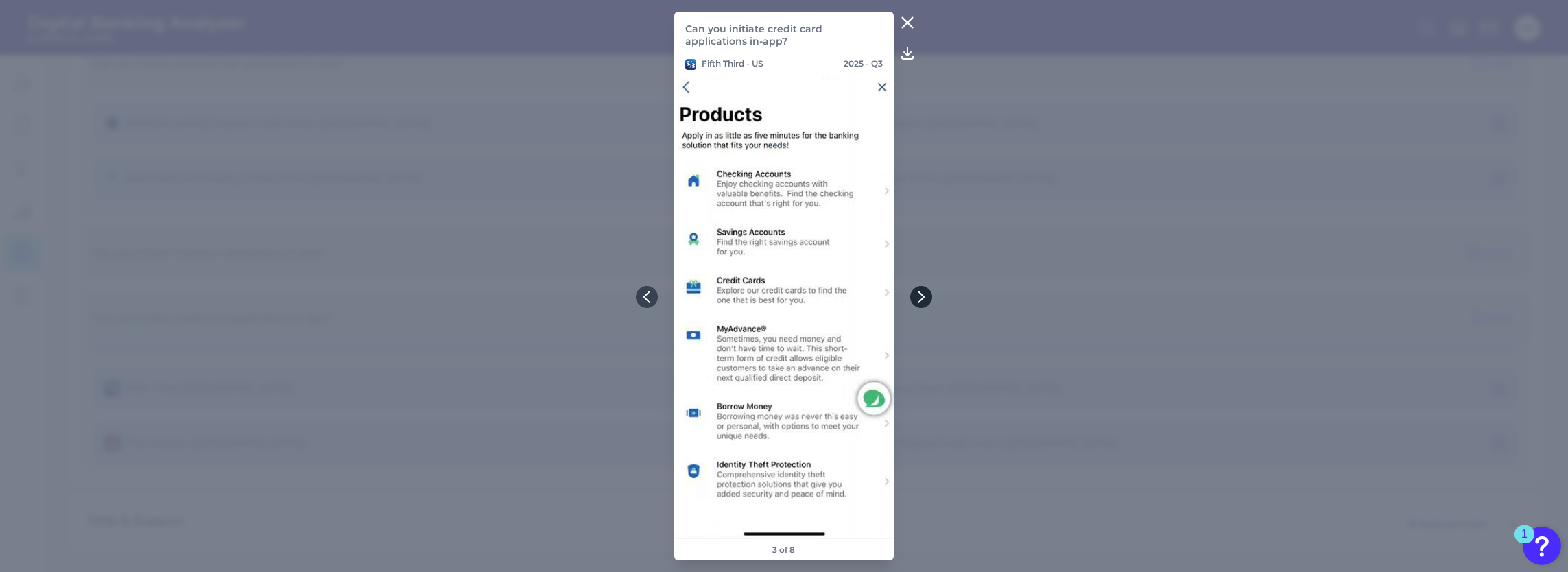
click at [917, 290] on button at bounding box center [922, 297] width 22 height 22
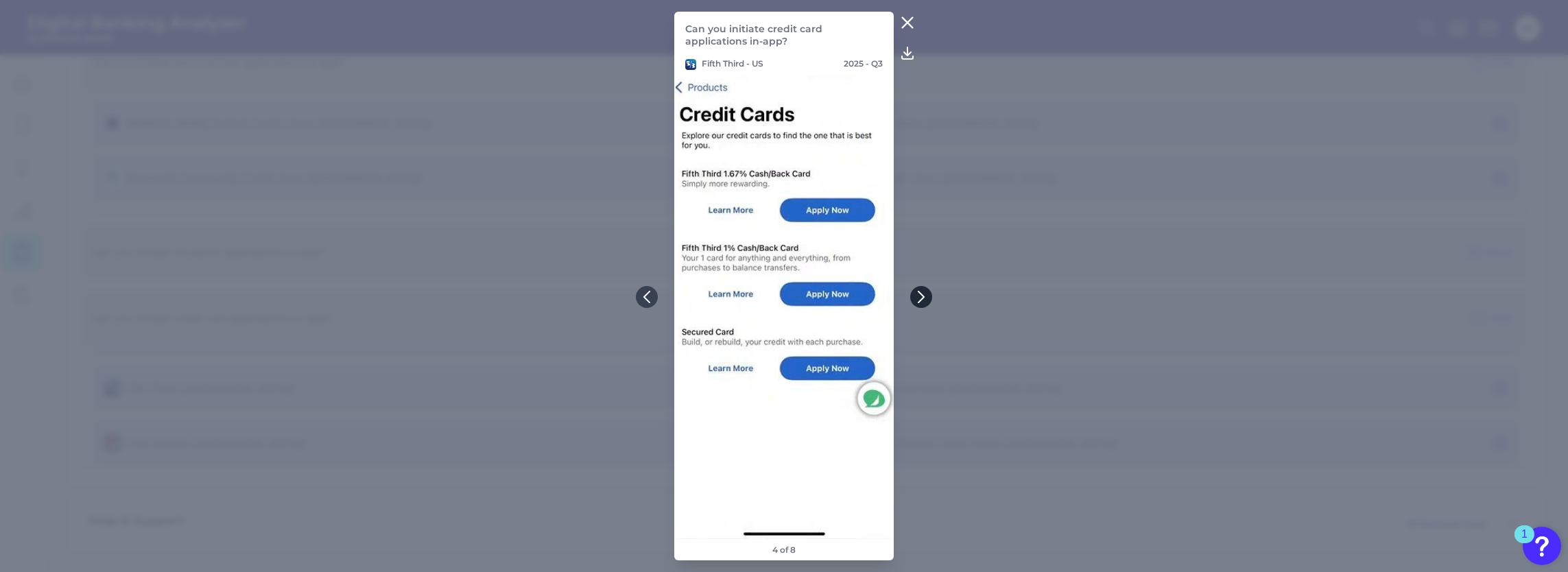
click at [917, 290] on button at bounding box center [922, 297] width 22 height 22
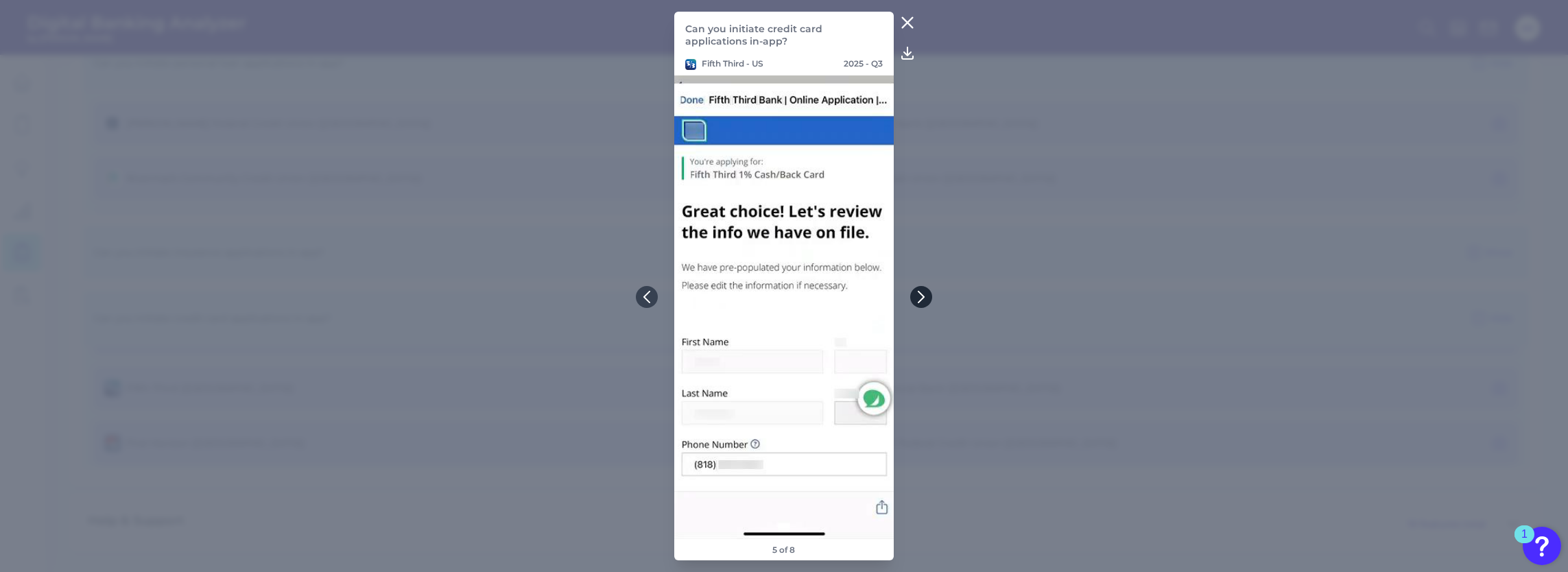
click at [917, 290] on button at bounding box center [922, 297] width 22 height 22
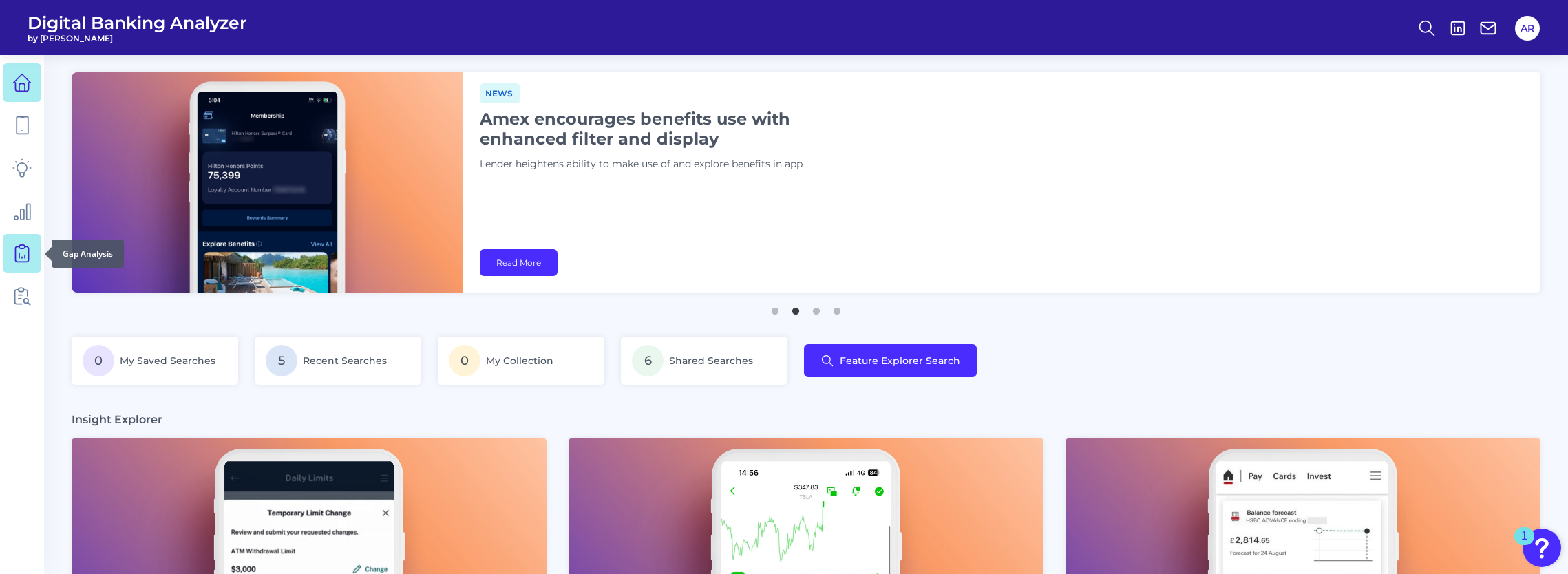
click at [18, 253] on icon at bounding box center [22, 253] width 19 height 19
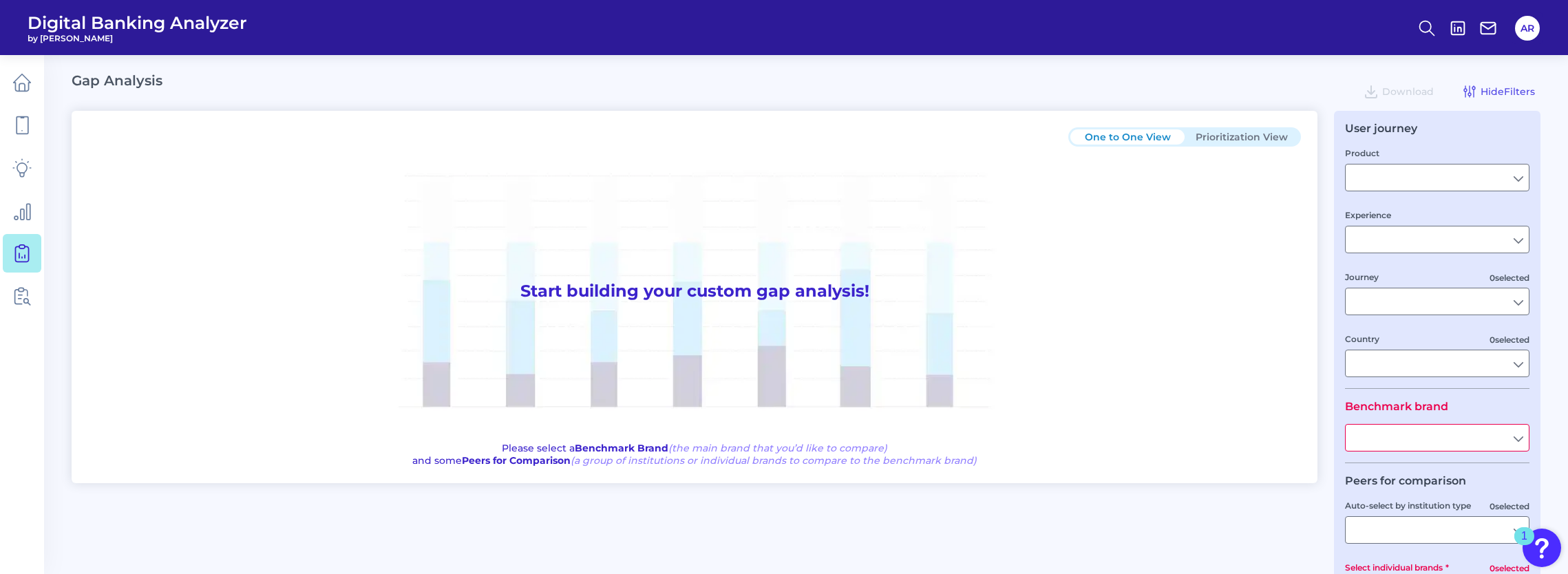
type input "Checking / Current Account"
type input "Mobile Servicing"
type input "Pre-Login Area, New Customer Onboarding, Login & Authentication, Accounts and t…"
type input "[GEOGRAPHIC_DATA]"
type input "First Citizens Bank"
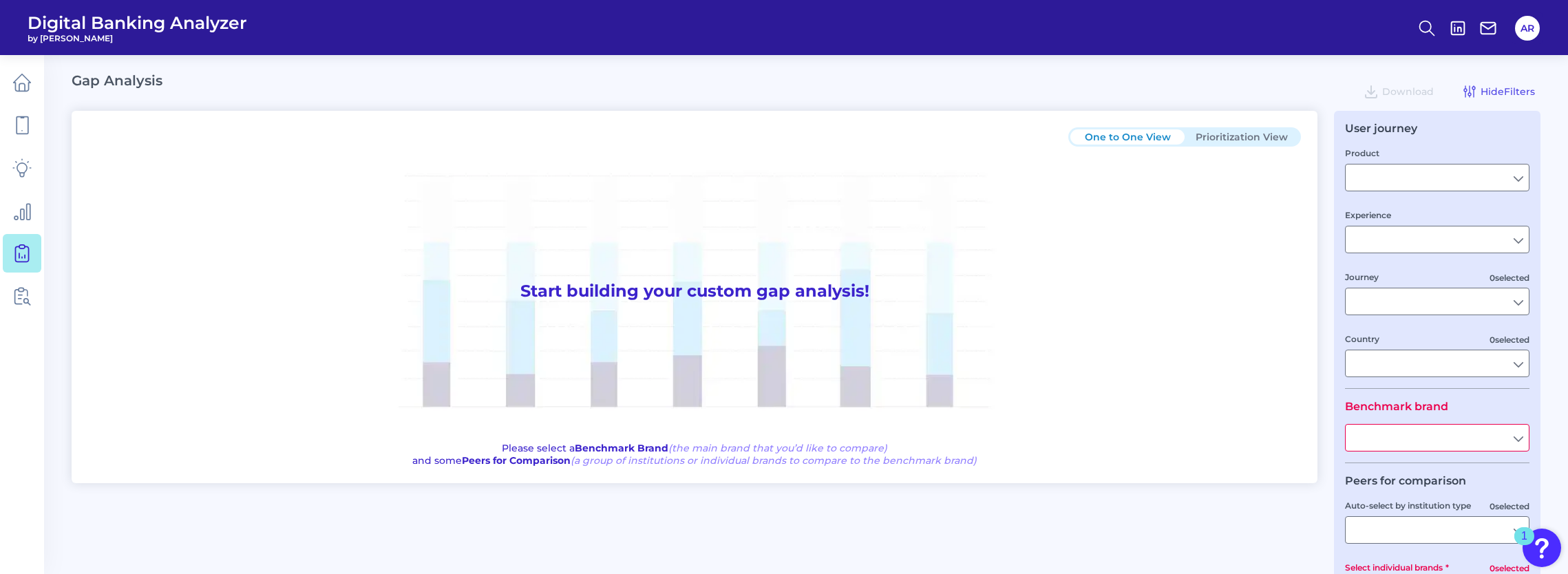
type input "All Select individual brands"
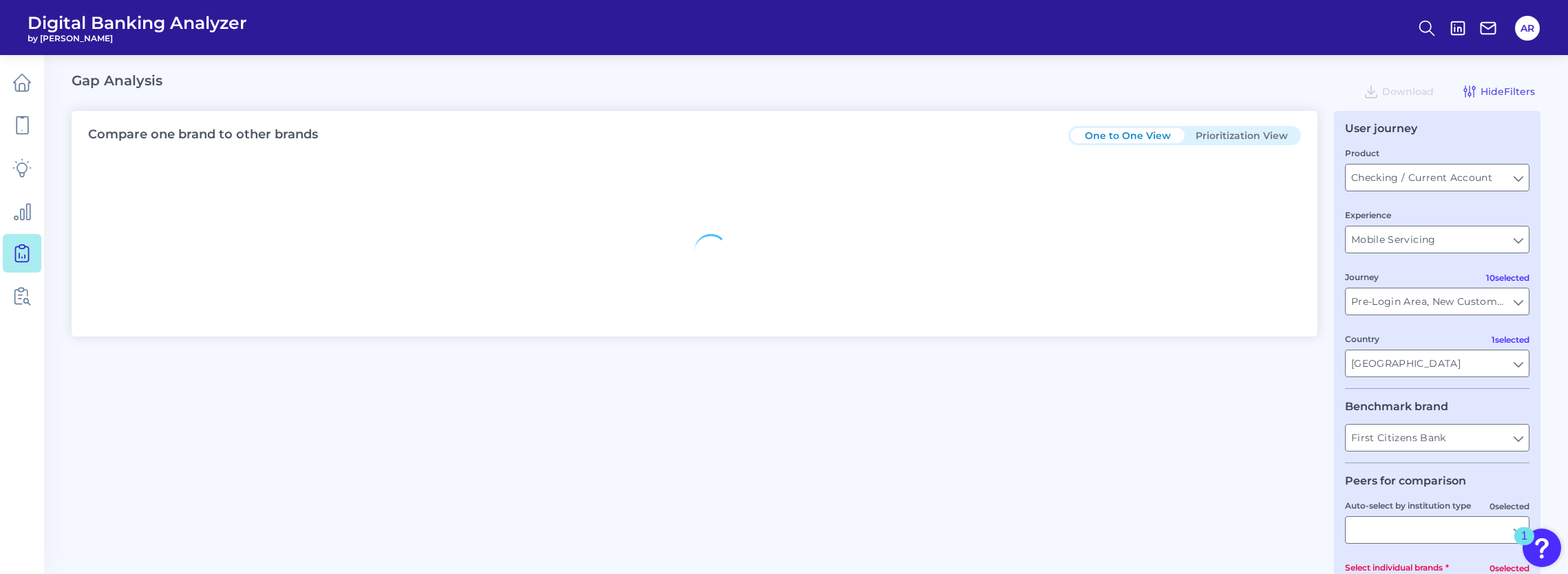
type input "All Journeys"
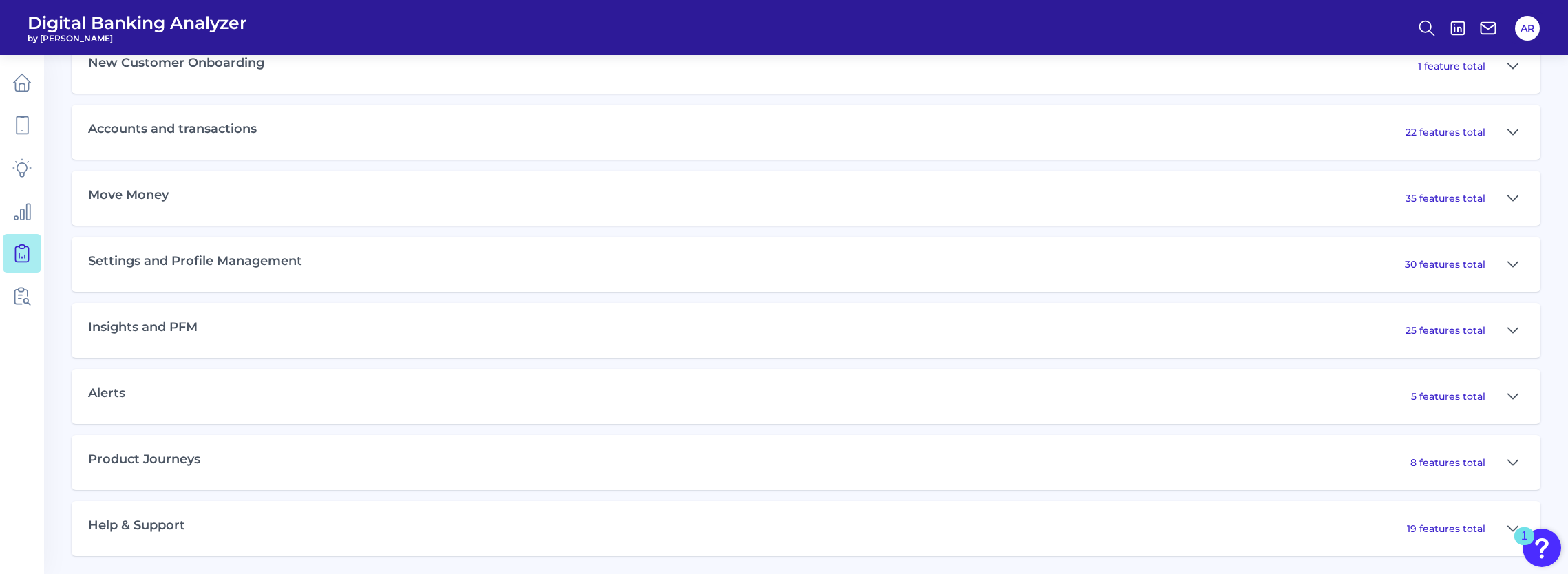
scroll to position [774, 0]
drag, startPoint x: 1350, startPoint y: 457, endPoint x: 1359, endPoint y: 449, distance: 12.0
click at [1350, 457] on div "Product Journeys 8 features total" at bounding box center [806, 459] width 1468 height 55
click at [1513, 458] on icon at bounding box center [1512, 460] width 11 height 17
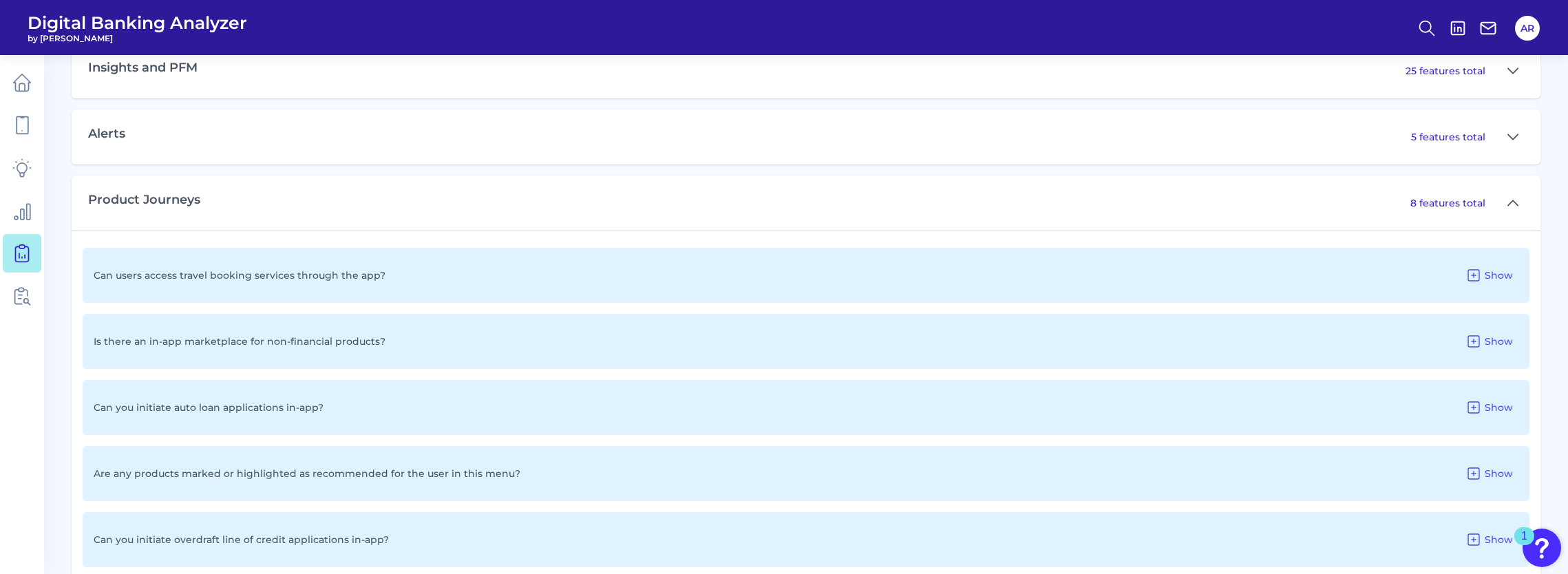
scroll to position [1049, 0]
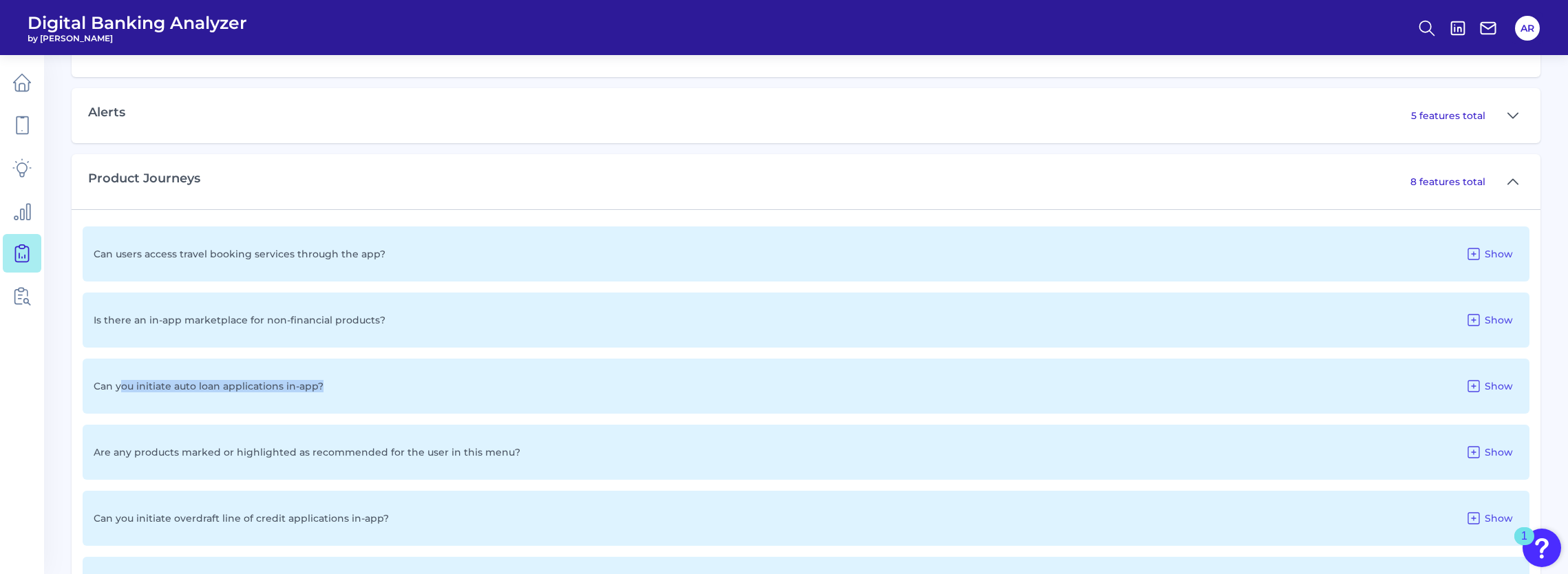
drag, startPoint x: 121, startPoint y: 389, endPoint x: 327, endPoint y: 397, distance: 206.2
click at [327, 397] on div "Can you initiate auto loan applications in-app? Show" at bounding box center [806, 386] width 1446 height 55
drag, startPoint x: 327, startPoint y: 397, endPoint x: 307, endPoint y: 420, distance: 30.5
click at [307, 420] on div "Can users access travel booking services through the app? Show Is there an in-a…" at bounding box center [806, 485] width 1468 height 551
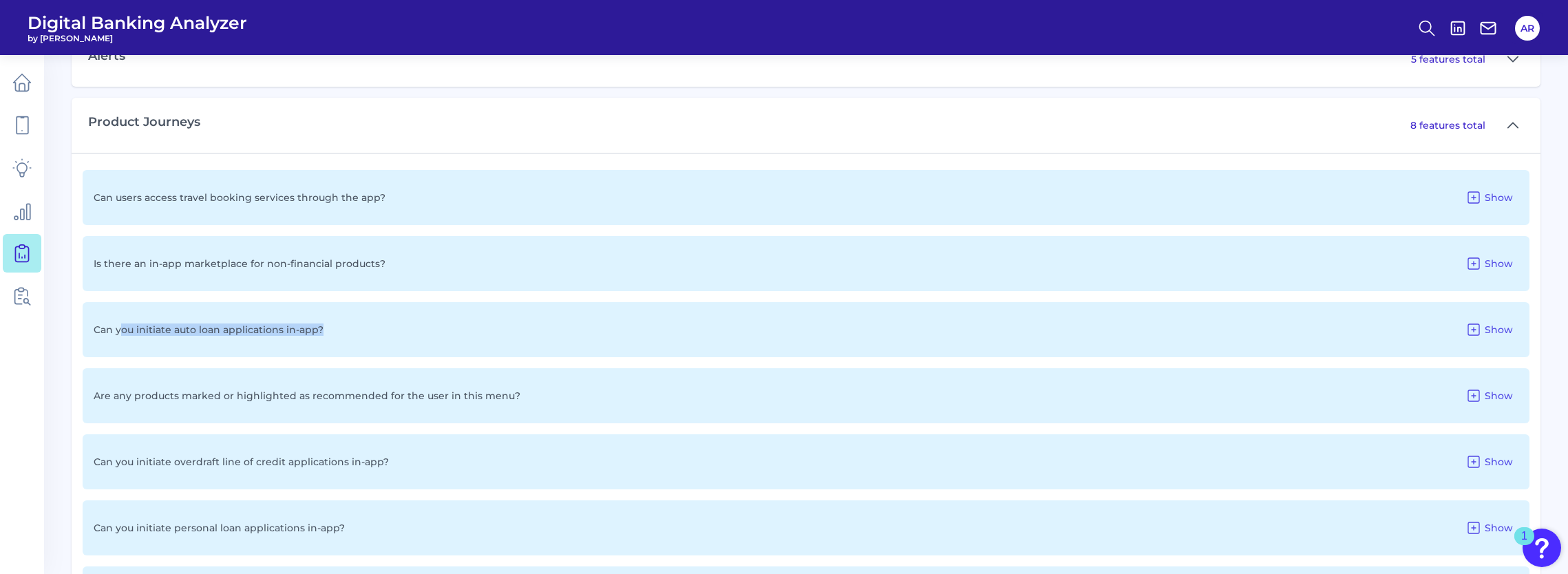
scroll to position [1118, 0]
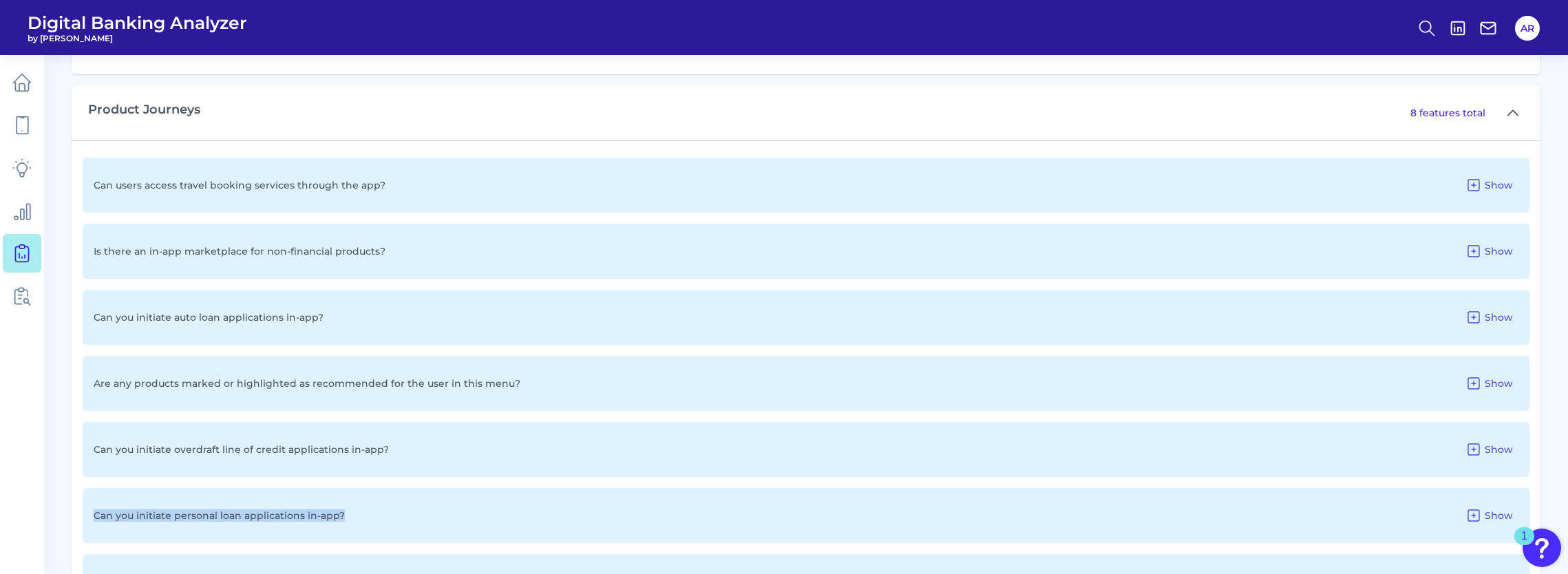
drag, startPoint x: 92, startPoint y: 521, endPoint x: 356, endPoint y: 520, distance: 264.0
click at [356, 520] on div "Can you initiate personal loan applications in-app? Show" at bounding box center [806, 515] width 1446 height 55
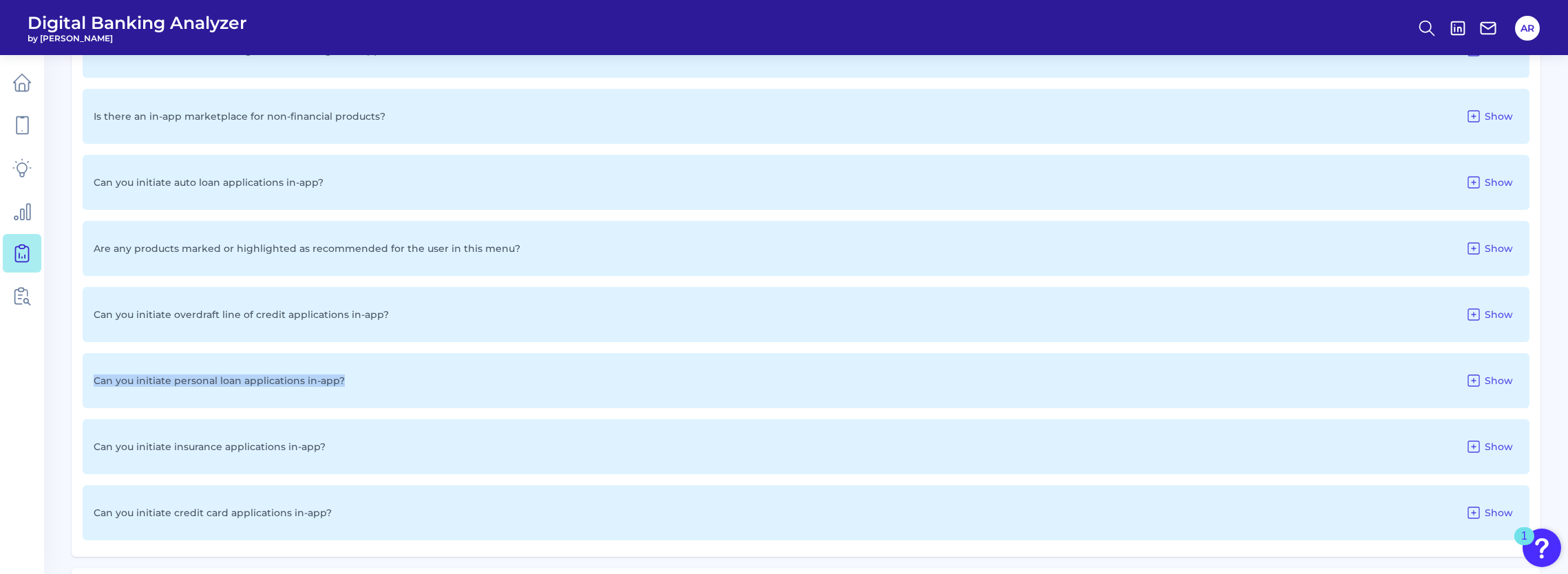
scroll to position [1256, 0]
click at [1476, 182] on icon at bounding box center [1473, 179] width 11 height 11
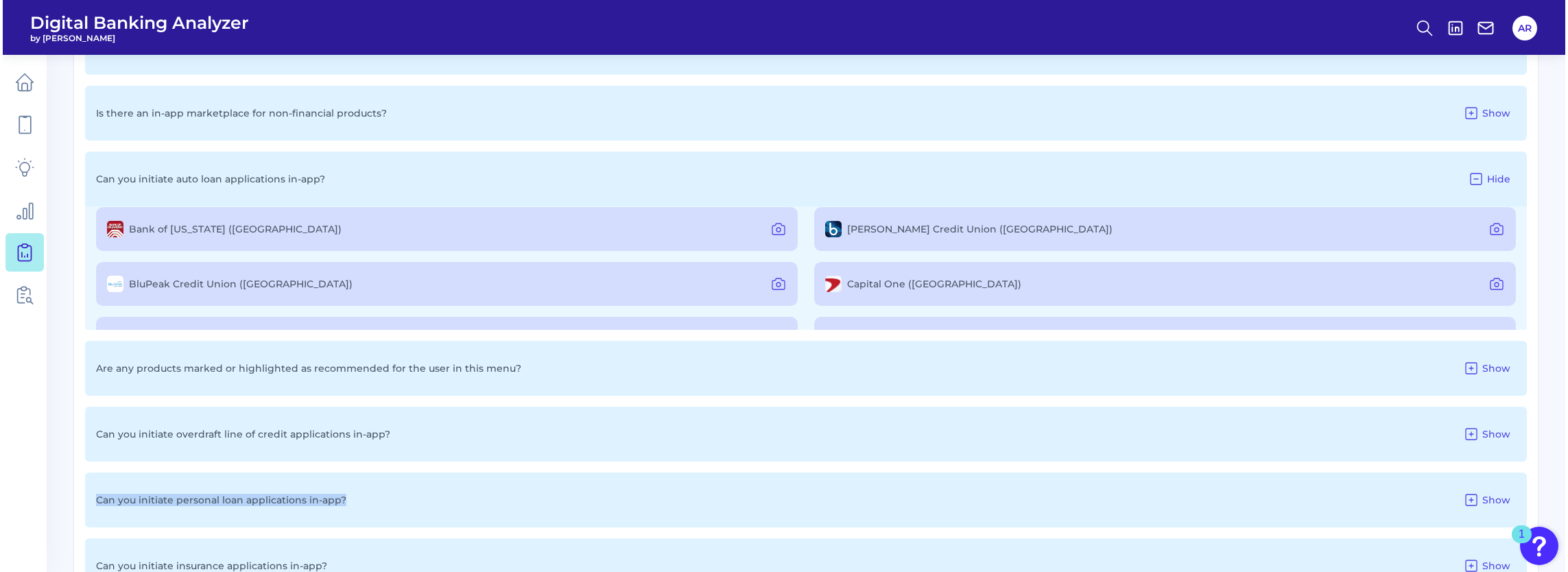
scroll to position [137, 0]
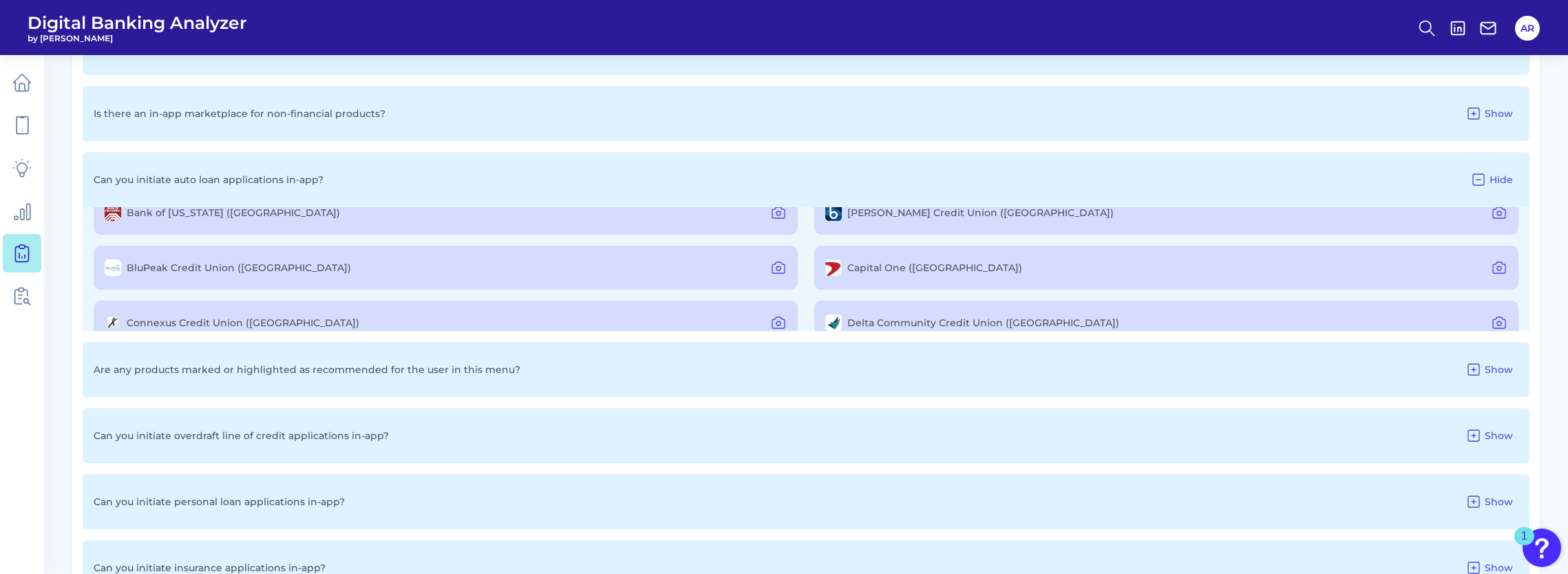
click at [890, 271] on label "Capital One ([GEOGRAPHIC_DATA])" at bounding box center [934, 267] width 175 height 12
click at [914, 276] on div "Capital One ([GEOGRAPHIC_DATA])" at bounding box center [923, 267] width 197 height 17
click at [1501, 272] on button at bounding box center [1499, 268] width 28 height 22
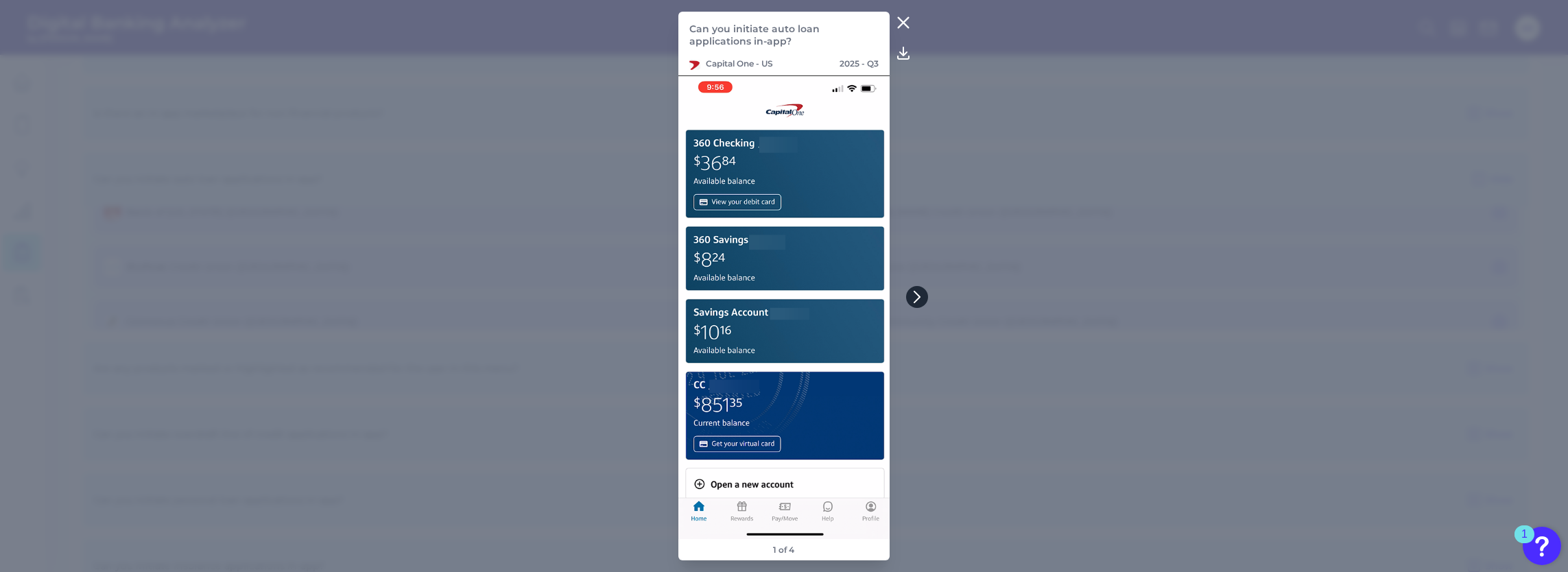
click at [917, 300] on icon at bounding box center [916, 297] width 6 height 11
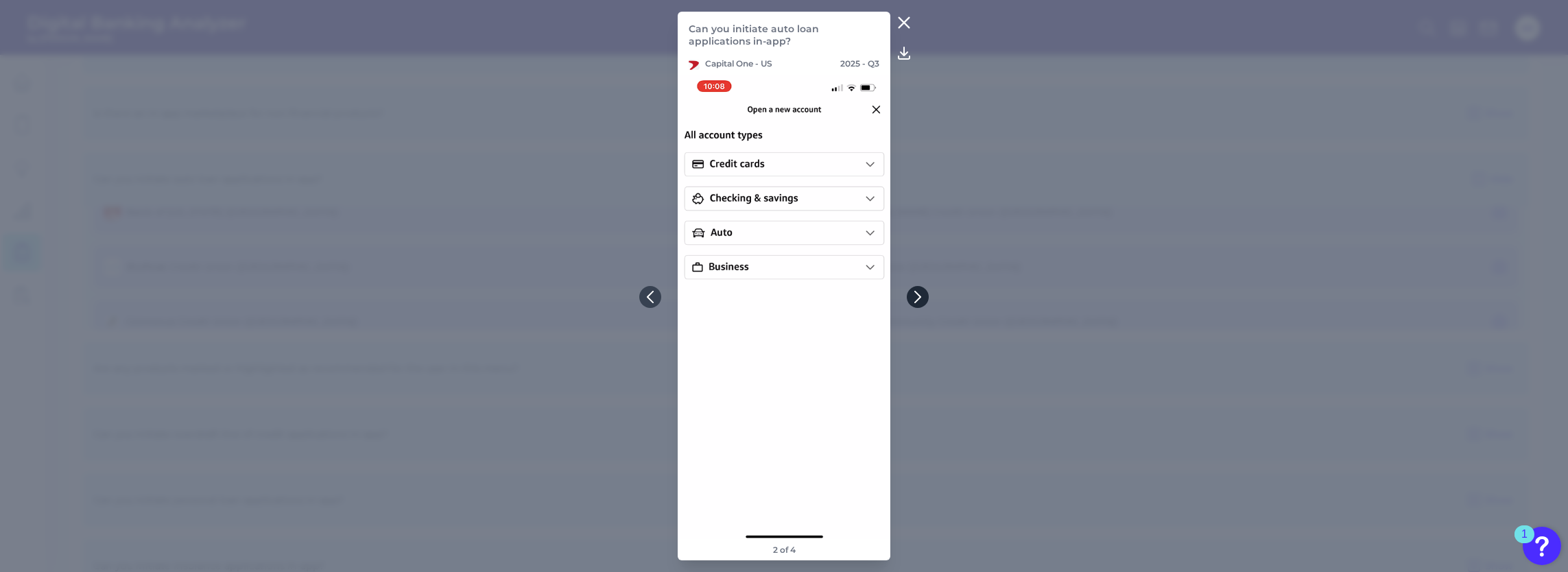
click at [922, 304] on button at bounding box center [918, 297] width 22 height 22
click at [922, 297] on icon at bounding box center [917, 297] width 12 height 12
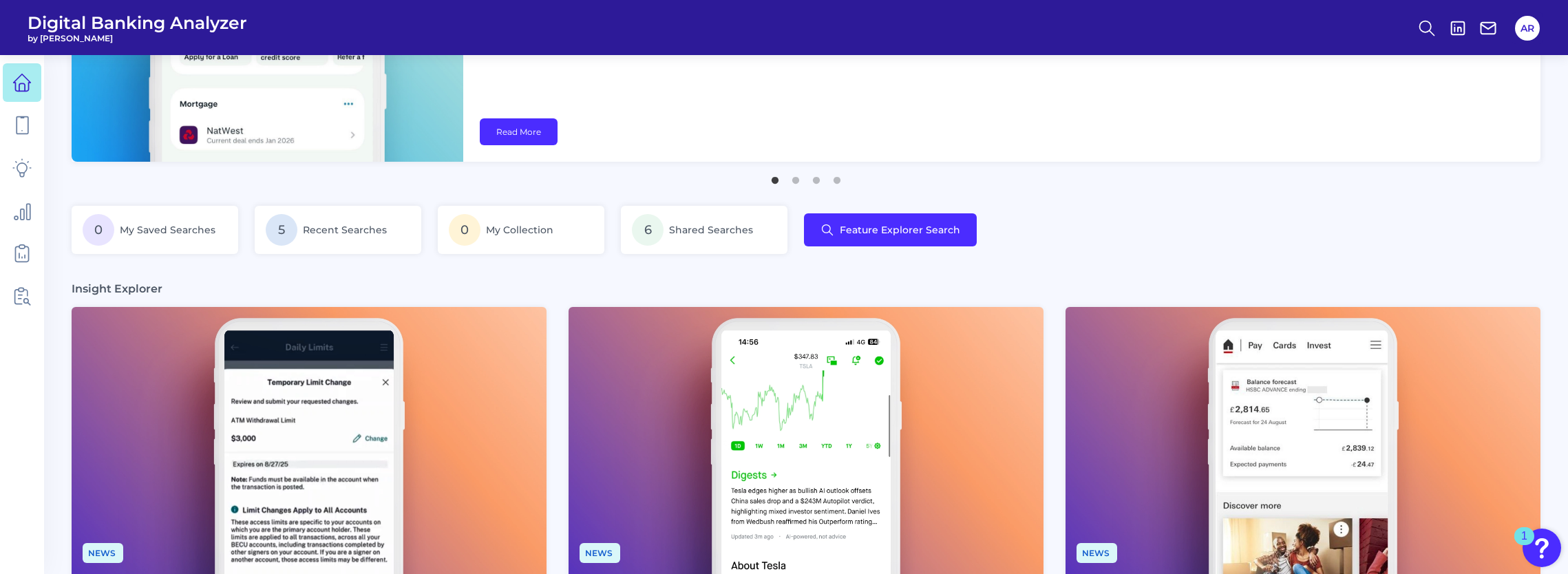
scroll to position [206, 0]
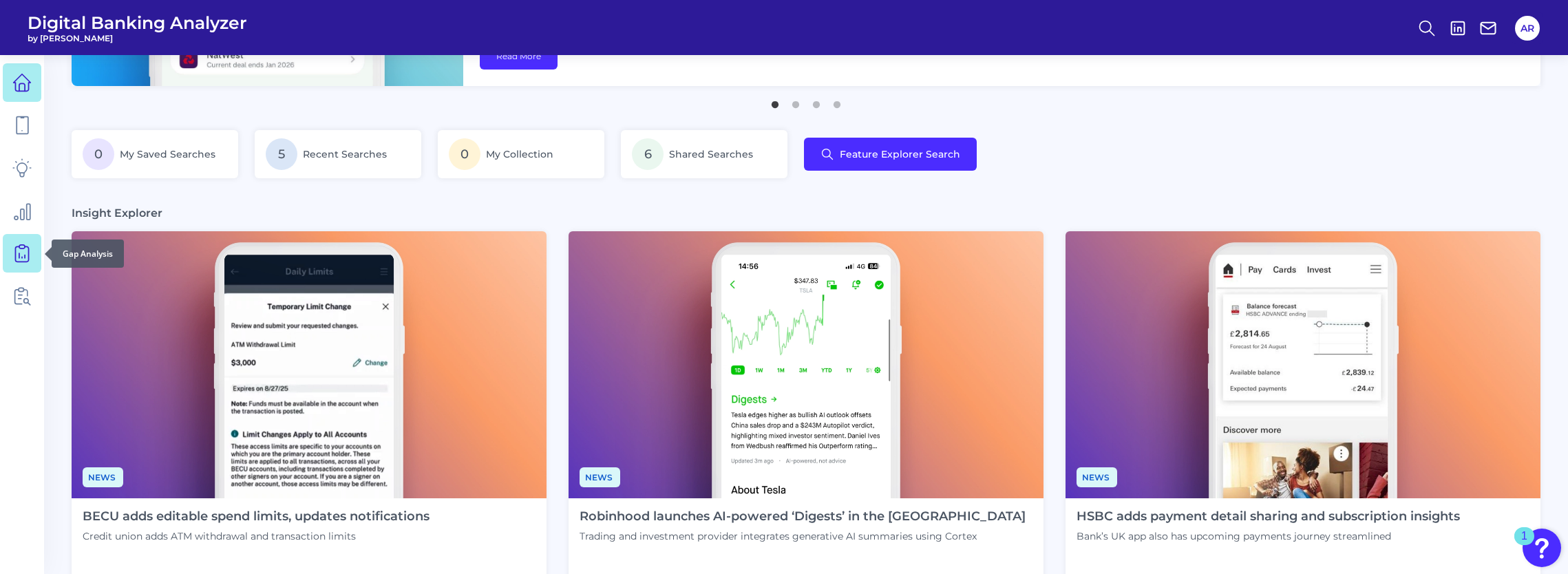
click at [25, 242] on link at bounding box center [22, 253] width 39 height 39
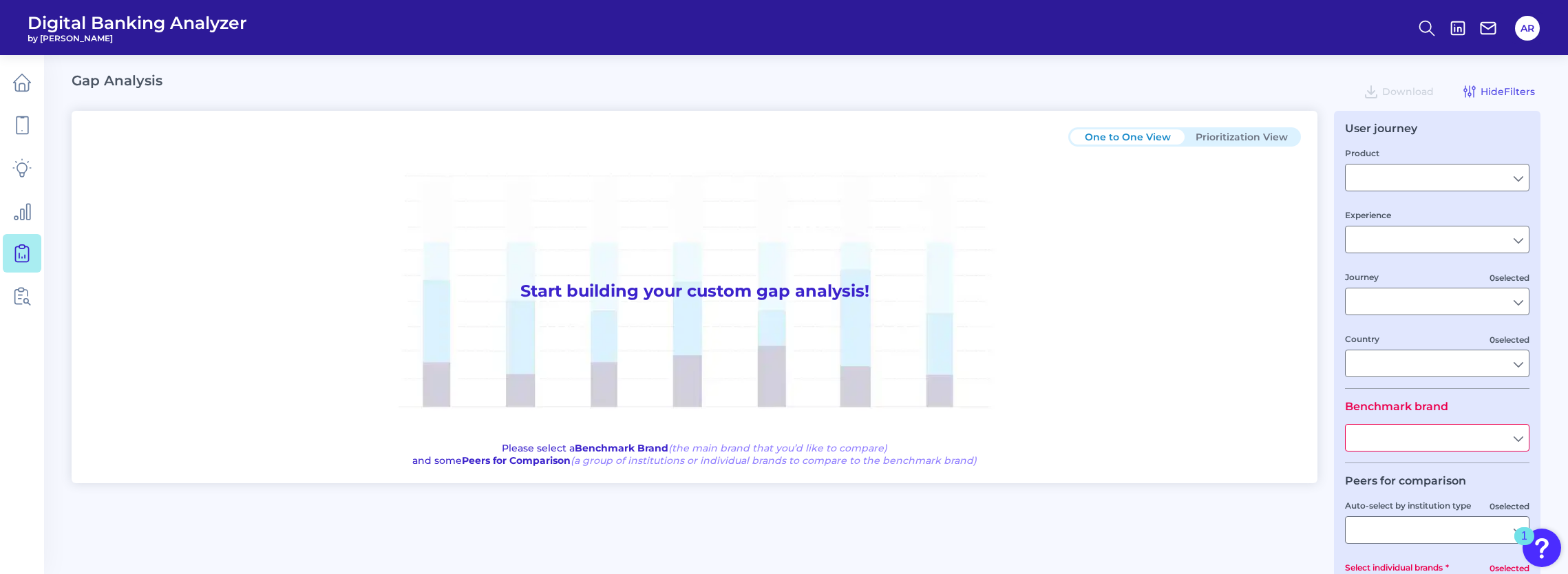
type input "Checking / Current Account"
type input "Mobile Servicing"
type input "Pre-Login Area, New Customer Onboarding, Login & Authentication, Accounts and t…"
type input "[GEOGRAPHIC_DATA]"
type input "First Citizens Bank"
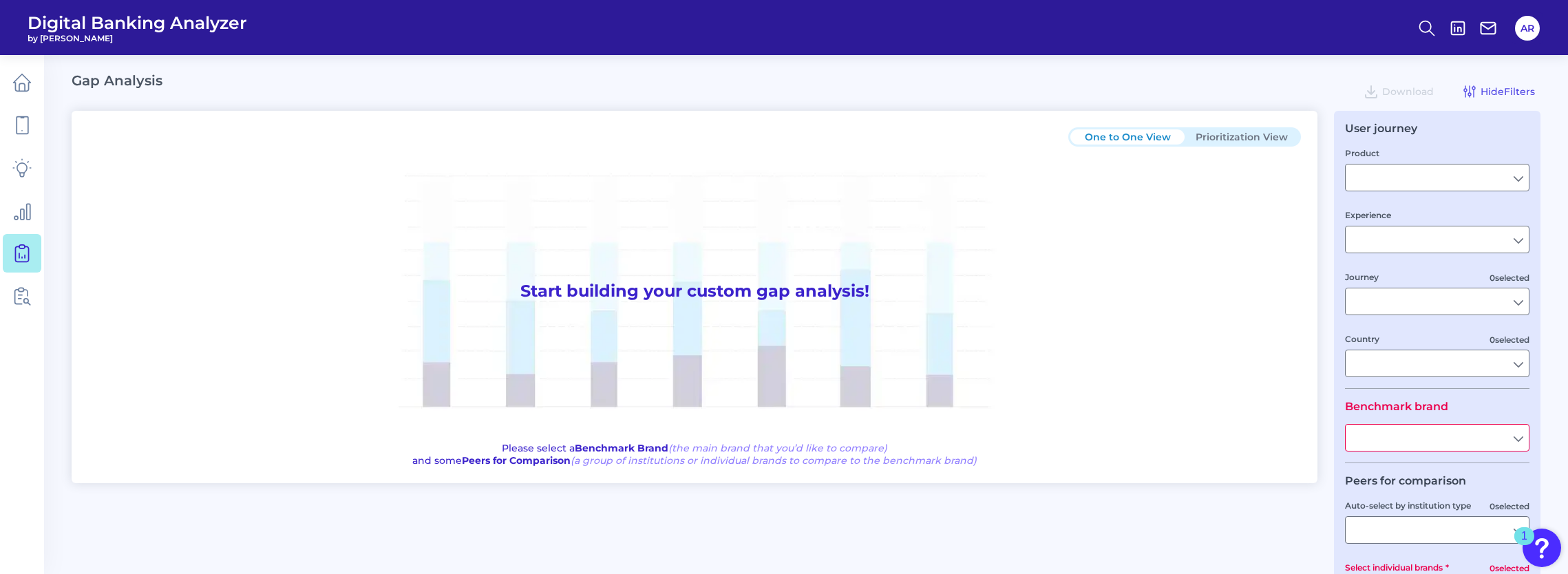
type input "All Select individual brands"
type input "All Journeys"
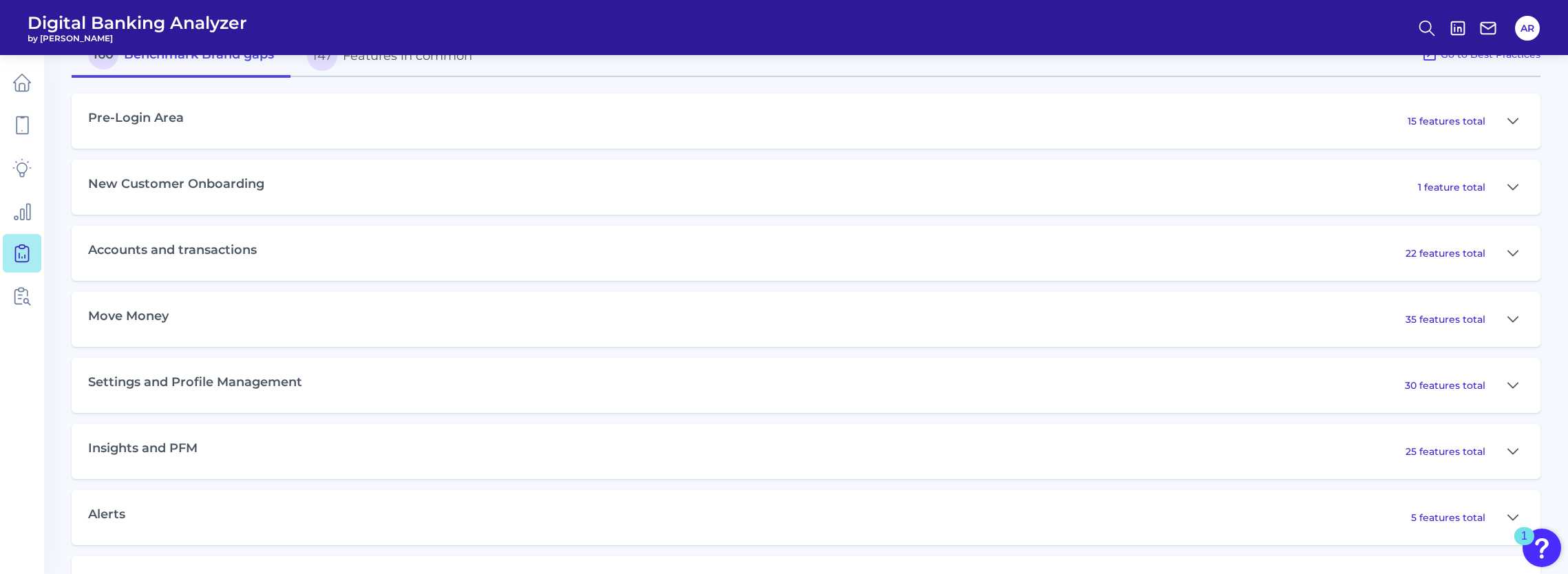
scroll to position [774, 0]
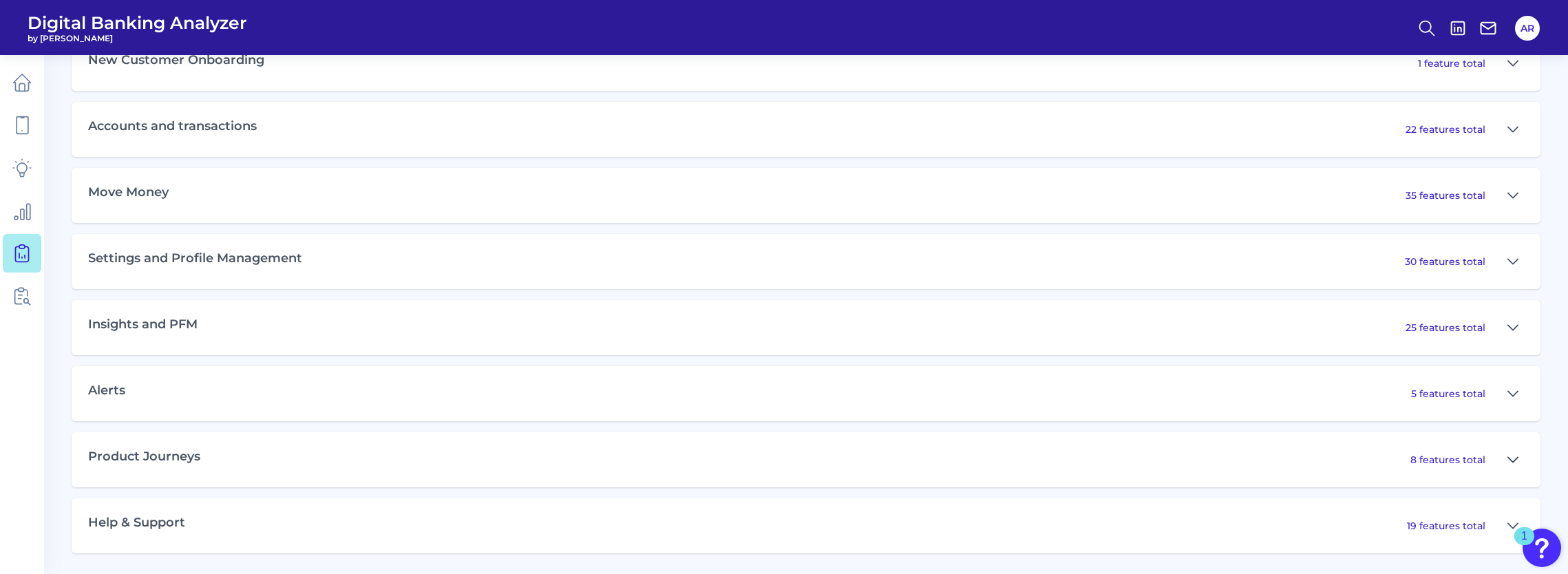
click at [1515, 461] on icon at bounding box center [1512, 460] width 11 height 17
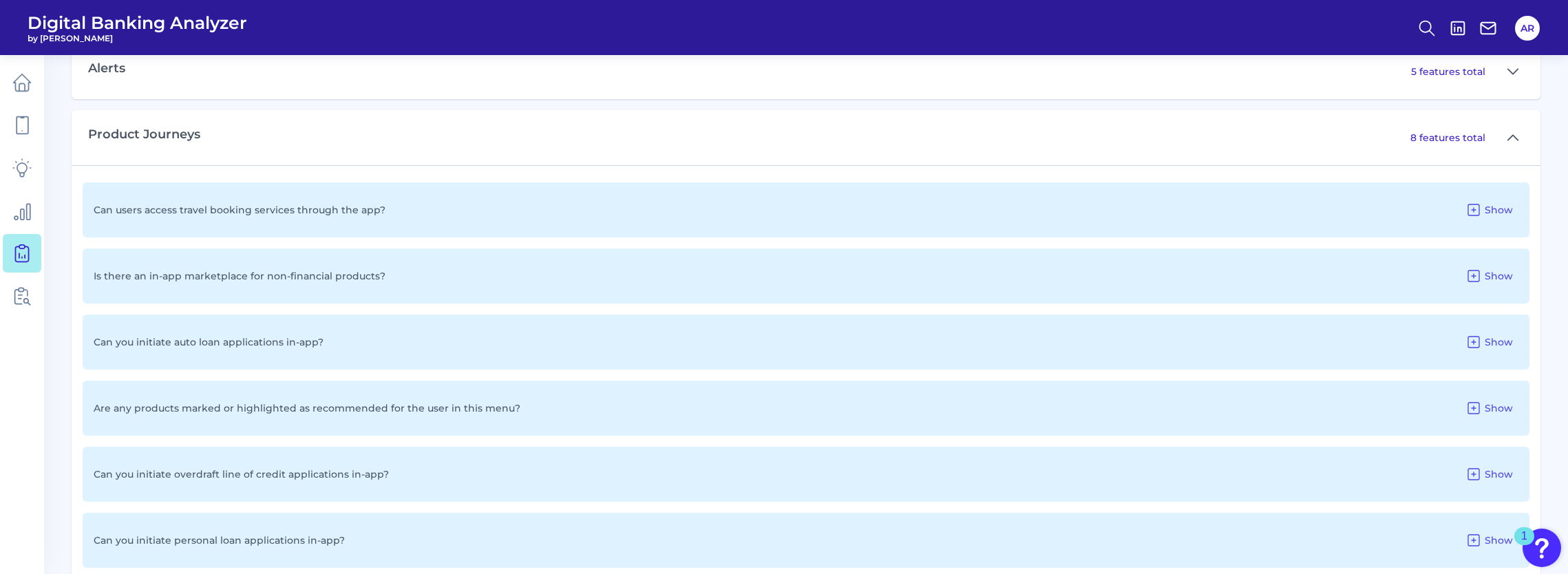
scroll to position [1187, 0]
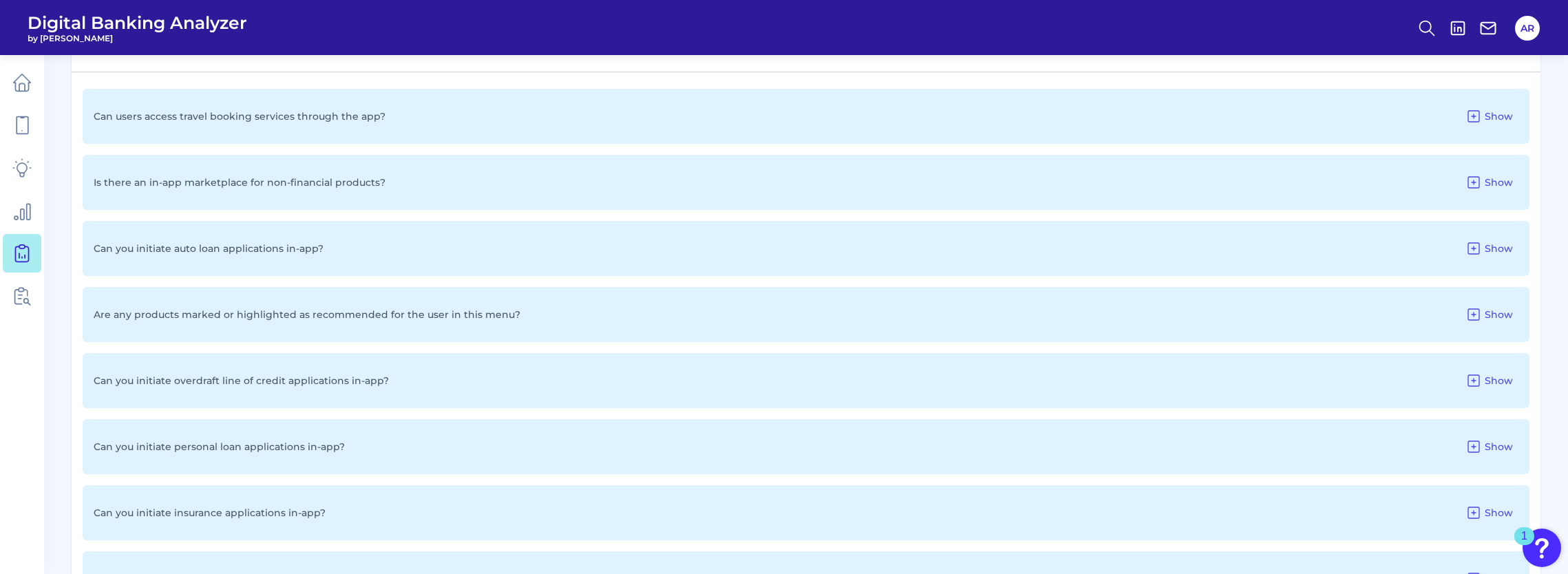
click at [363, 252] on div "Can you initiate auto loan applications in-app? Show" at bounding box center [806, 248] width 1446 height 55
click at [1481, 253] on icon at bounding box center [1473, 248] width 17 height 17
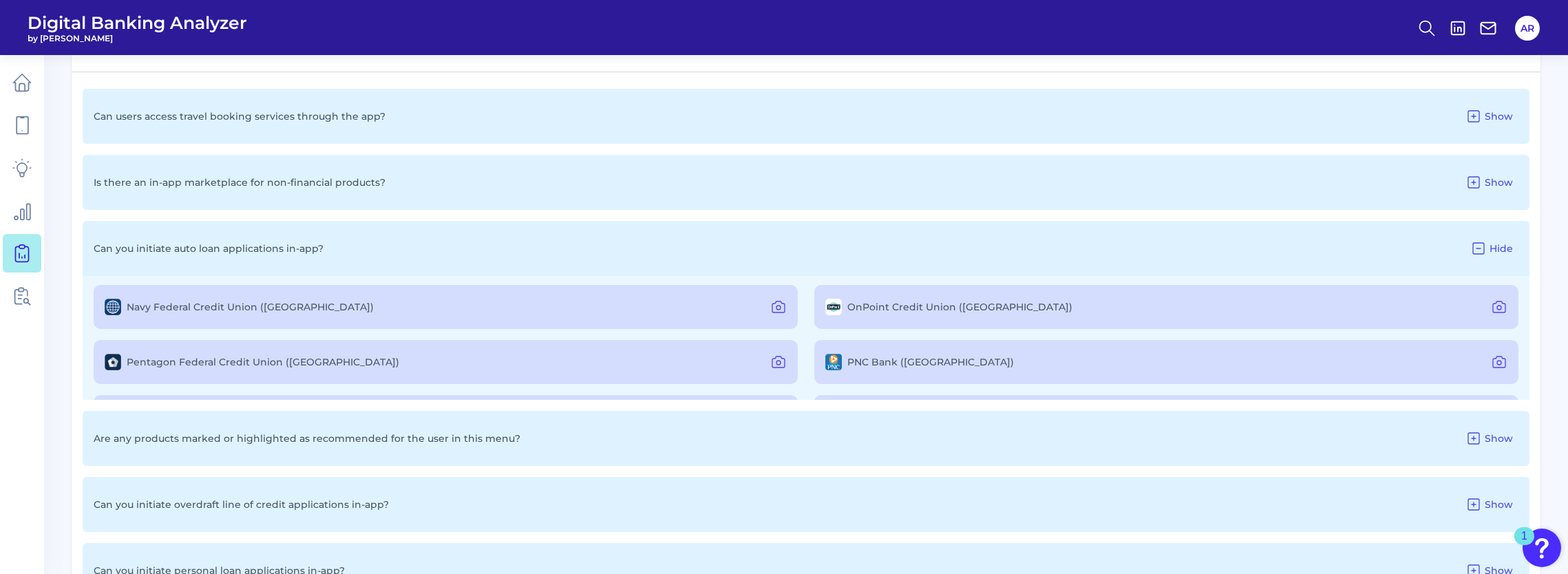
scroll to position [619, 0]
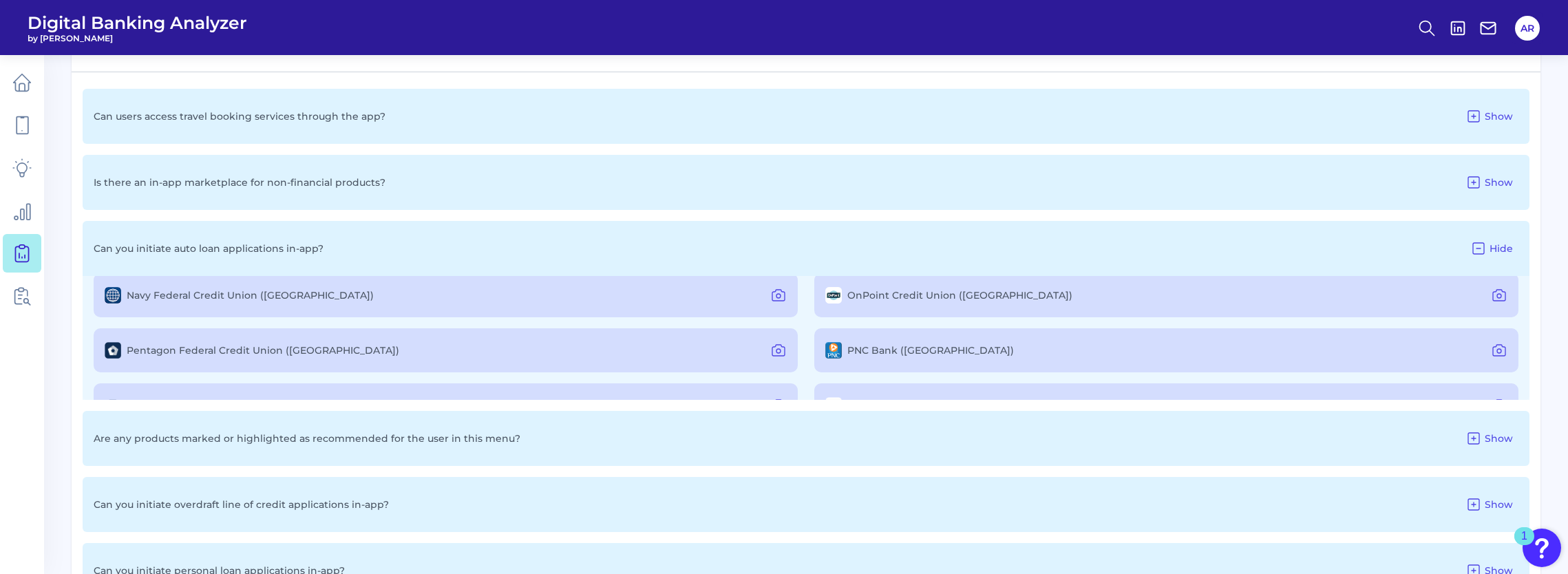
click at [876, 357] on label "PNC Bank ([GEOGRAPHIC_DATA])" at bounding box center [930, 350] width 167 height 12
click at [825, 357] on img at bounding box center [833, 350] width 17 height 17
click at [1490, 354] on icon at bounding box center [1498, 350] width 17 height 17
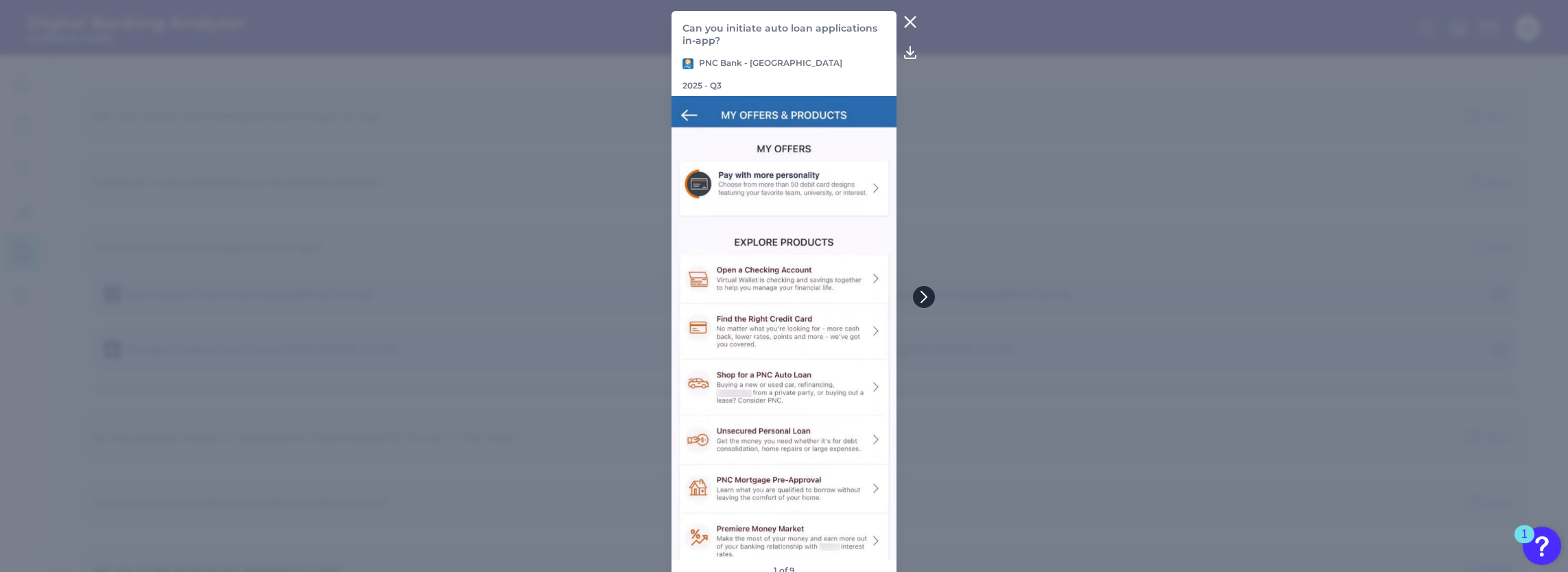
click at [927, 288] on button at bounding box center [924, 297] width 22 height 22
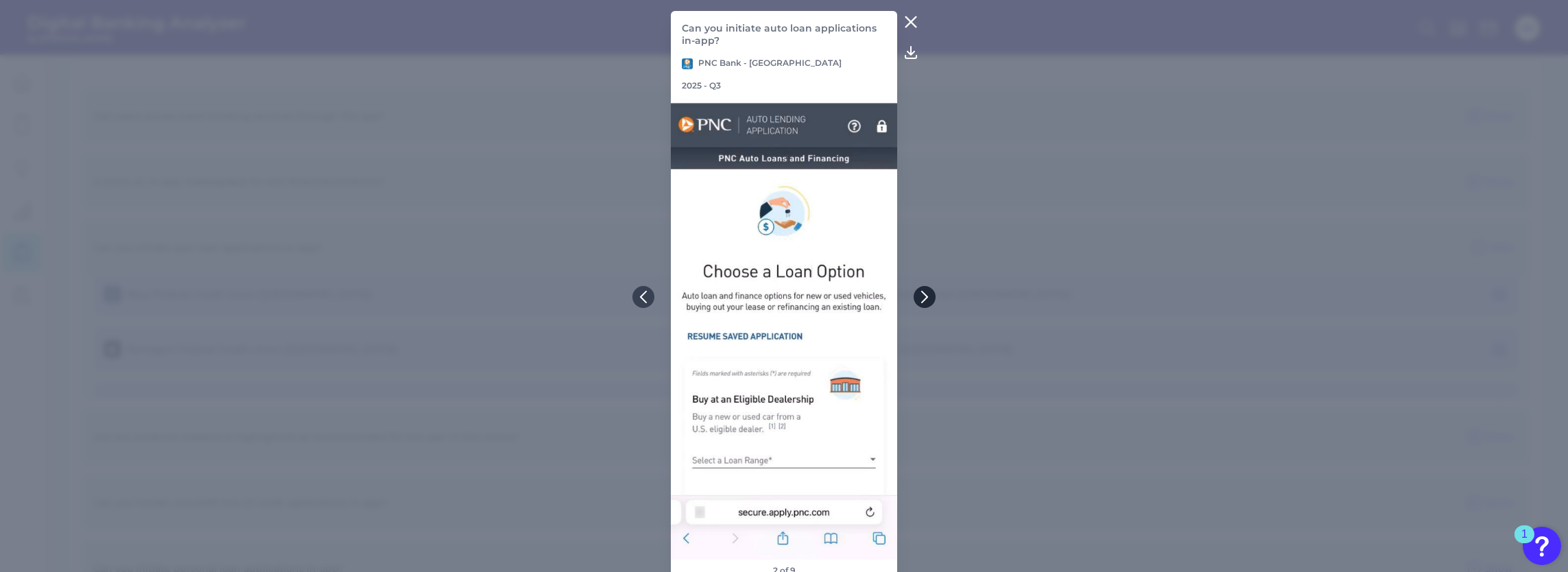
click at [927, 301] on icon at bounding box center [924, 297] width 12 height 12
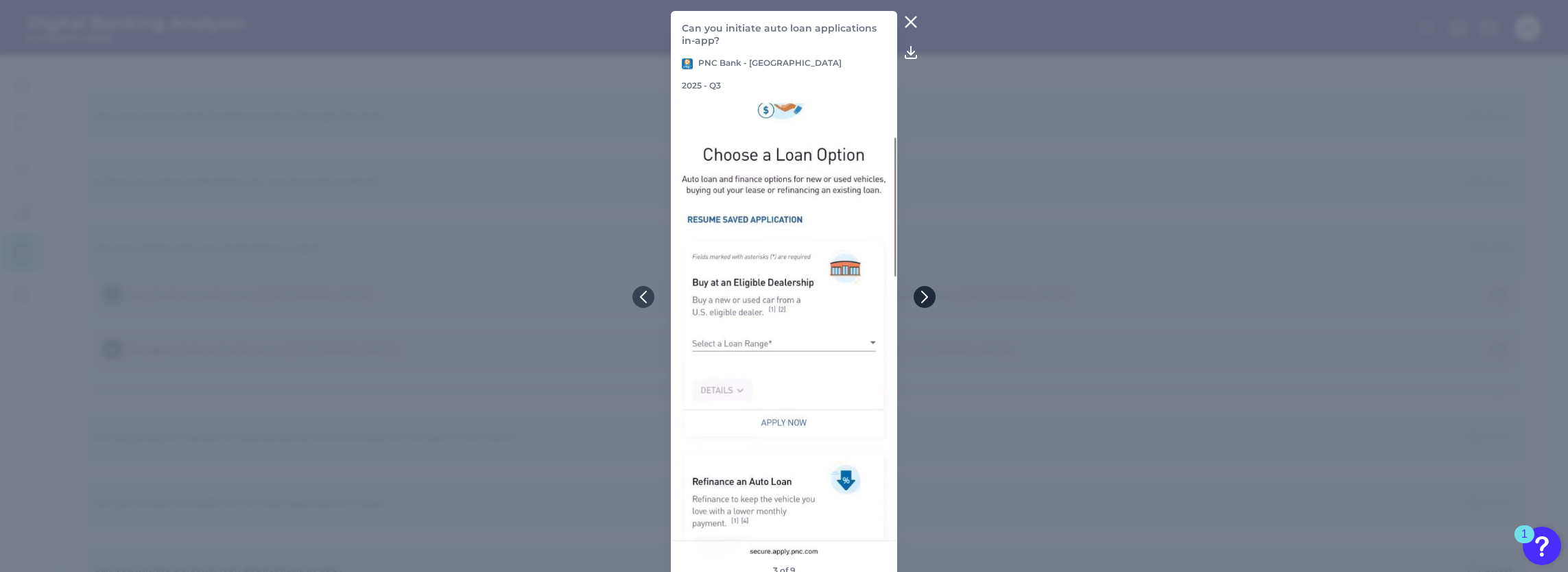
click at [930, 298] on icon at bounding box center [924, 297] width 12 height 12
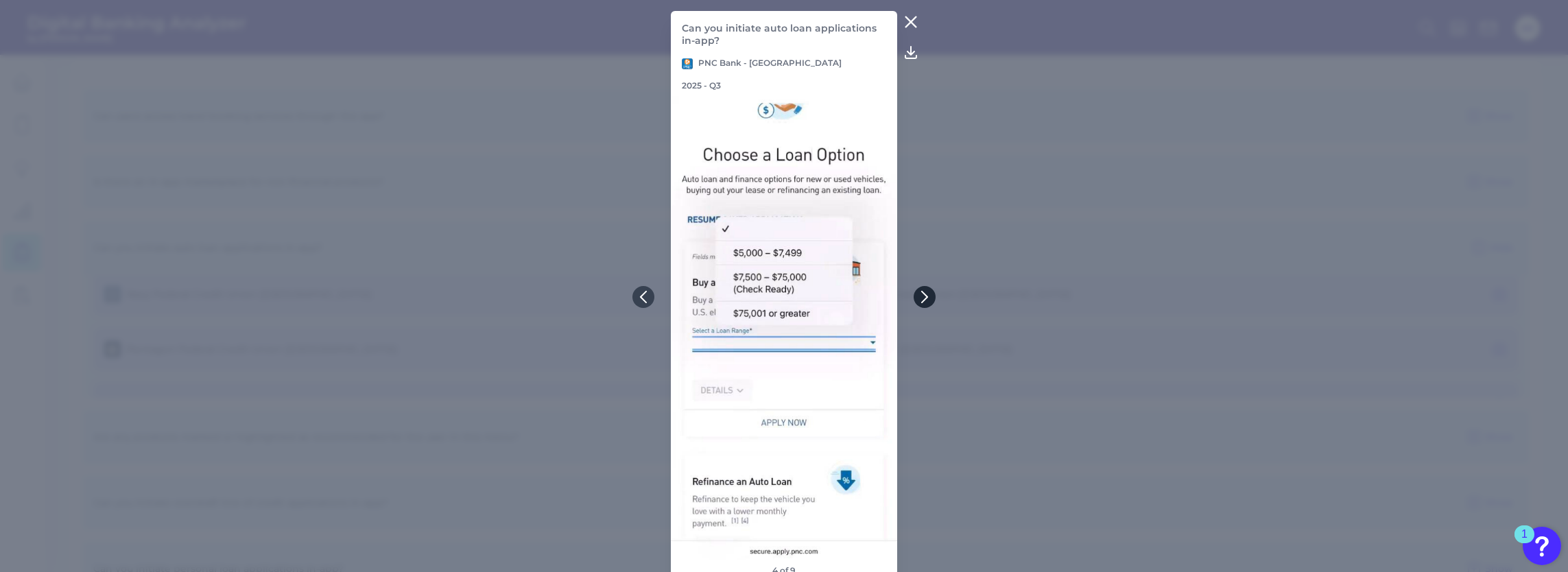
click at [930, 298] on icon at bounding box center [924, 297] width 12 height 12
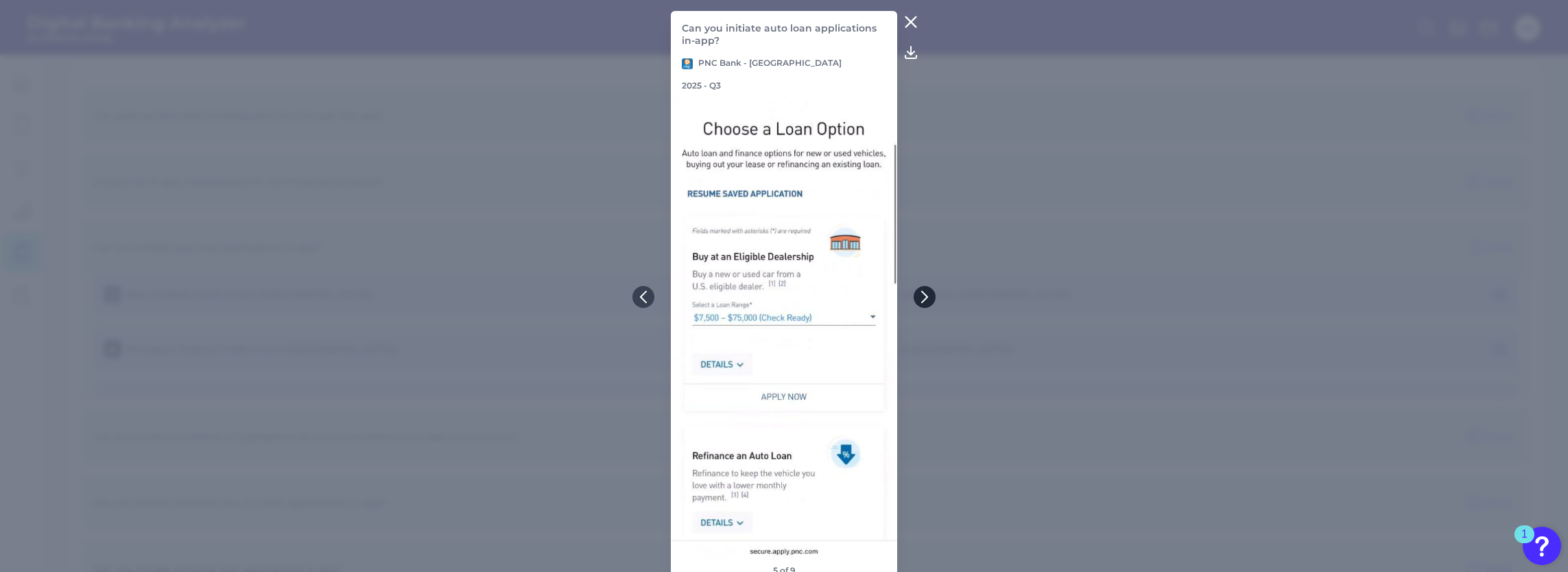
click at [930, 298] on icon at bounding box center [924, 297] width 12 height 12
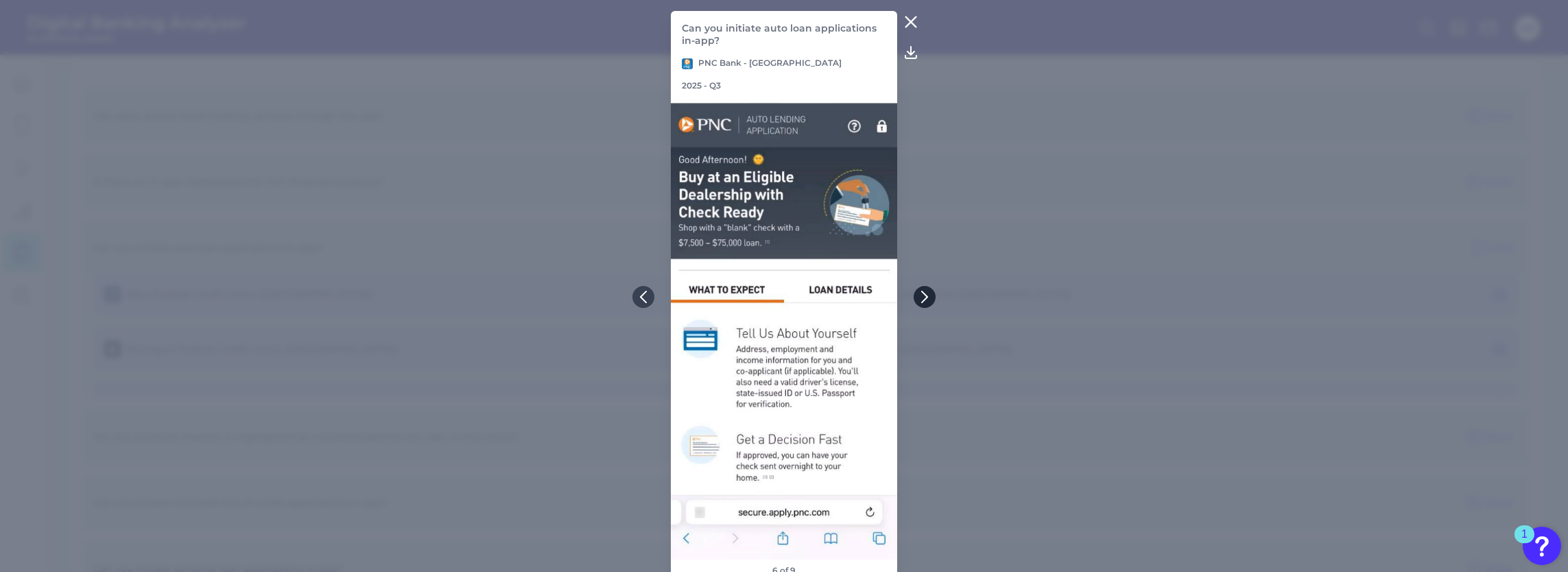
click at [923, 298] on icon at bounding box center [924, 297] width 12 height 12
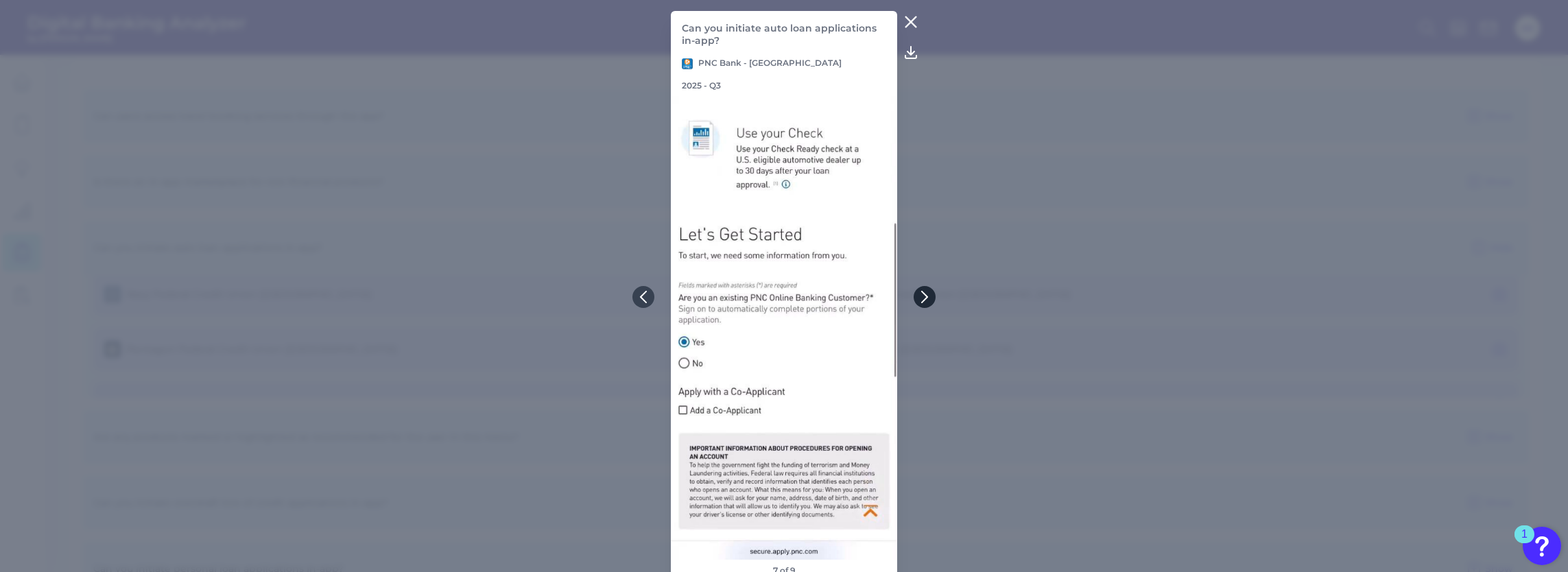
click at [926, 300] on icon at bounding box center [924, 297] width 12 height 12
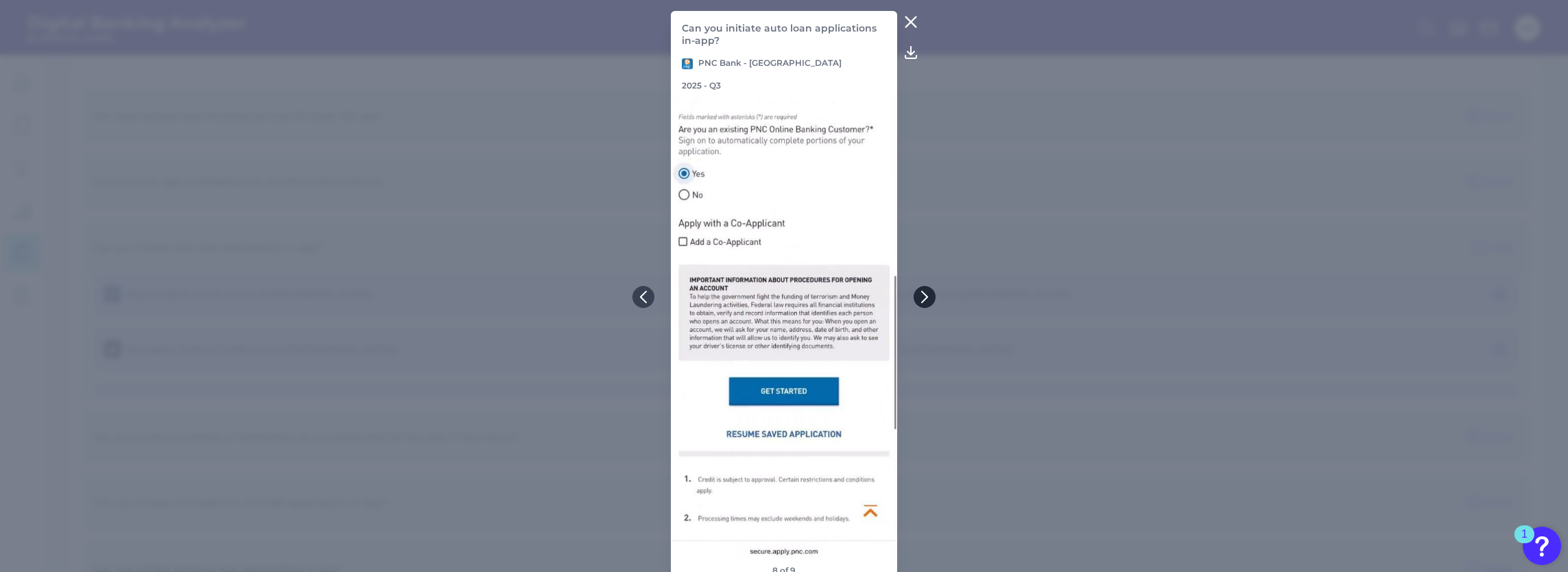
click at [922, 301] on icon at bounding box center [924, 297] width 12 height 12
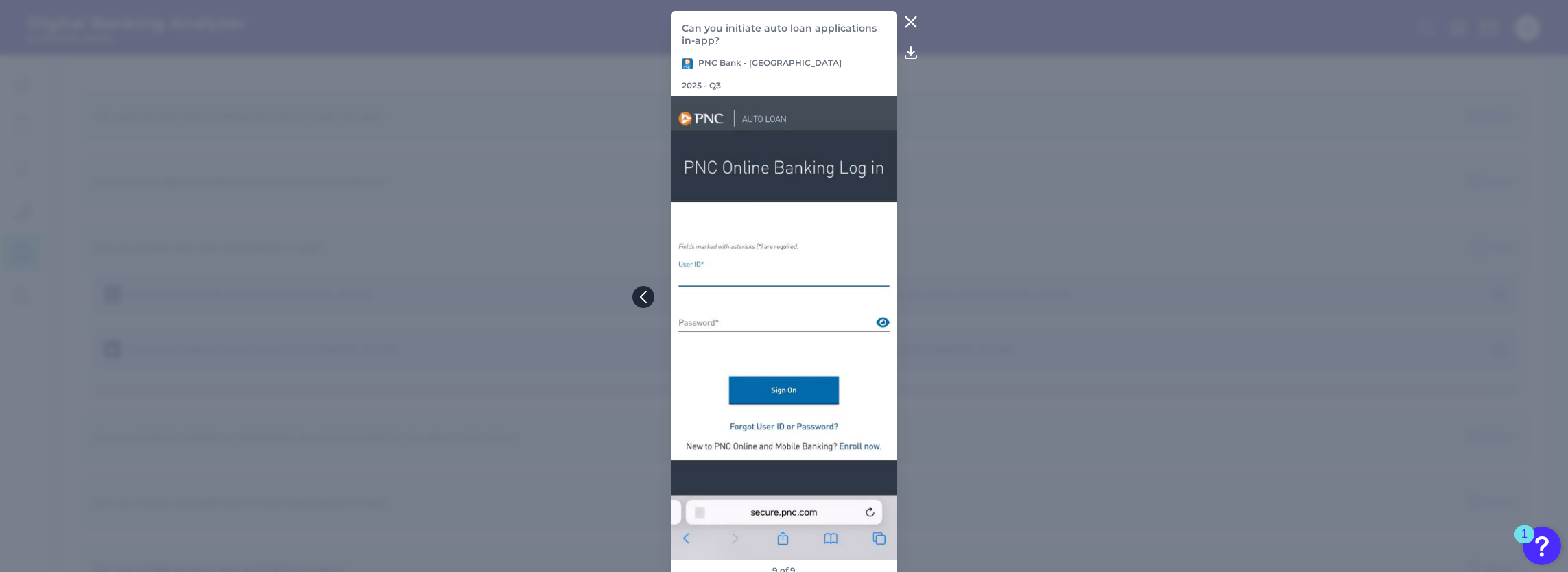
click at [643, 298] on icon at bounding box center [644, 297] width 6 height 11
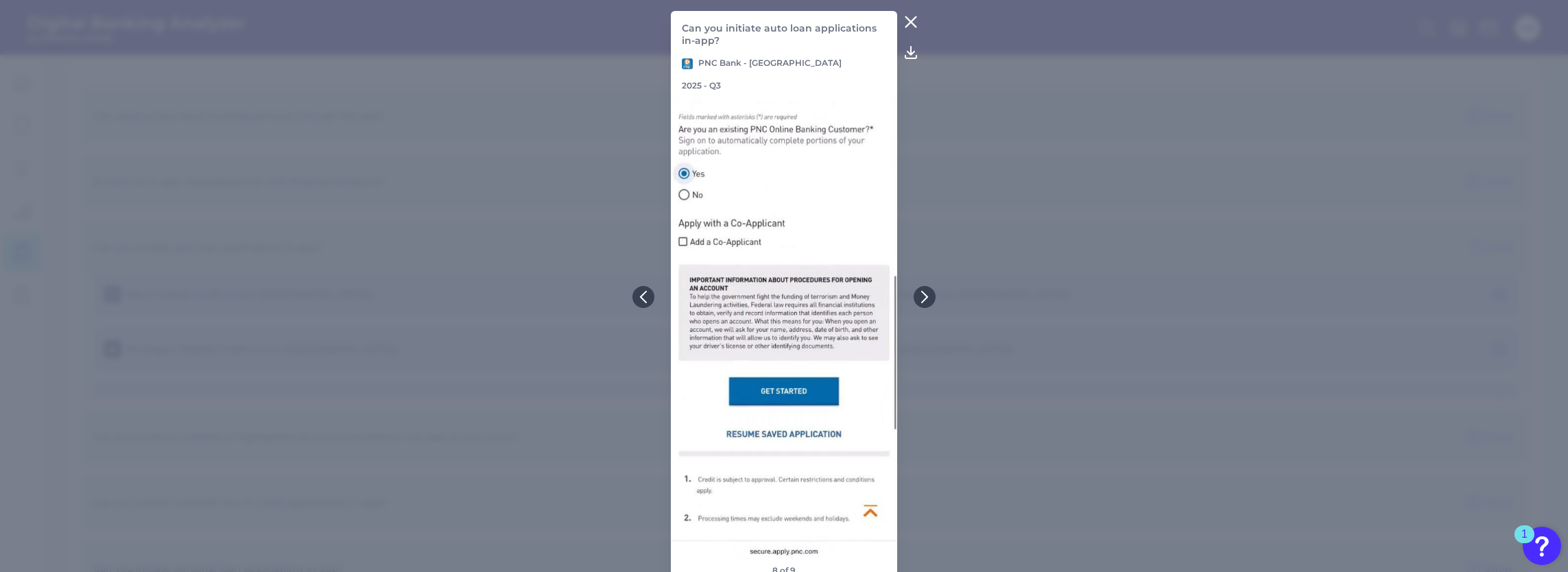
click at [911, 20] on icon at bounding box center [911, 22] width 17 height 17
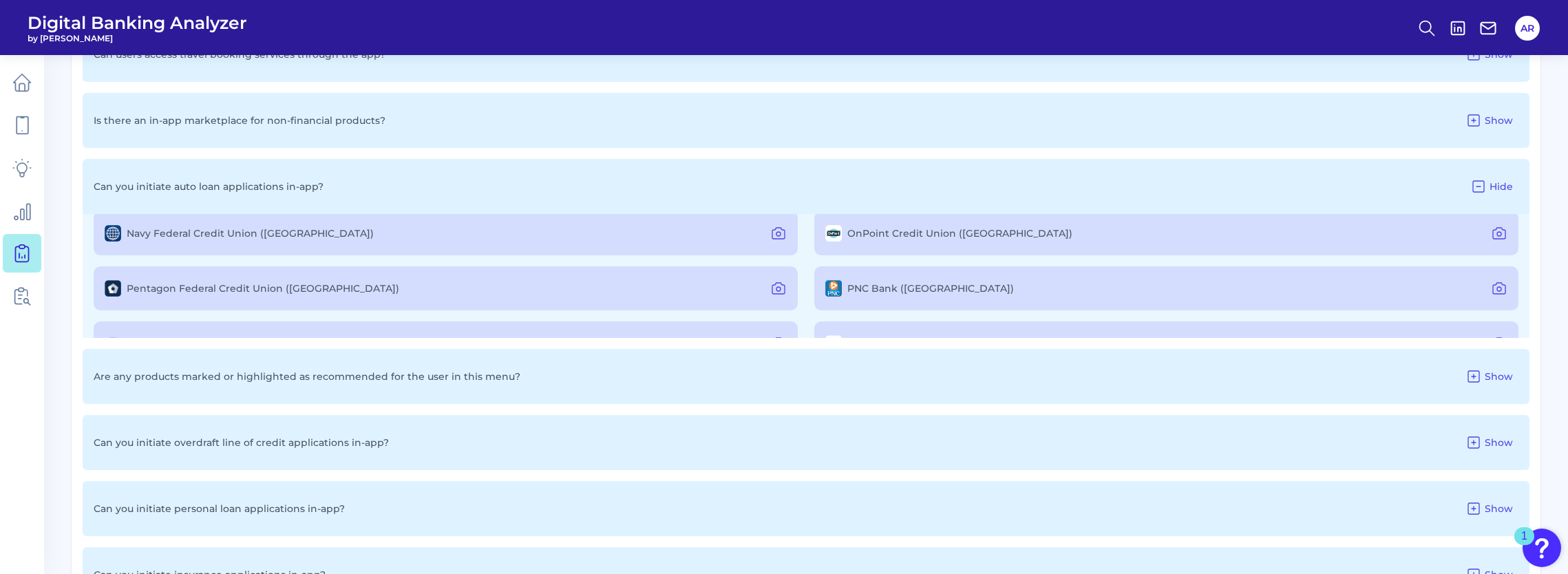
scroll to position [1324, 0]
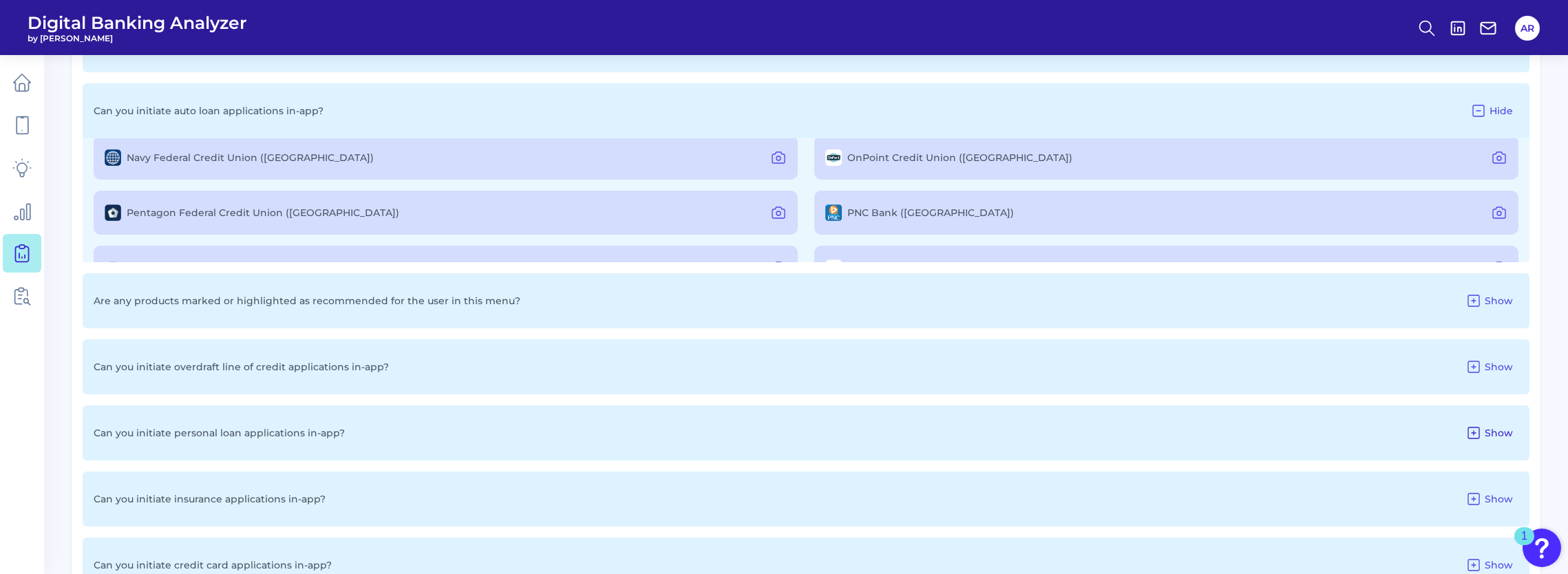
click at [1506, 432] on span "Show" at bounding box center [1498, 433] width 29 height 12
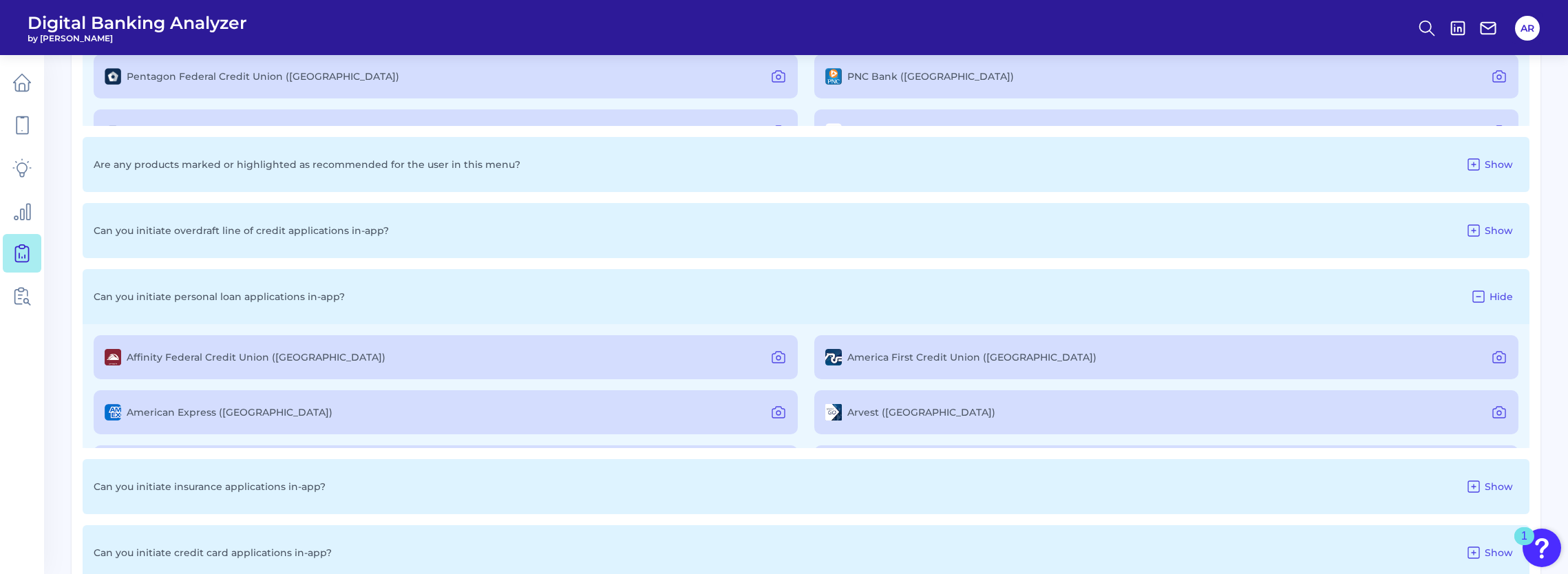
scroll to position [1462, 0]
click at [1522, 330] on div "Affinity Federal Credit Union ([GEOGRAPHIC_DATA]) America First Credit Union ([…" at bounding box center [806, 384] width 1446 height 124
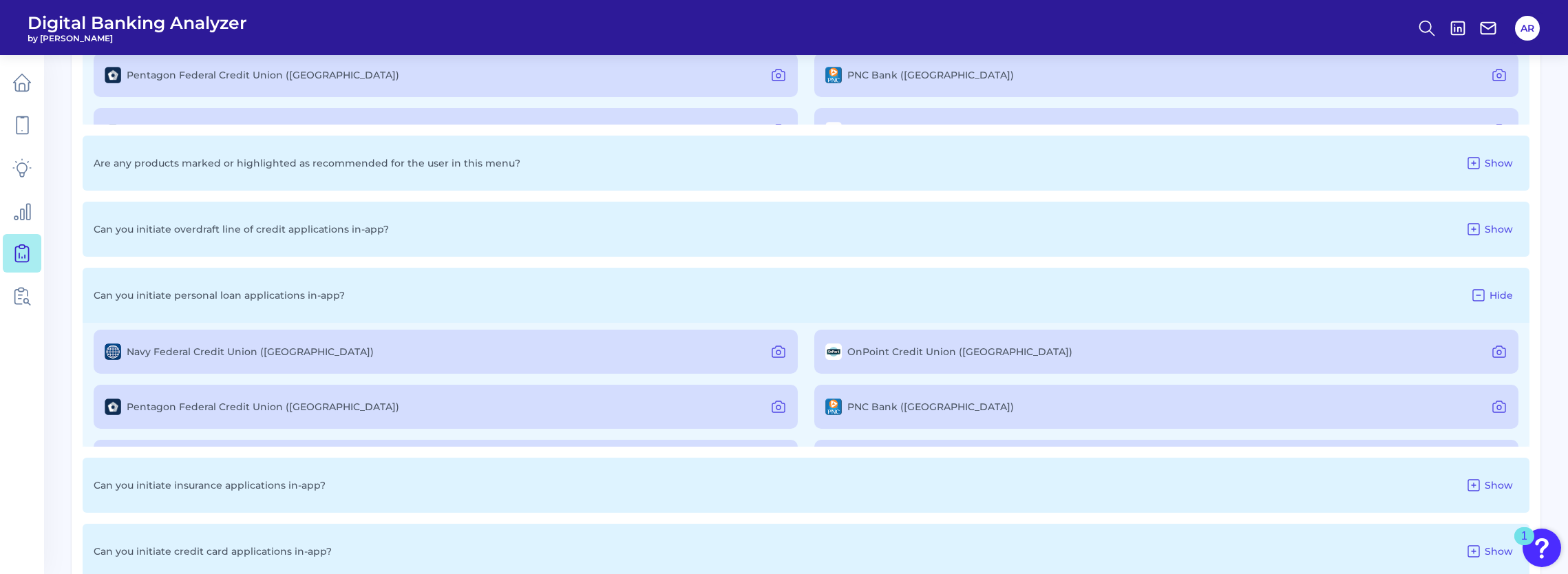
scroll to position [764, 0]
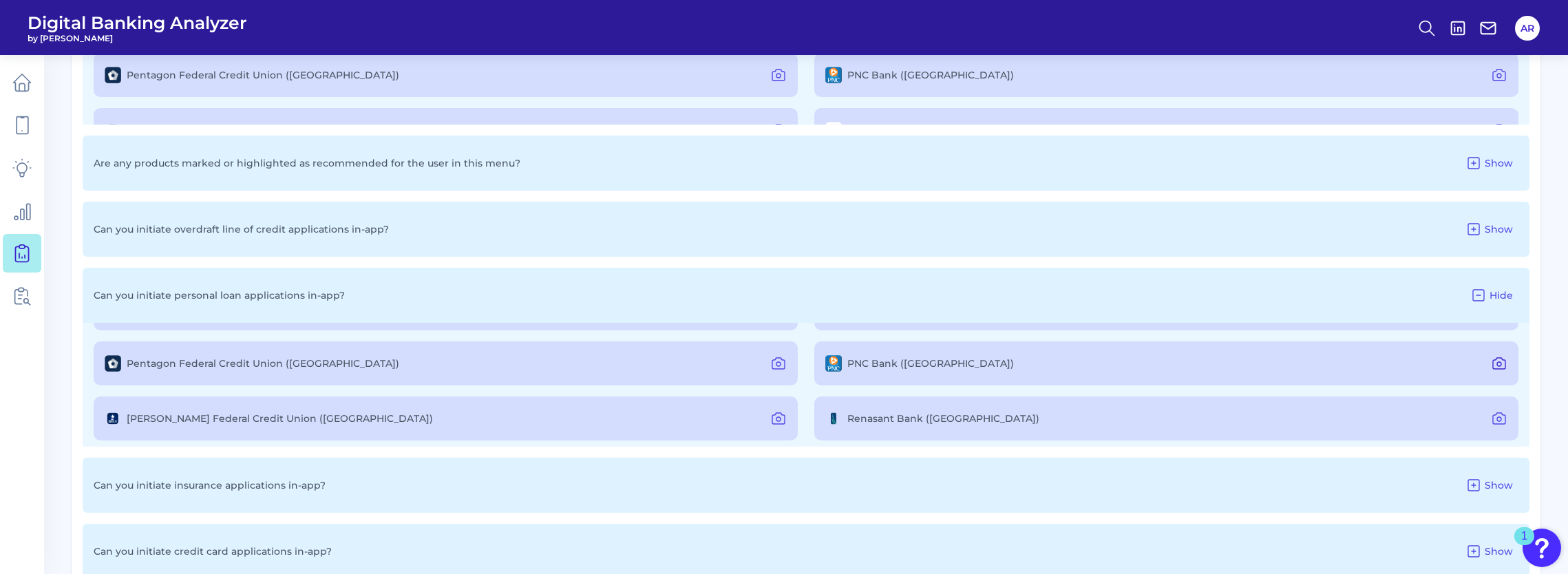
click at [1493, 362] on icon at bounding box center [1498, 363] width 17 height 17
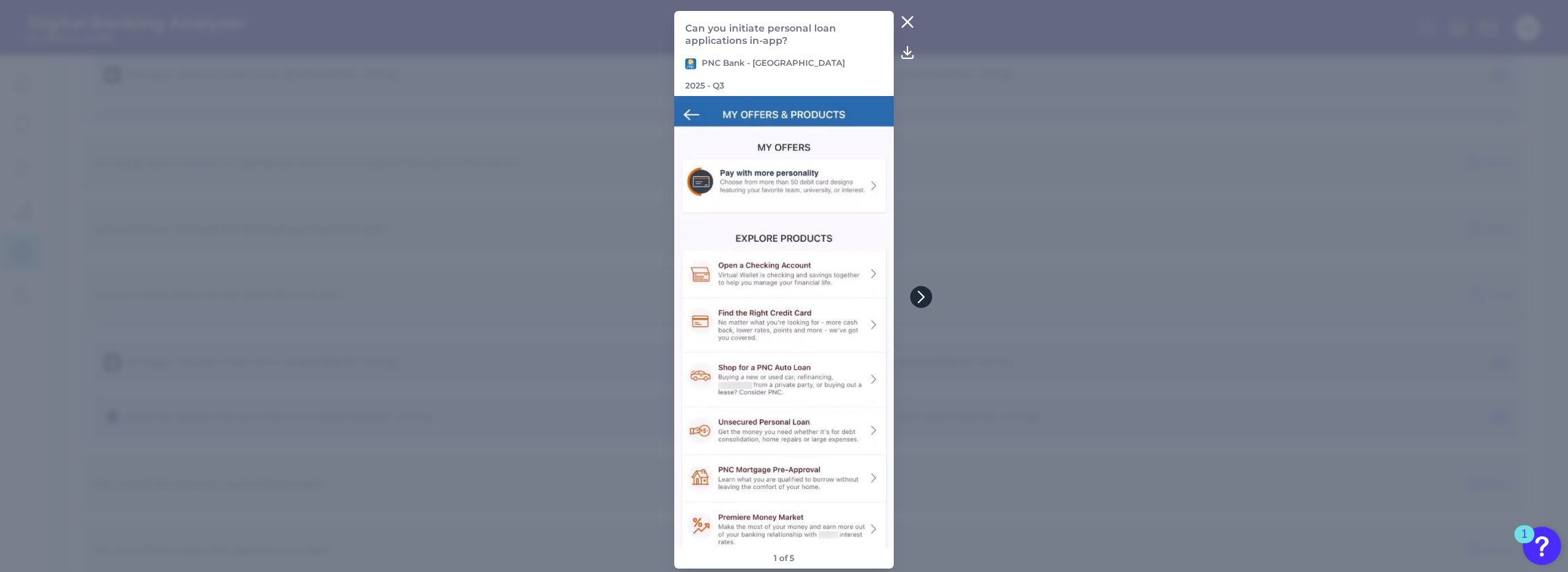
click at [924, 302] on icon at bounding box center [921, 297] width 12 height 12
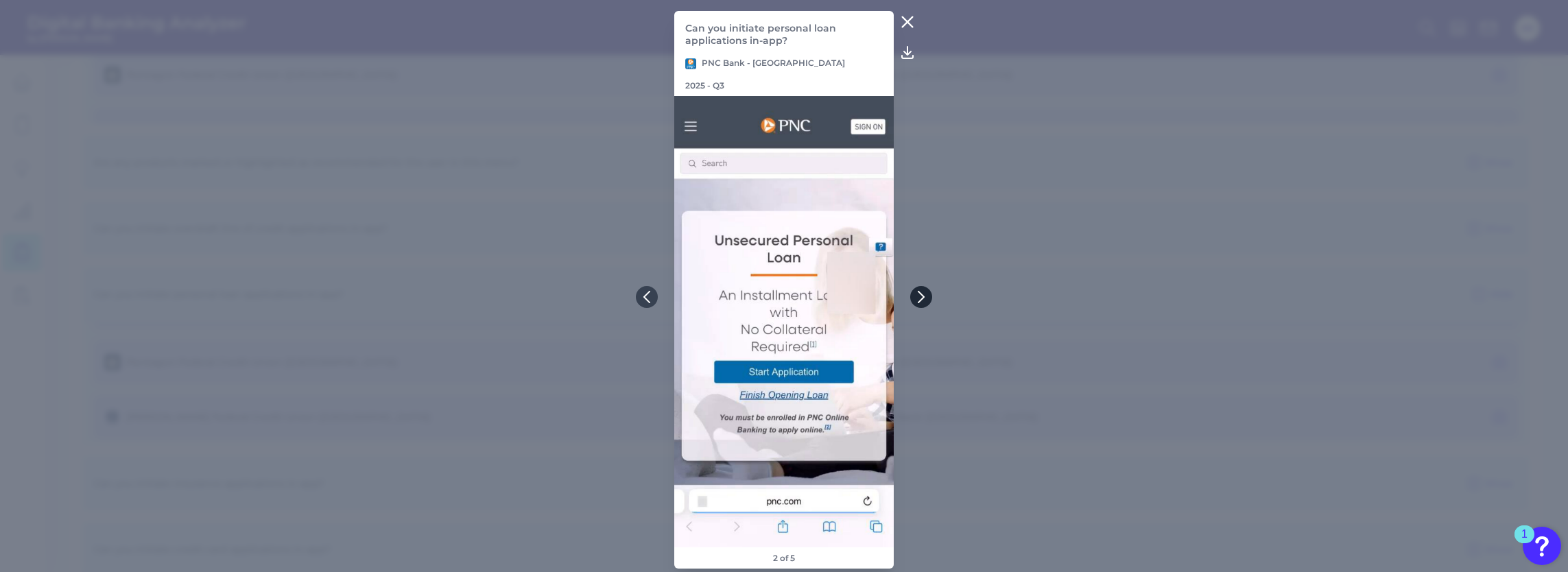
click at [922, 304] on button at bounding box center [922, 297] width 22 height 22
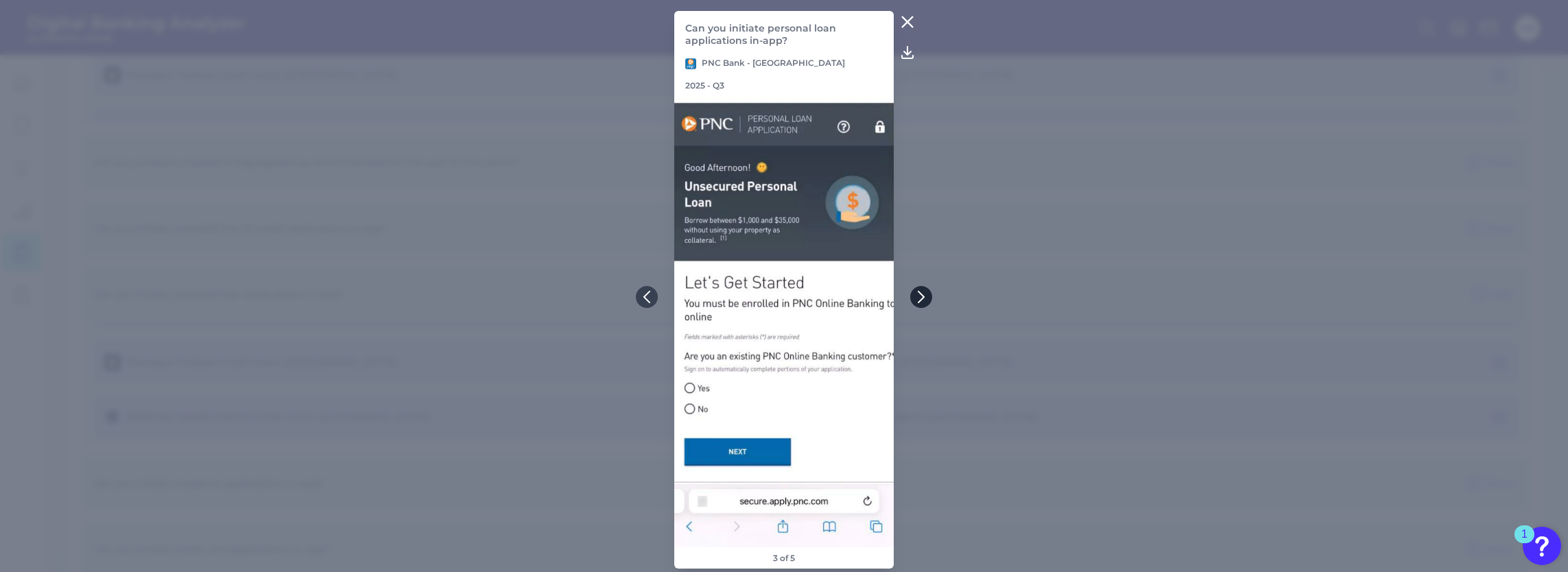
click at [922, 304] on button at bounding box center [922, 297] width 22 height 22
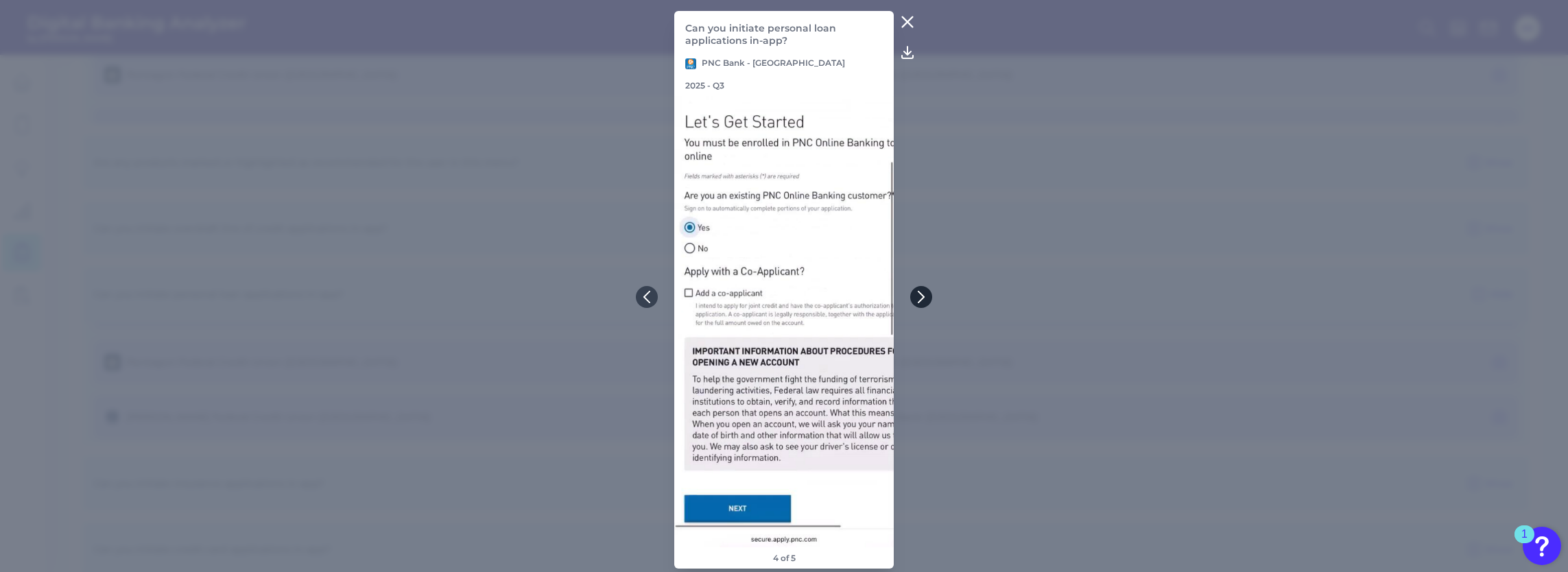
click at [922, 304] on button at bounding box center [922, 297] width 22 height 22
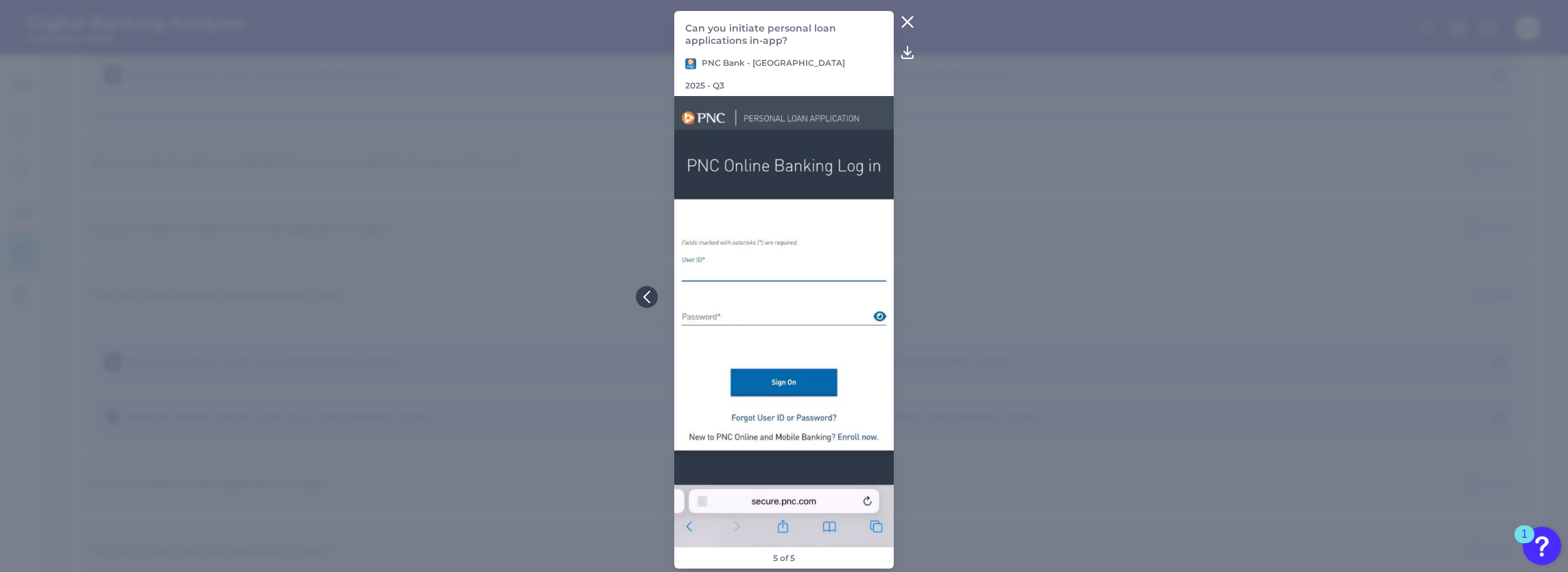
click at [910, 27] on icon at bounding box center [908, 23] width 10 height 10
